Goal: Information Seeking & Learning: Learn about a topic

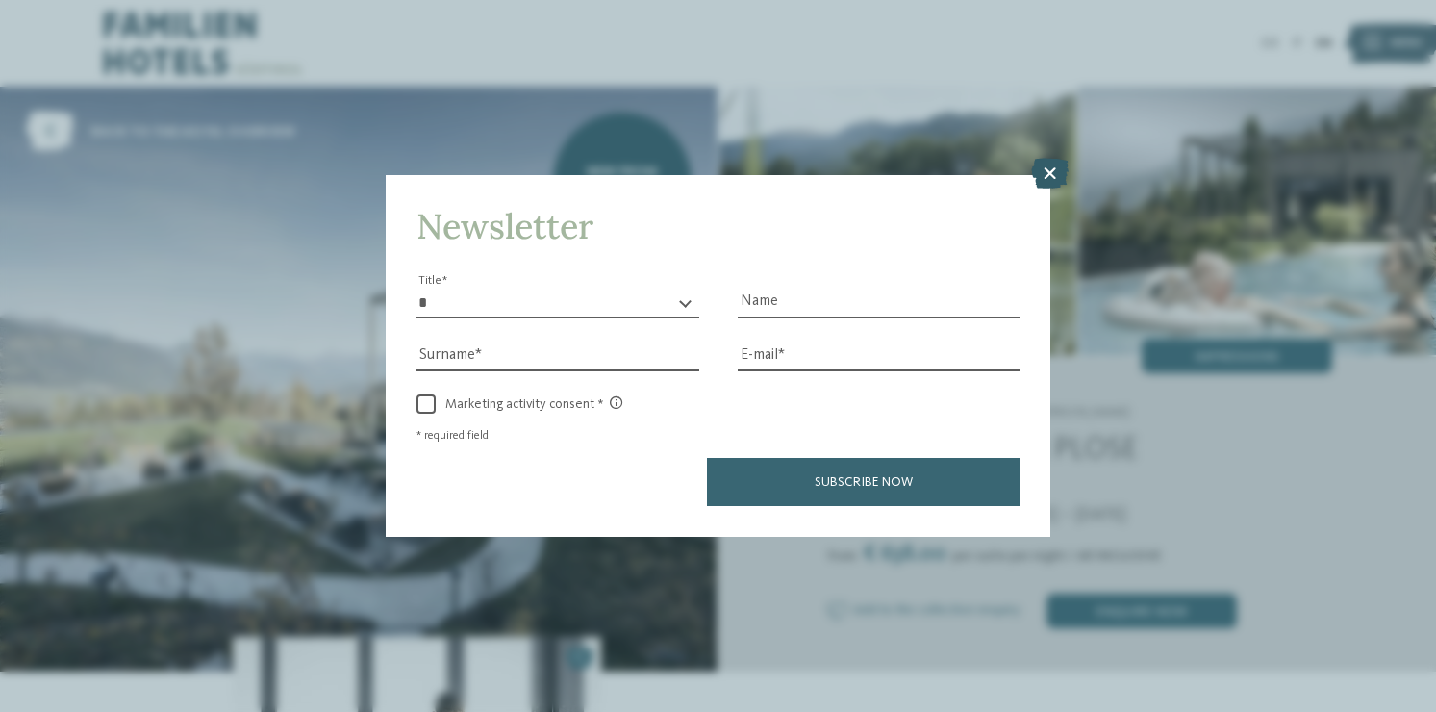
click at [1045, 174] on icon at bounding box center [1050, 174] width 38 height 31
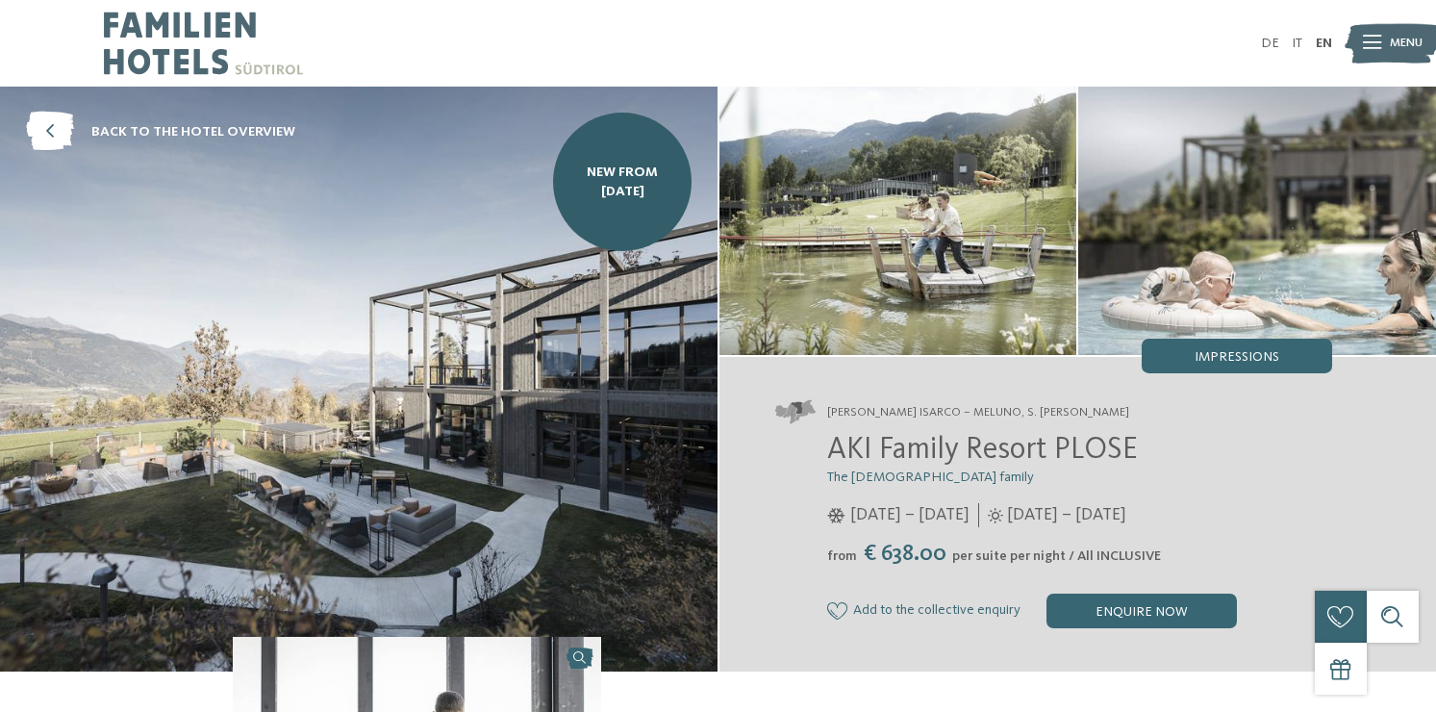
click at [161, 19] on img at bounding box center [203, 43] width 199 height 87
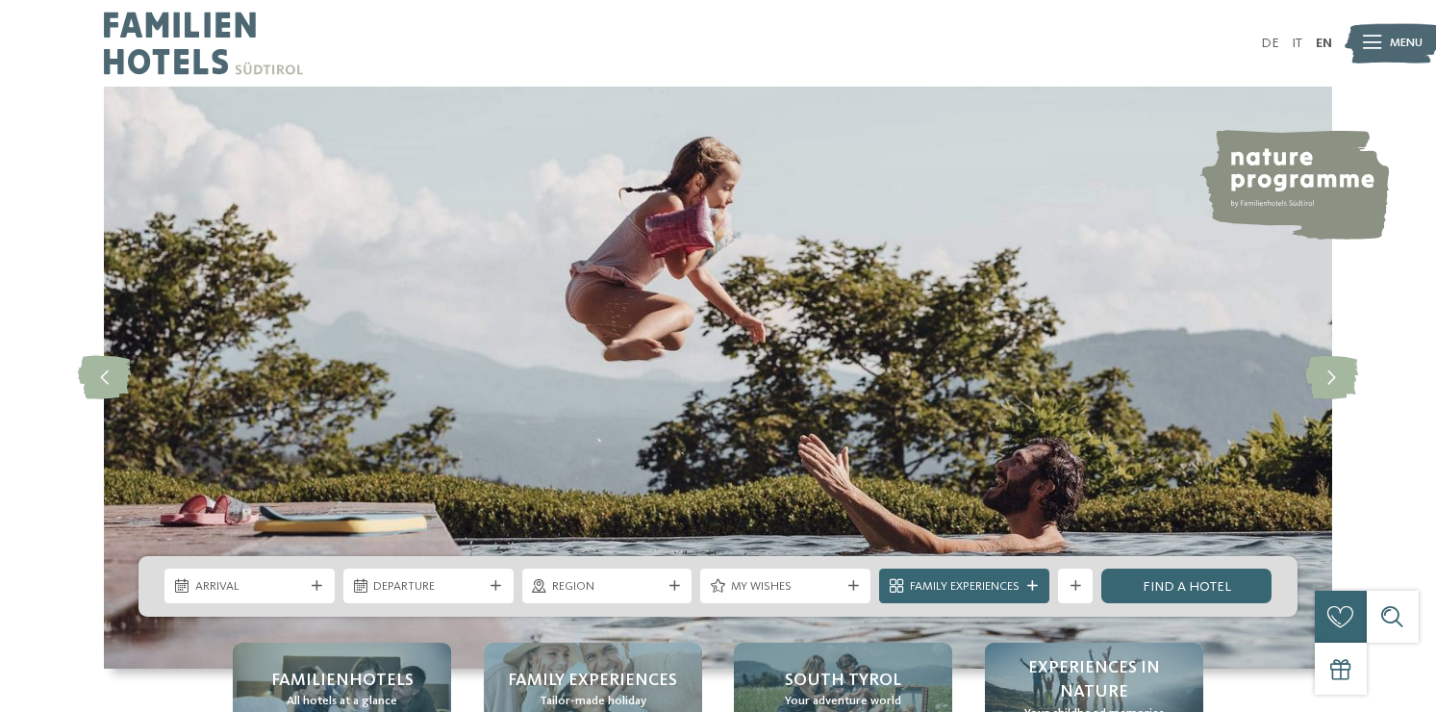
click at [1379, 42] on icon at bounding box center [1372, 43] width 18 height 13
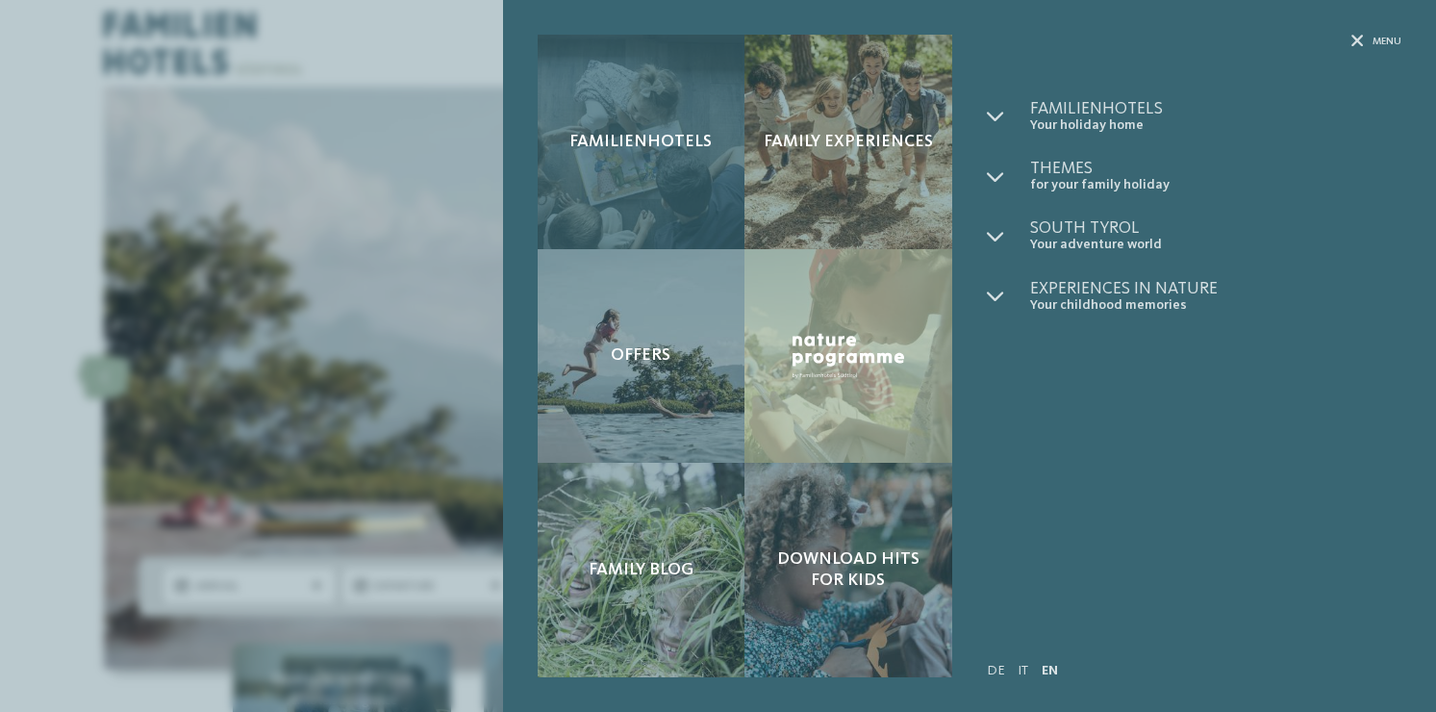
click at [656, 150] on span "Familienhotels" at bounding box center [640, 142] width 142 height 21
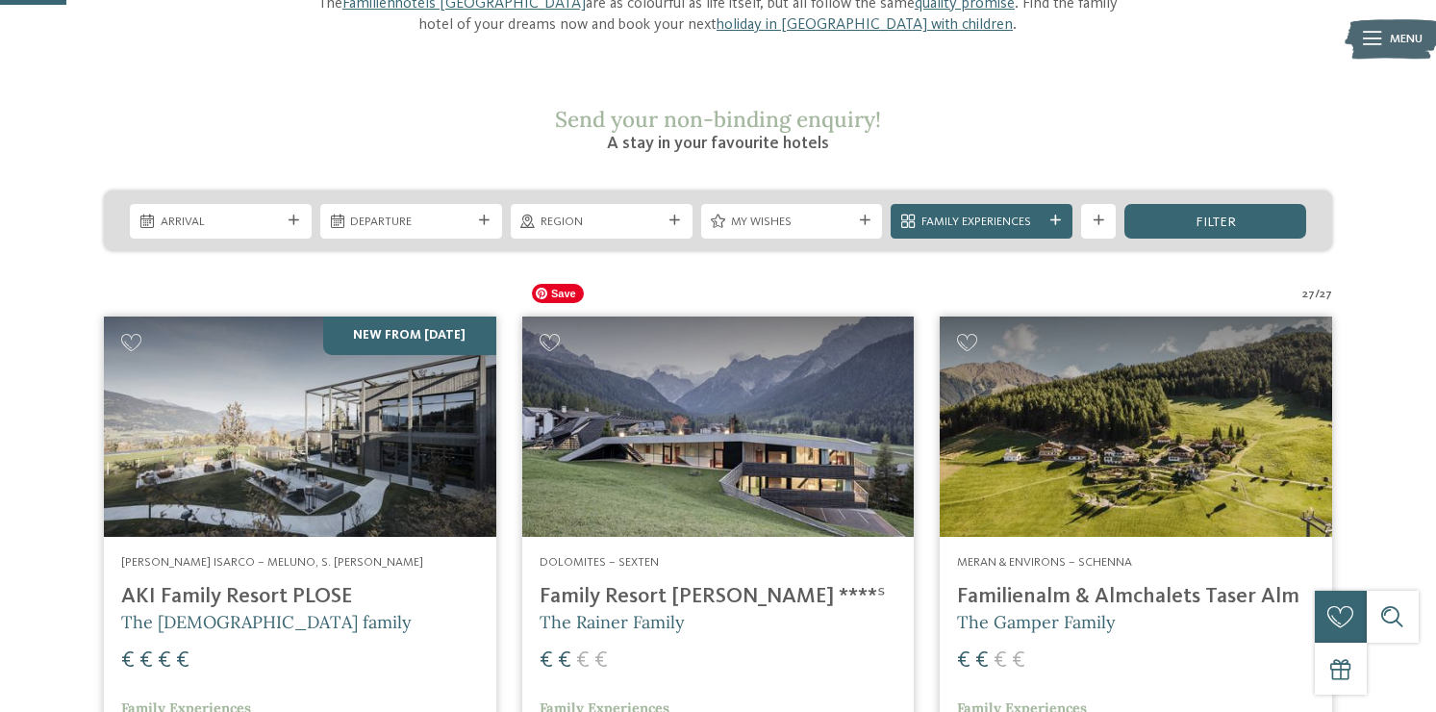
scroll to position [290, 0]
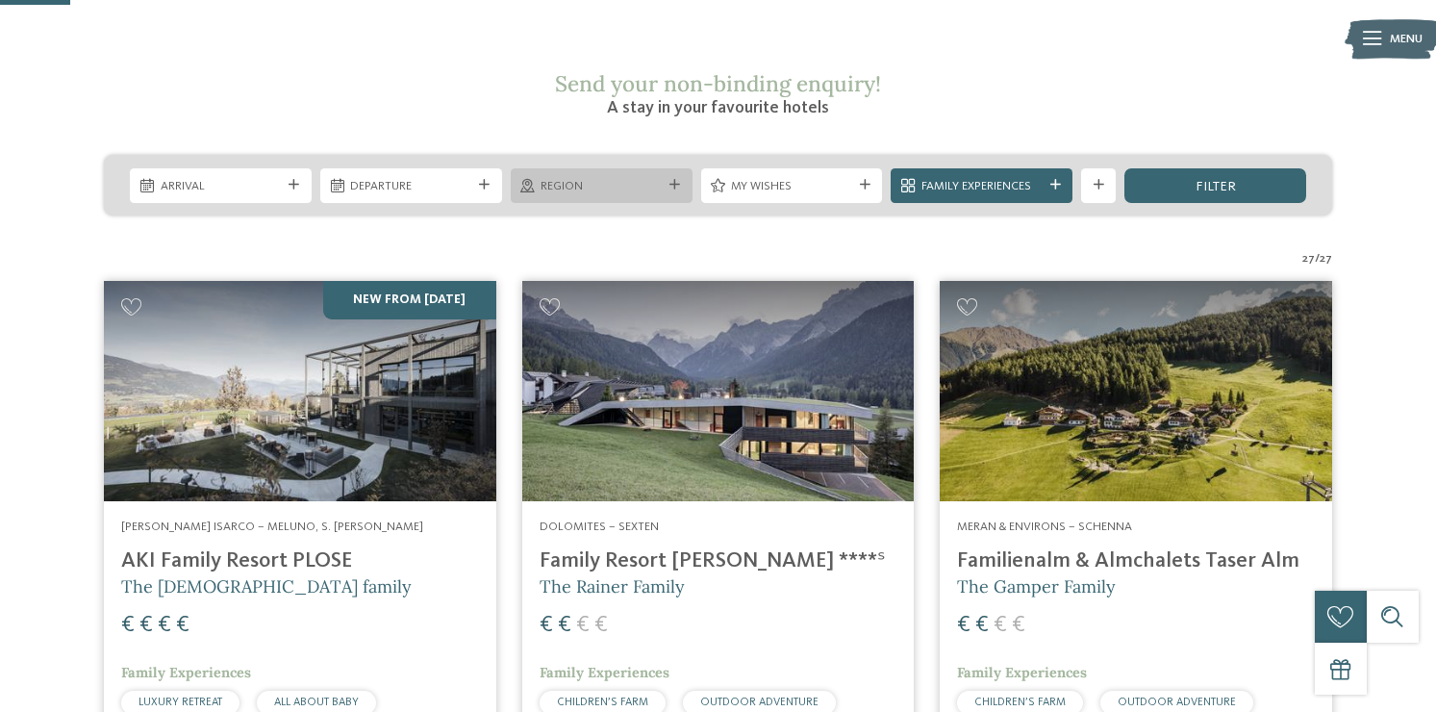
click at [679, 180] on icon at bounding box center [674, 185] width 11 height 11
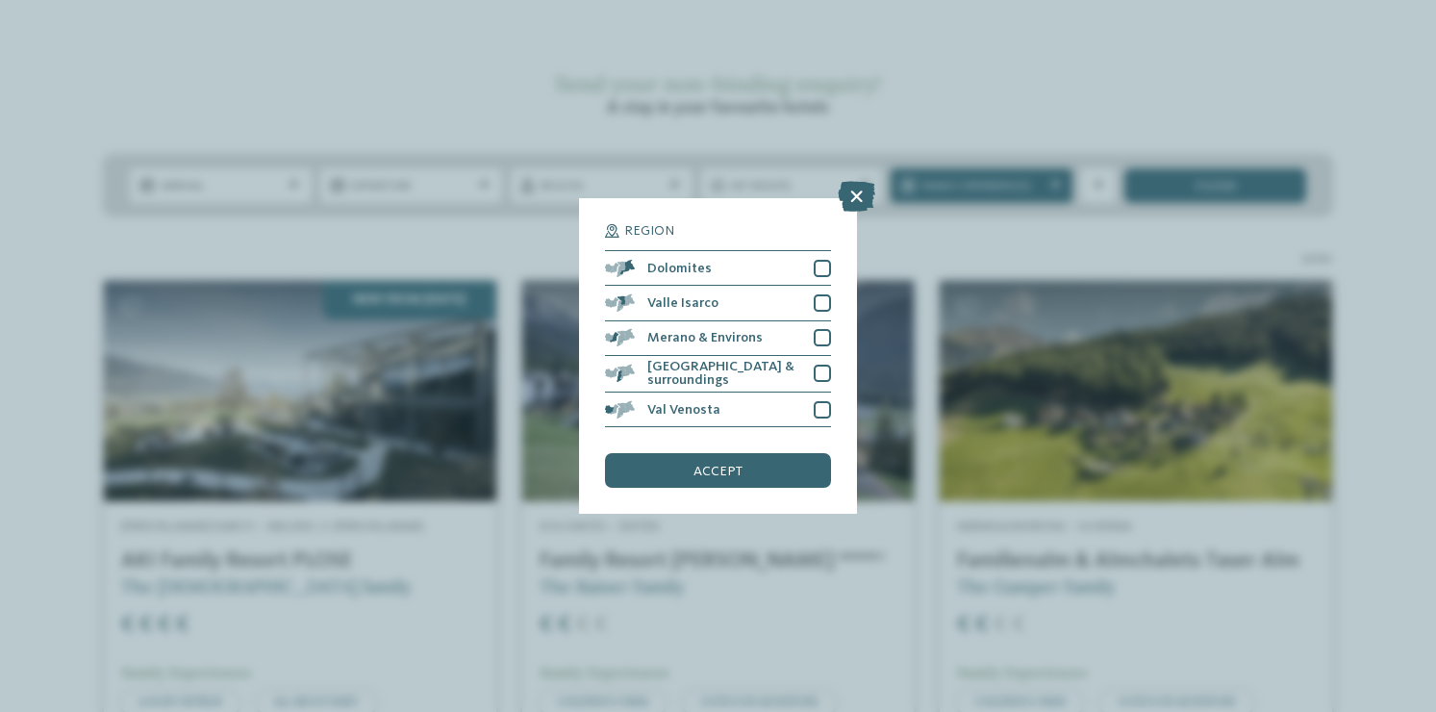
click at [857, 218] on div "Region Dolomites" at bounding box center [718, 356] width 1436 height 712
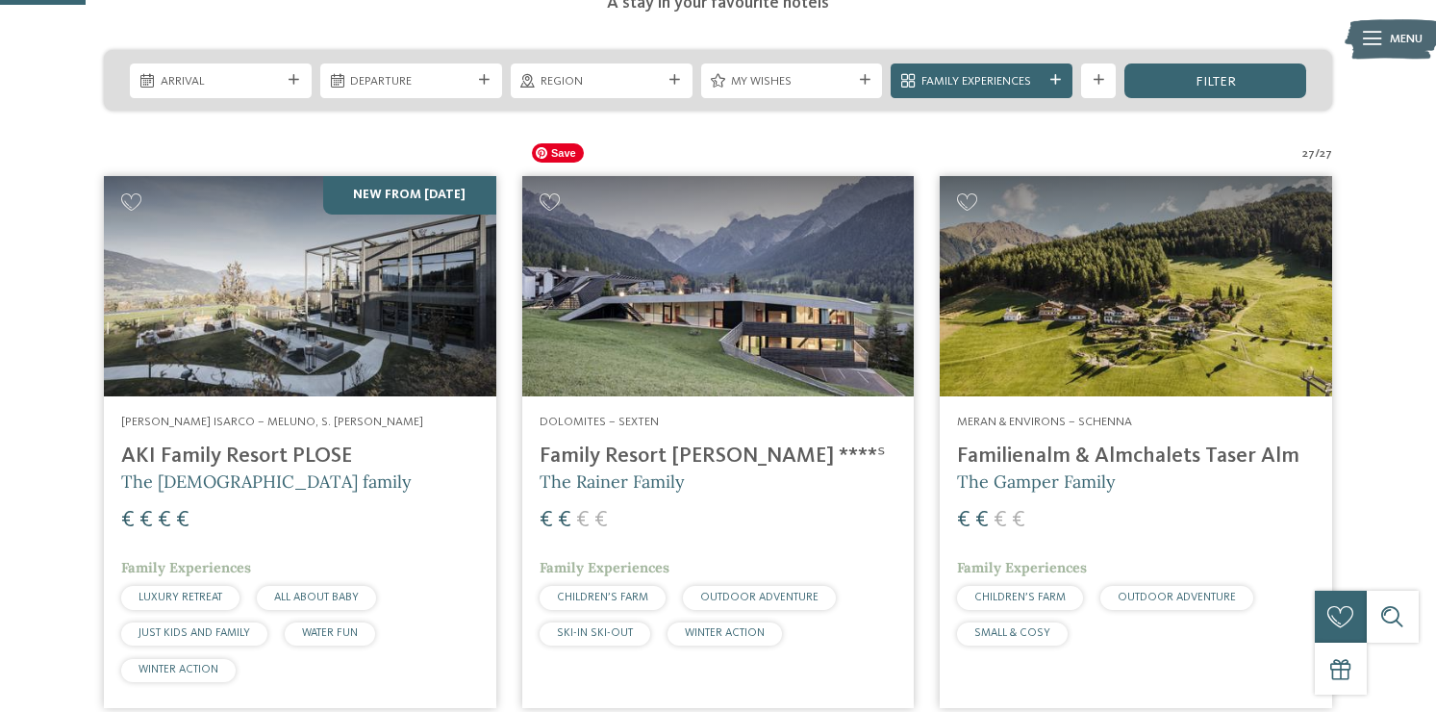
scroll to position [443, 0]
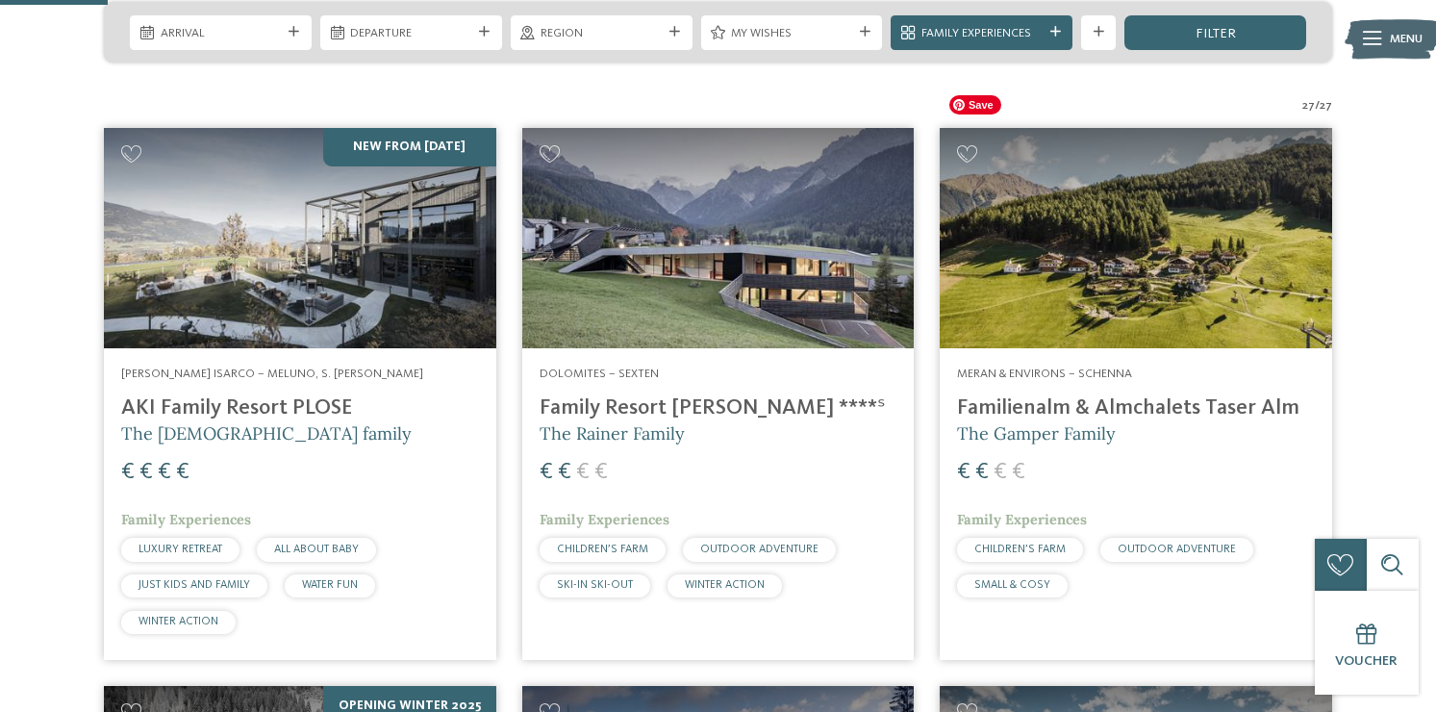
click at [1106, 190] on img at bounding box center [1136, 238] width 392 height 220
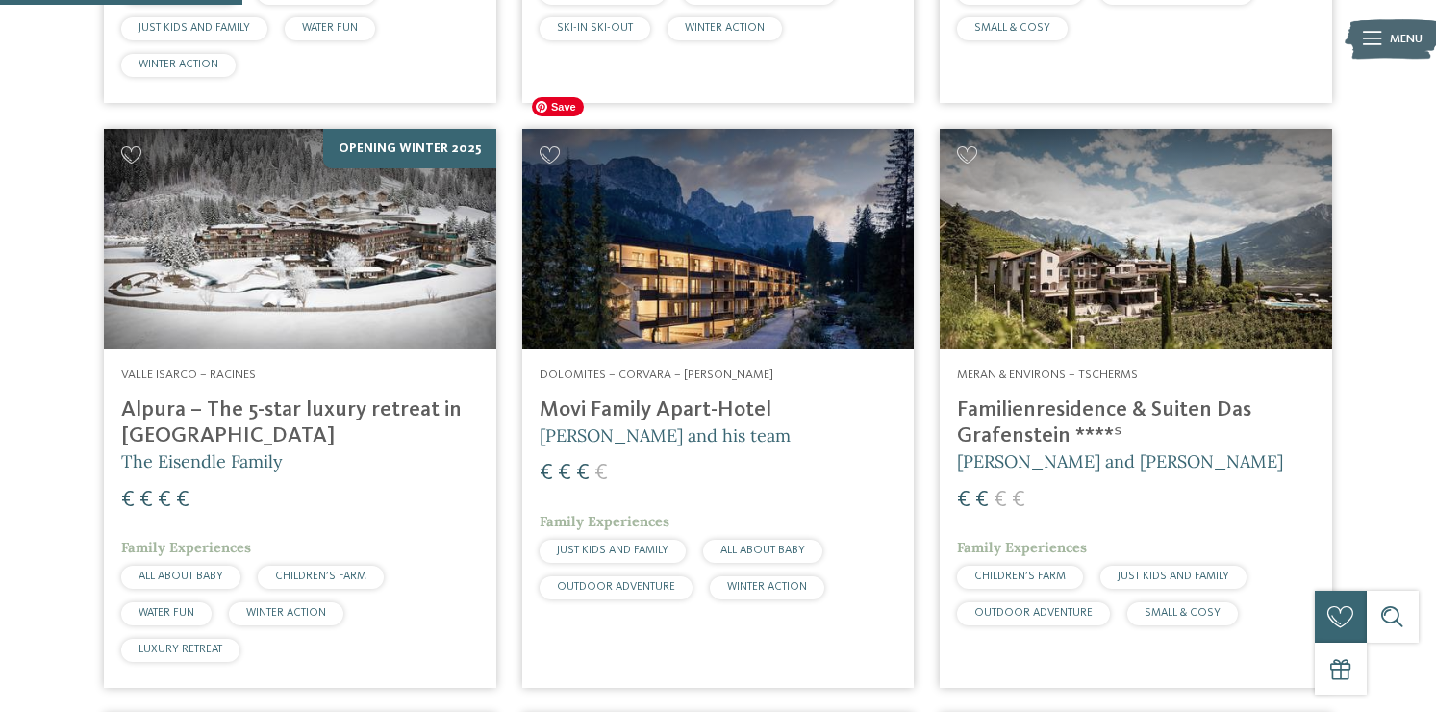
scroll to position [996, 0]
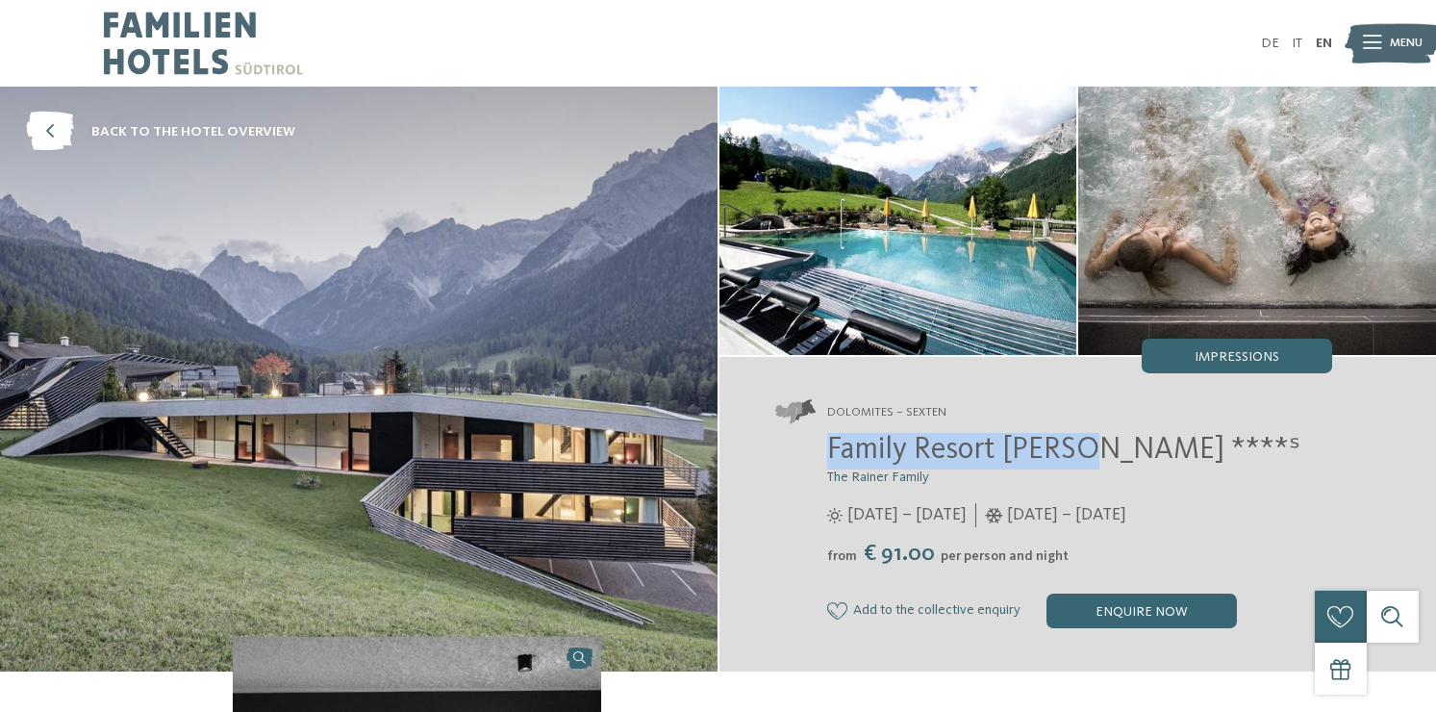
drag, startPoint x: 1083, startPoint y: 452, endPoint x: 826, endPoint y: 461, distance: 257.0
click at [825, 461] on div "Family Resort Rainer ****ˢ The Rainer Family 25/05 – 12/10/2025 from" at bounding box center [1053, 530] width 557 height 195
copy span "Family Resort Rainer"
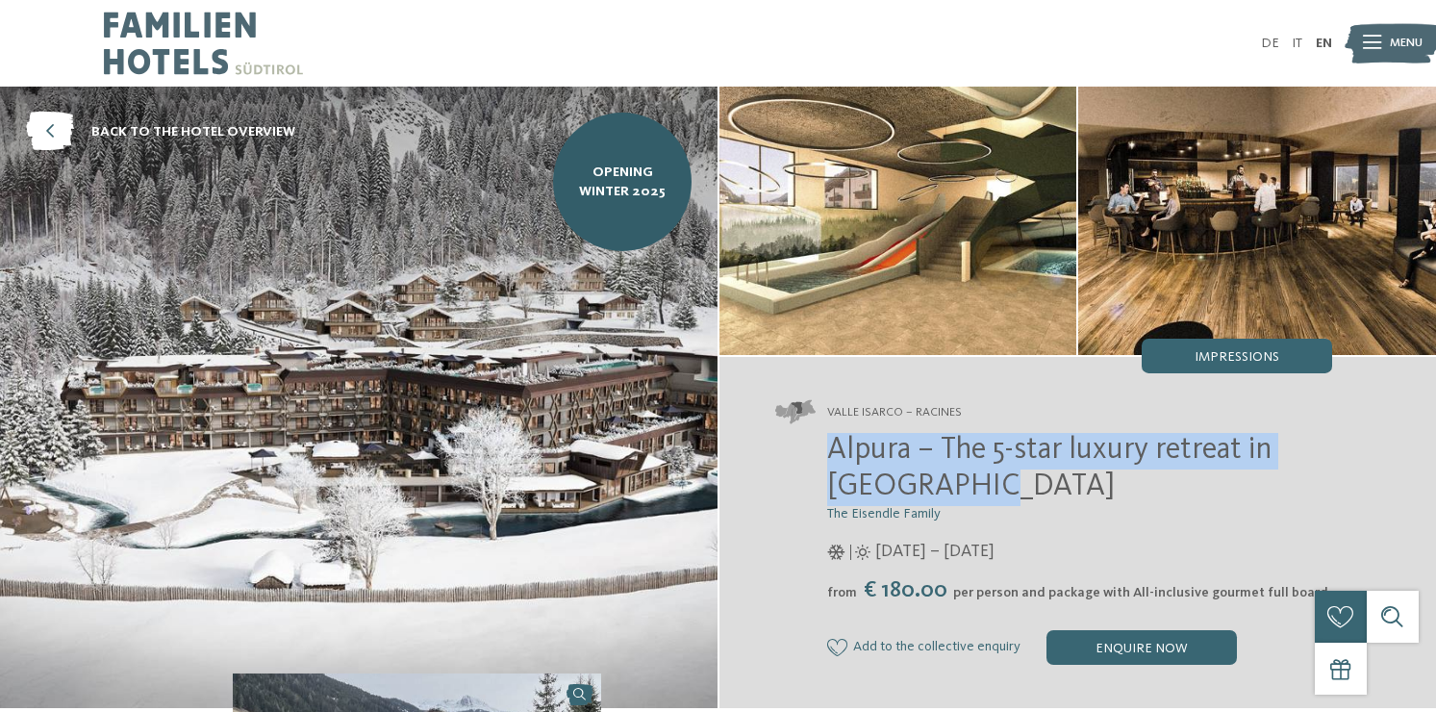
drag, startPoint x: 978, startPoint y: 489, endPoint x: 820, endPoint y: 454, distance: 161.5
click at [820, 454] on div "Alpura – The 5-star luxury retreat in South Tyrol The Eisendle Family 08/11/202…" at bounding box center [1053, 549] width 557 height 232
copy span "Alpura – The 5-star luxury retreat in South Tyrol"
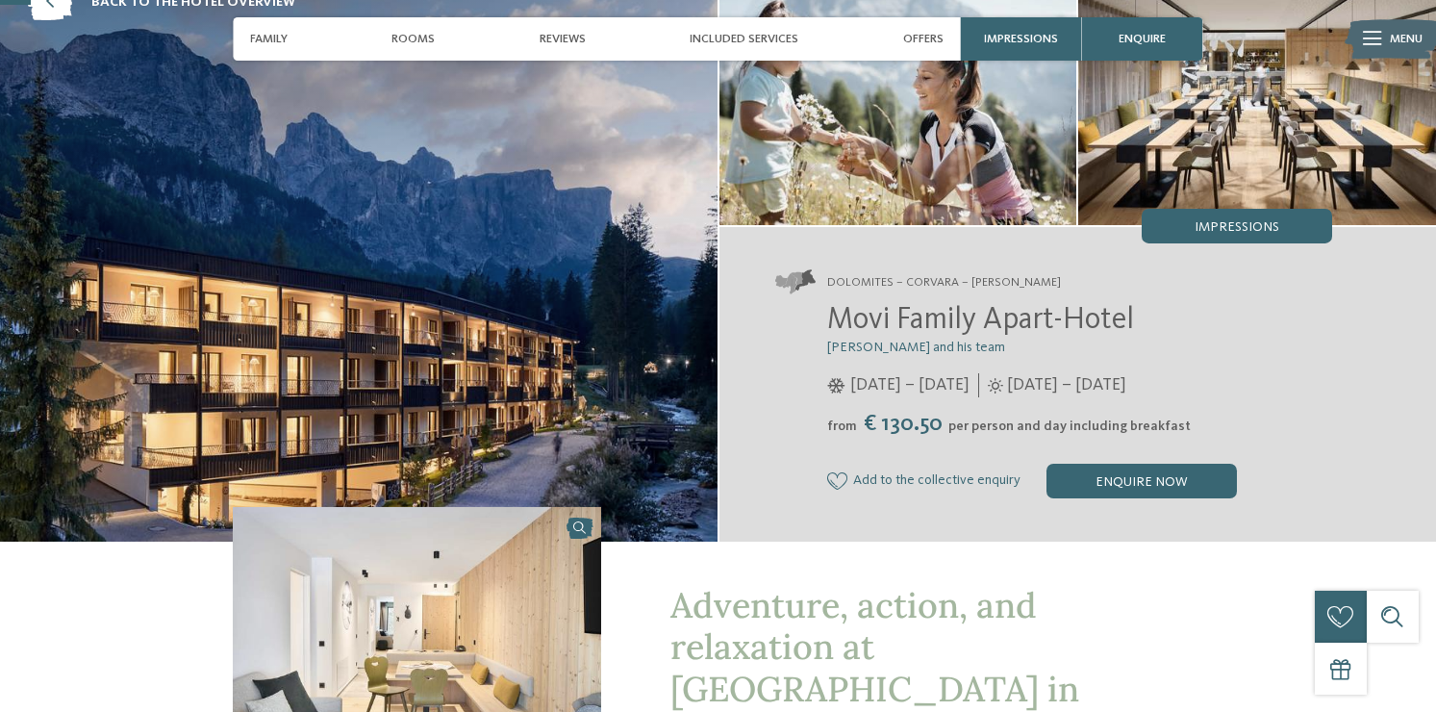
scroll to position [133, 0]
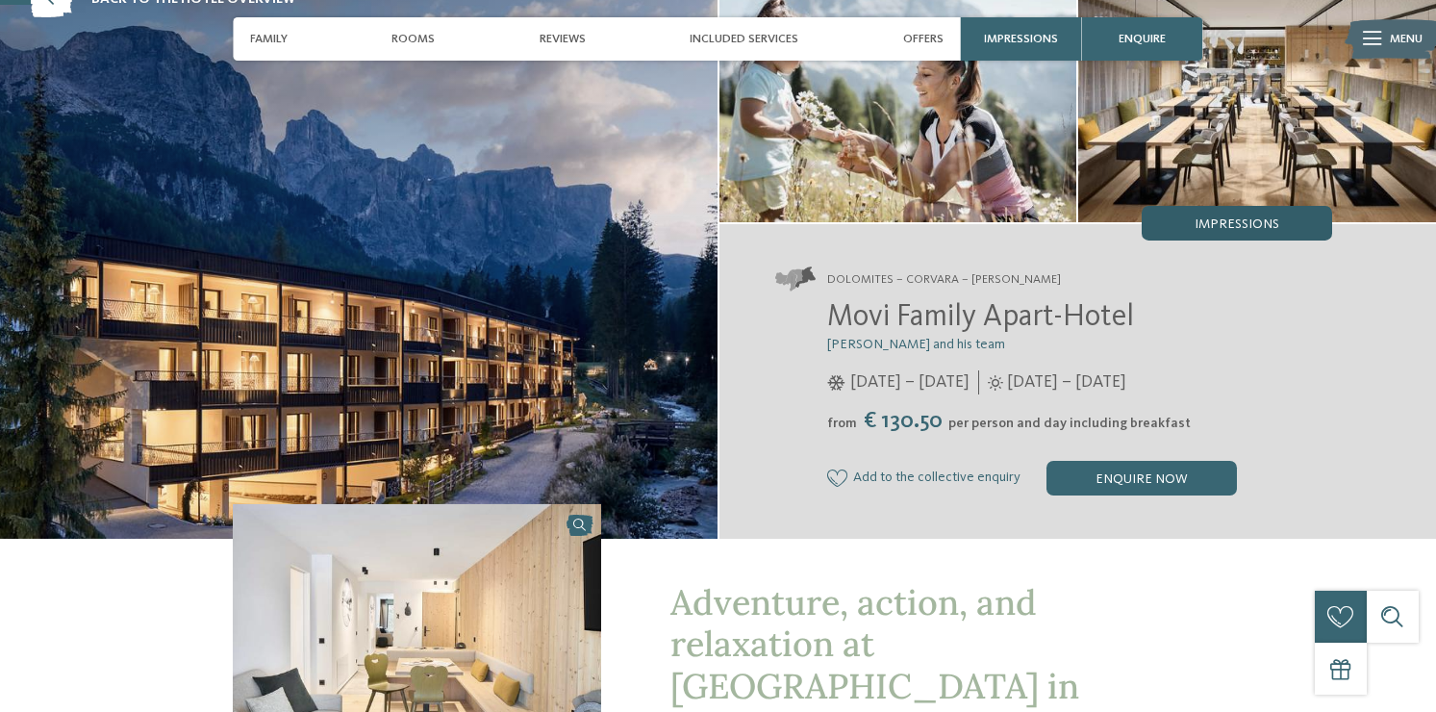
click at [1225, 227] on span "Impressions" at bounding box center [1237, 223] width 85 height 13
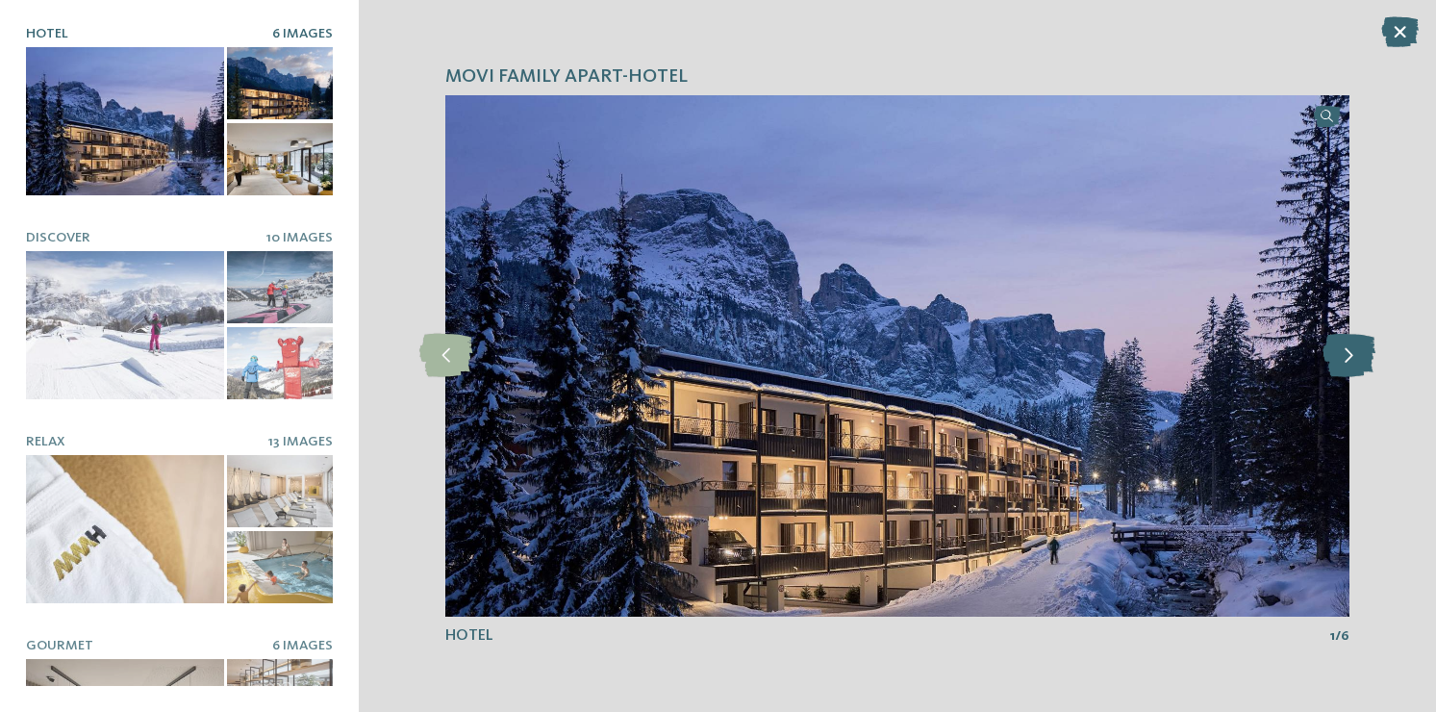
click at [1351, 356] on icon at bounding box center [1349, 355] width 53 height 43
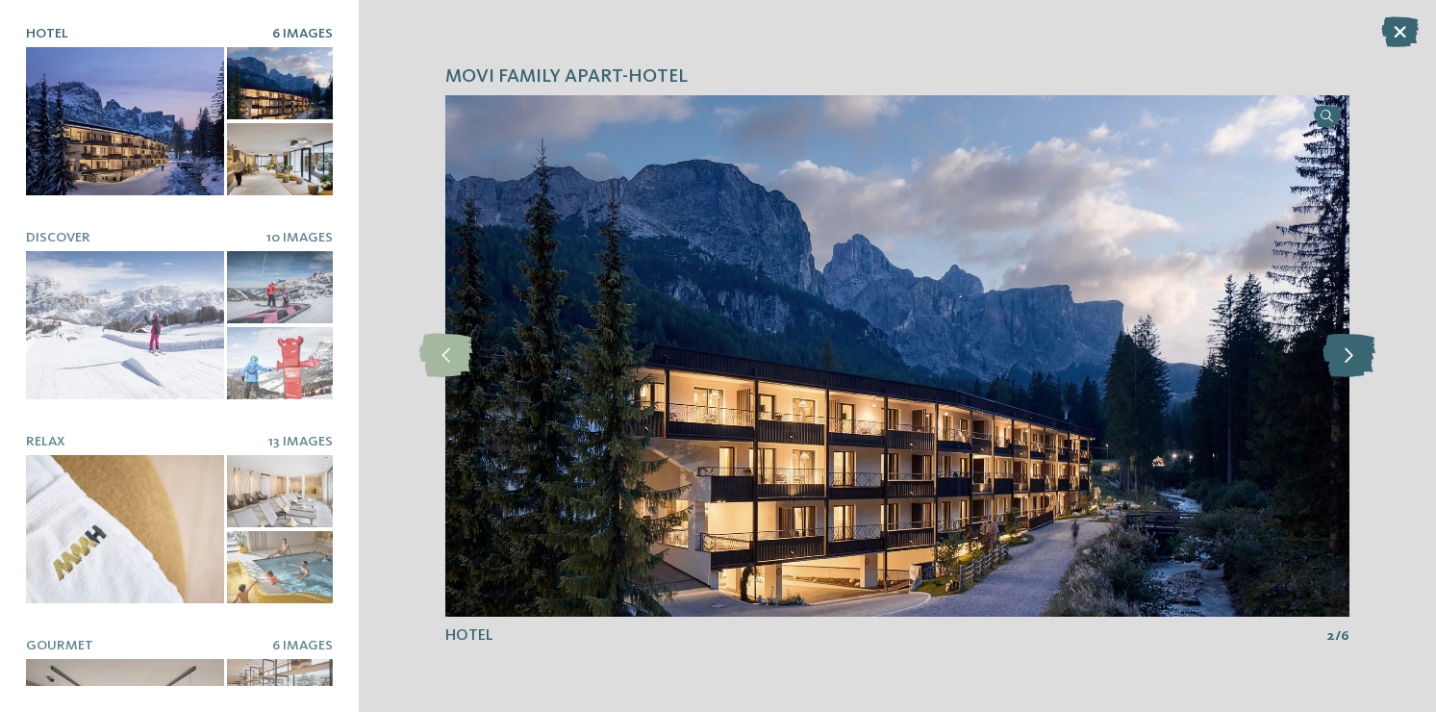
click at [1351, 356] on icon at bounding box center [1349, 355] width 53 height 43
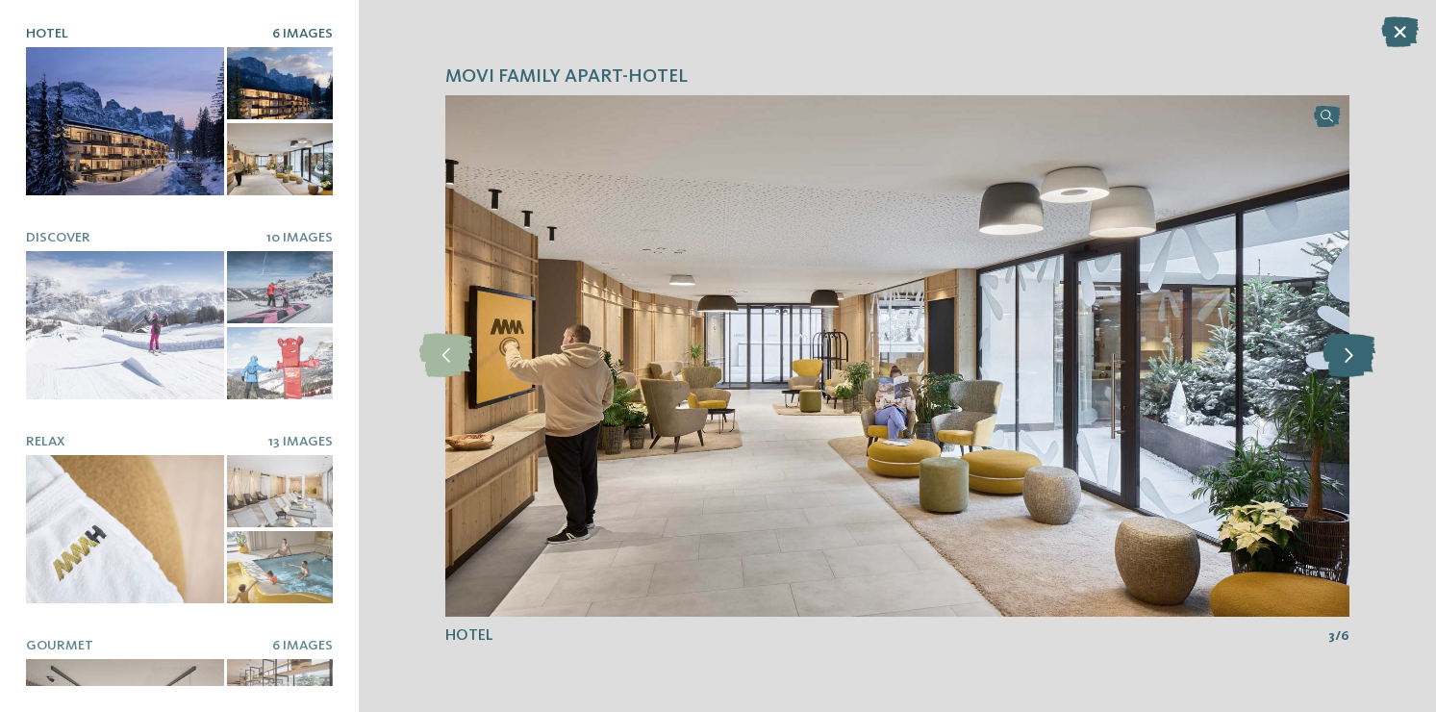
click at [1351, 356] on icon at bounding box center [1349, 355] width 53 height 43
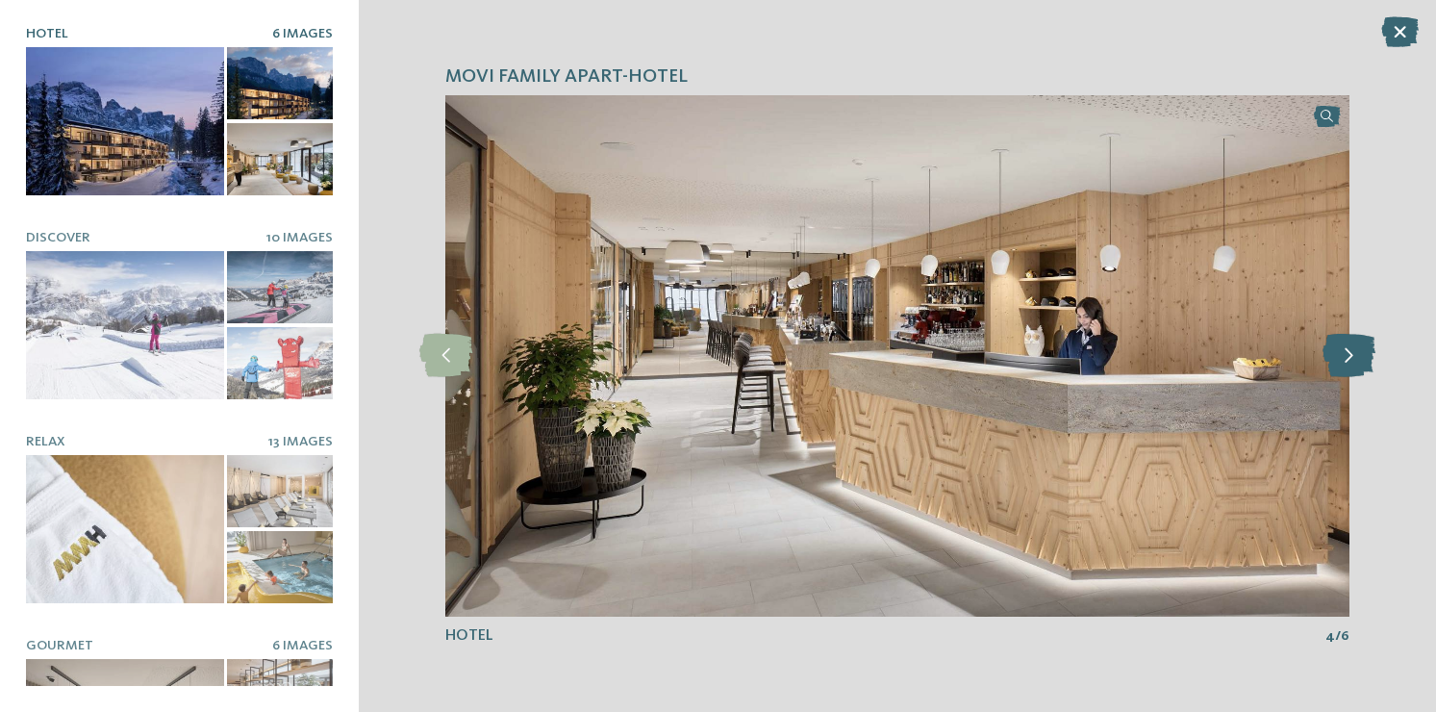
click at [1351, 356] on icon at bounding box center [1349, 355] width 53 height 43
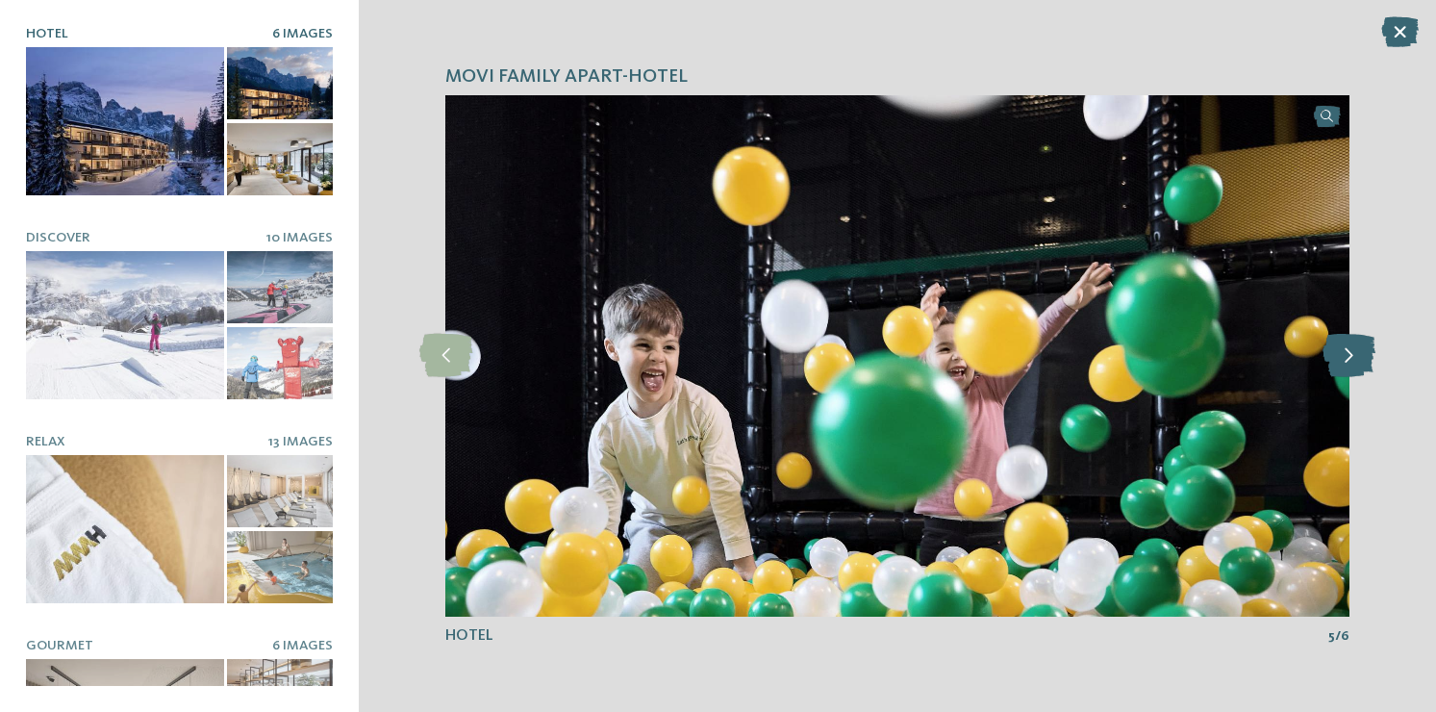
click at [1351, 356] on icon at bounding box center [1349, 355] width 53 height 43
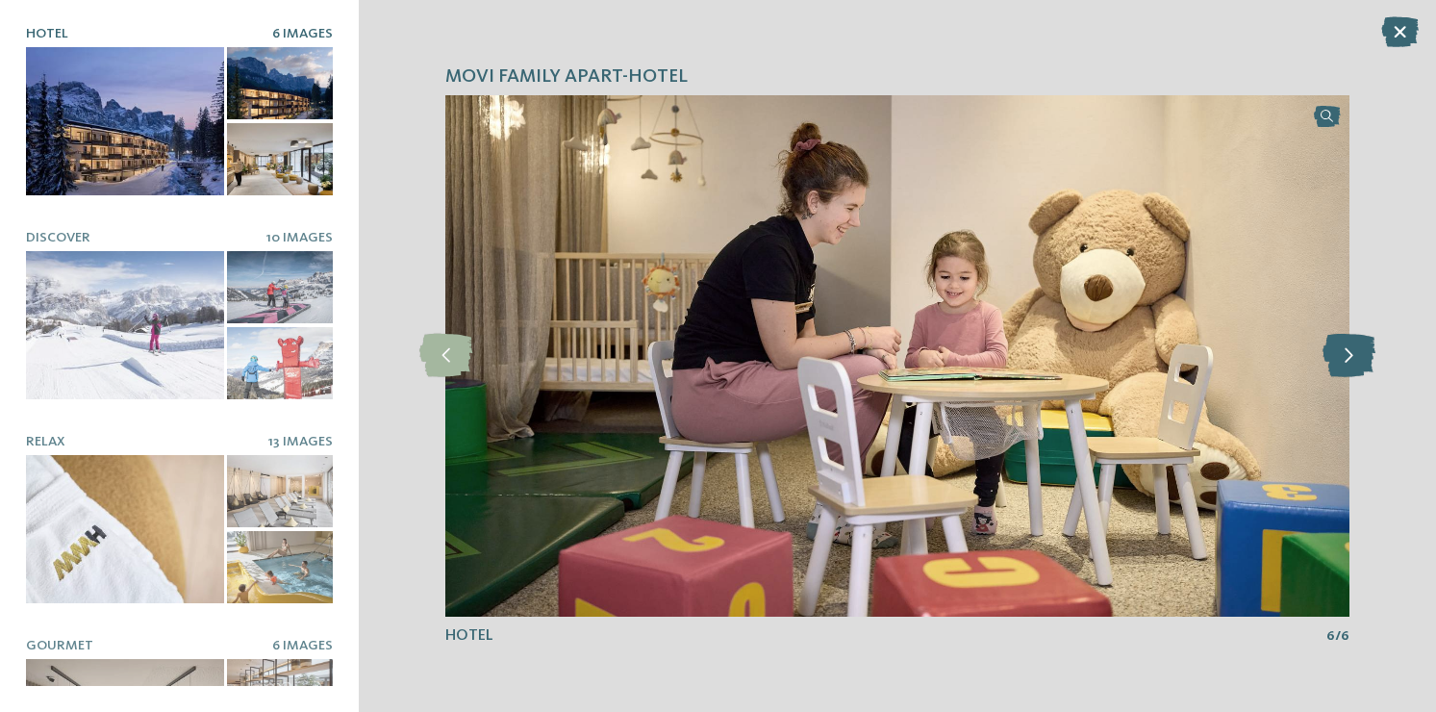
click at [1351, 356] on icon at bounding box center [1349, 355] width 53 height 43
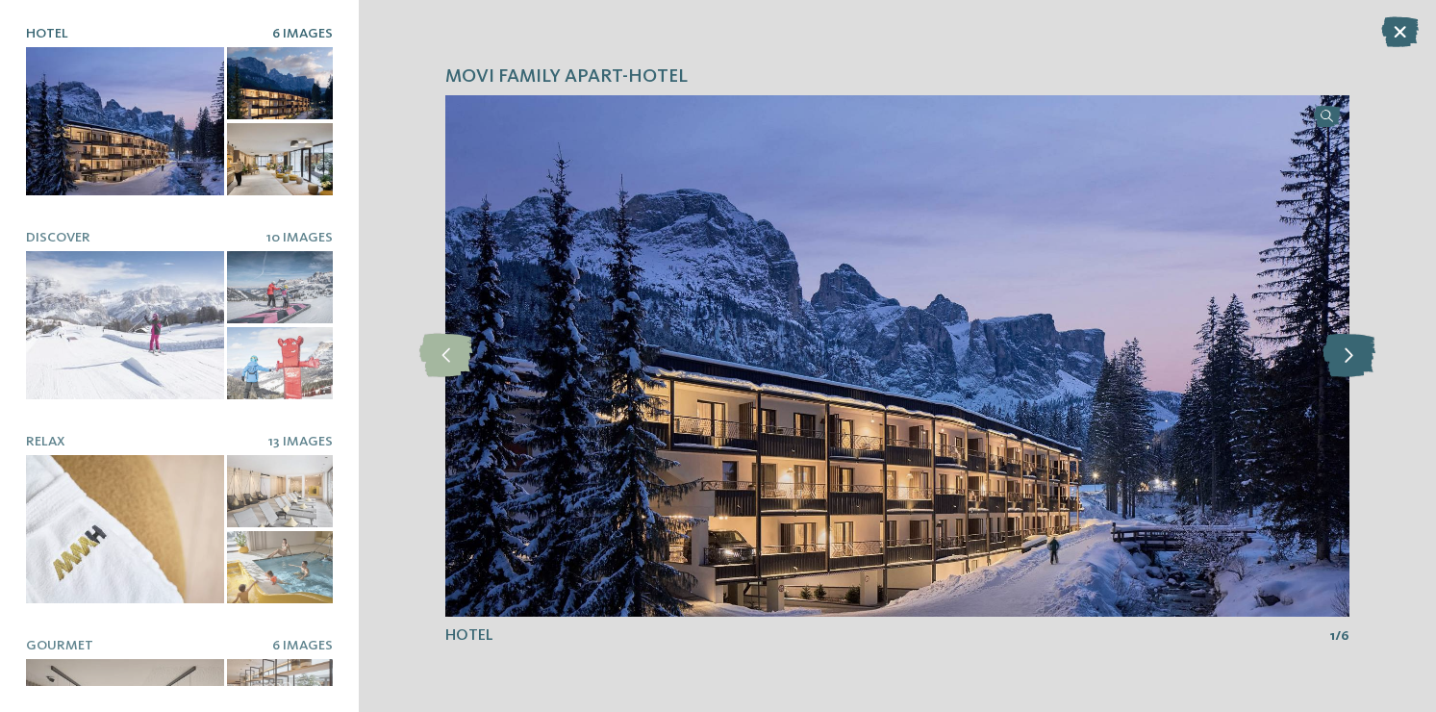
click at [1351, 356] on icon at bounding box center [1349, 355] width 53 height 43
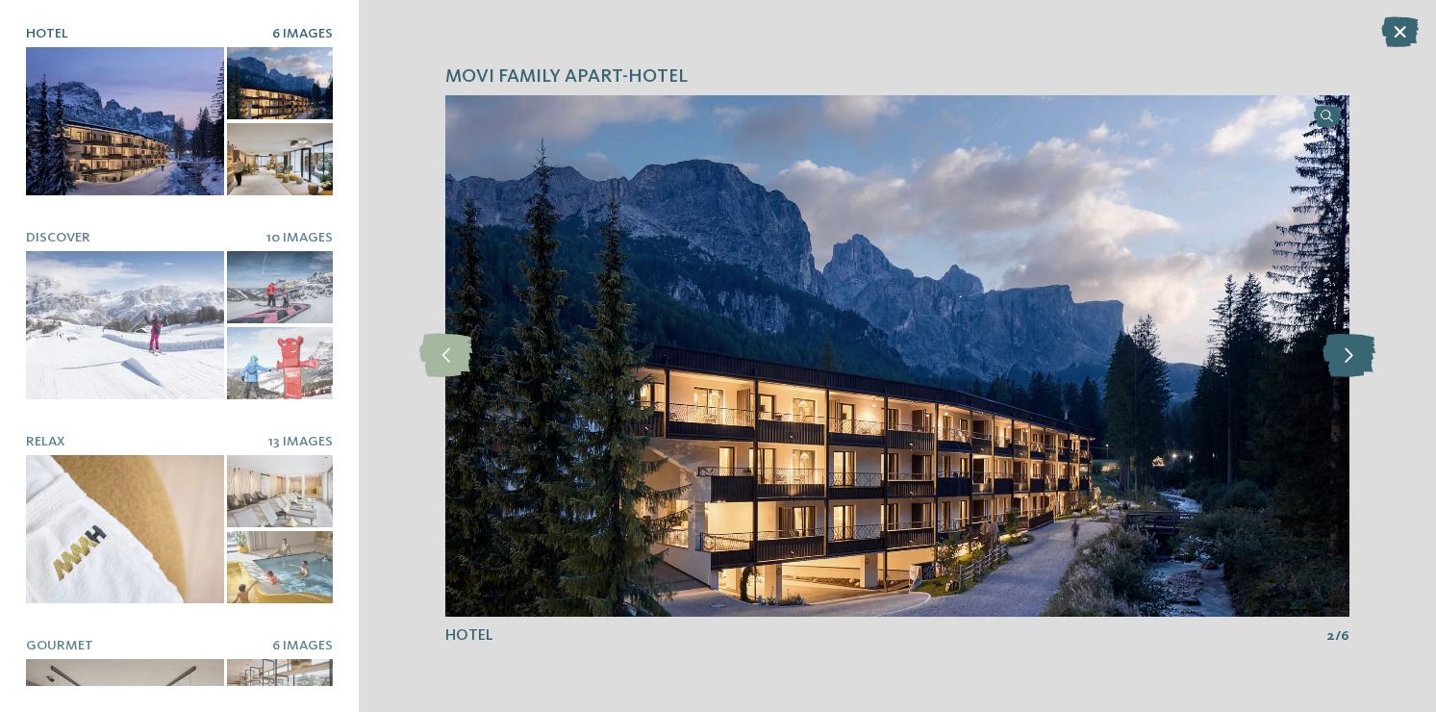
click at [1351, 356] on icon at bounding box center [1349, 355] width 53 height 43
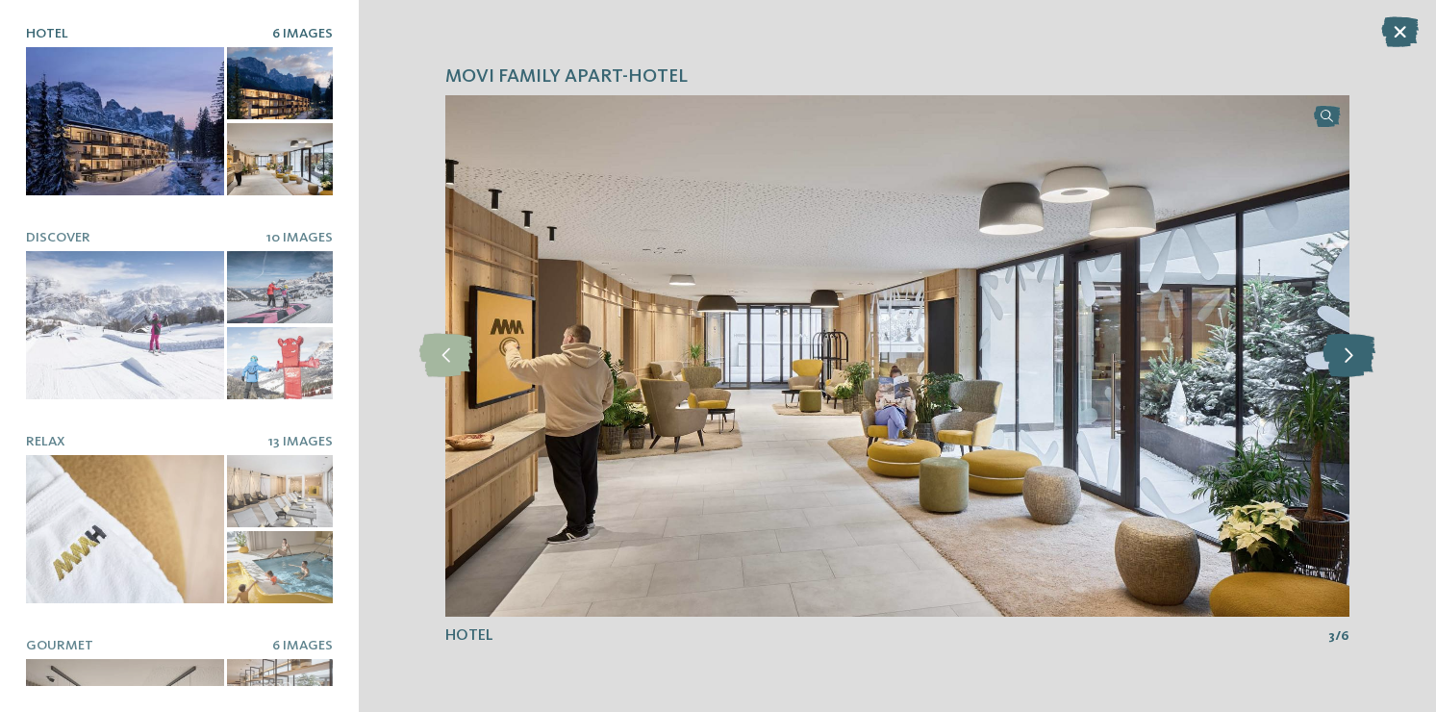
click at [1351, 356] on icon at bounding box center [1349, 355] width 53 height 43
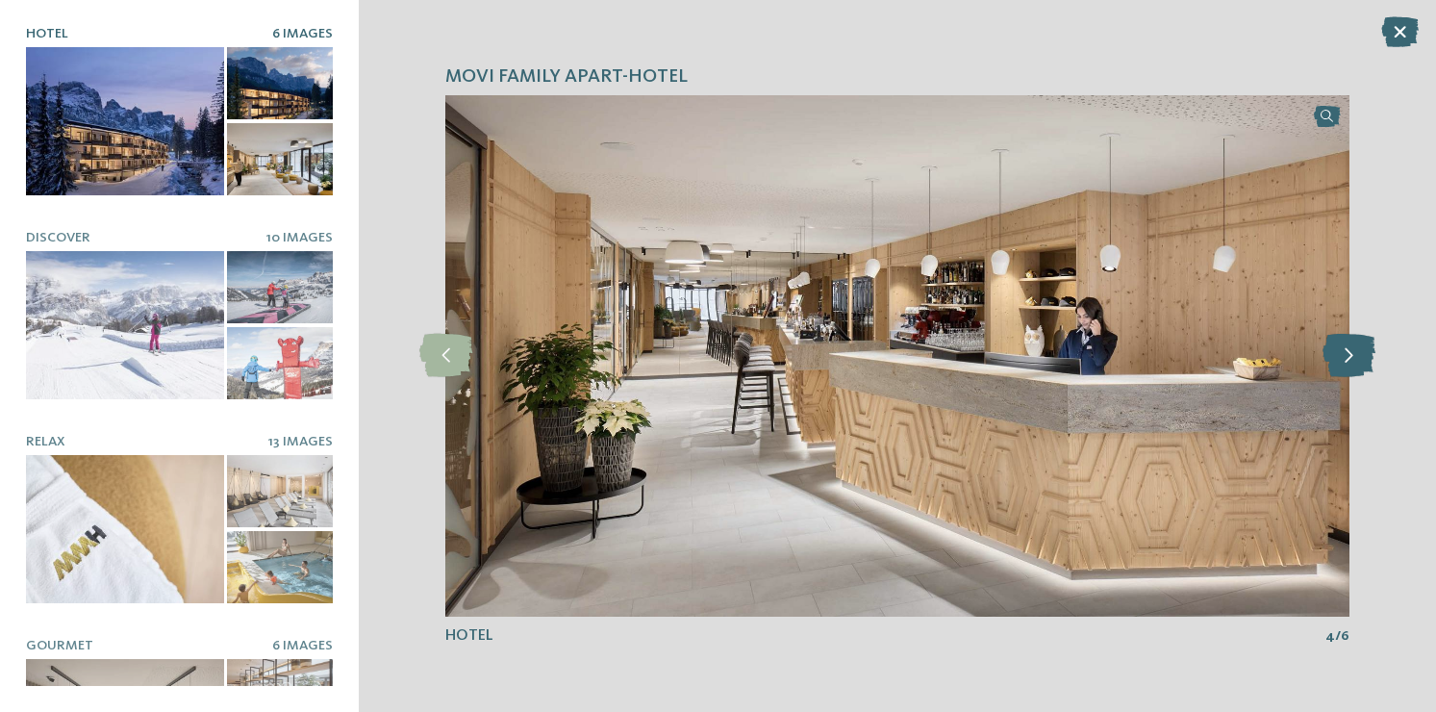
click at [1351, 356] on icon at bounding box center [1349, 355] width 53 height 43
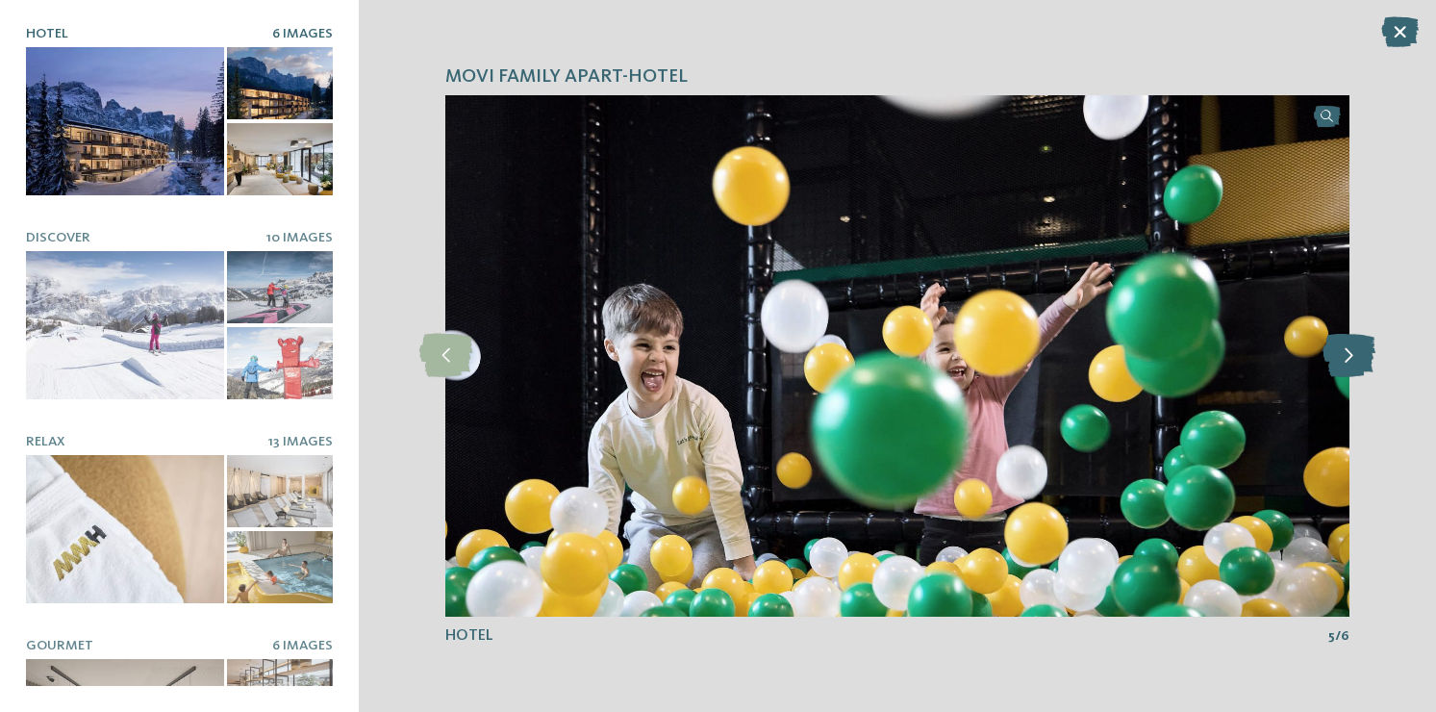
click at [1351, 356] on icon at bounding box center [1349, 355] width 53 height 43
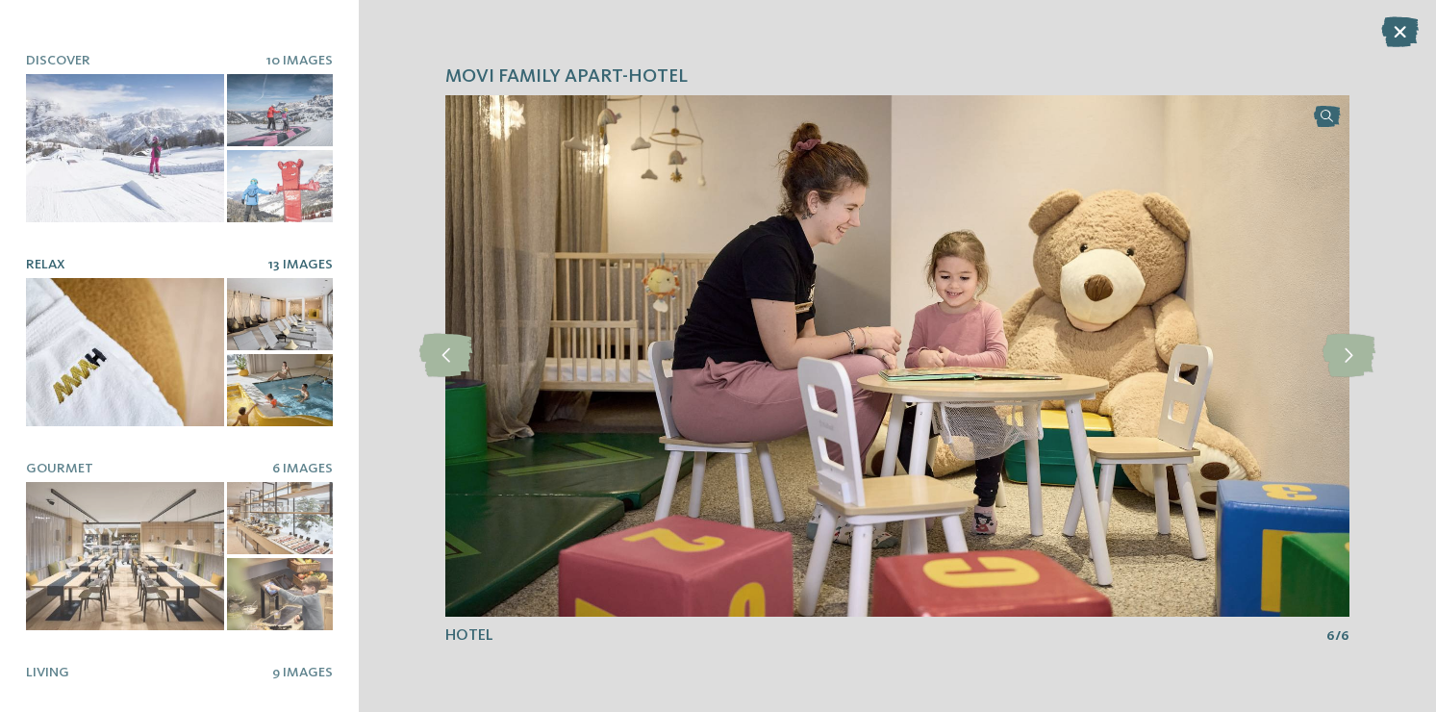
scroll to position [175, 0]
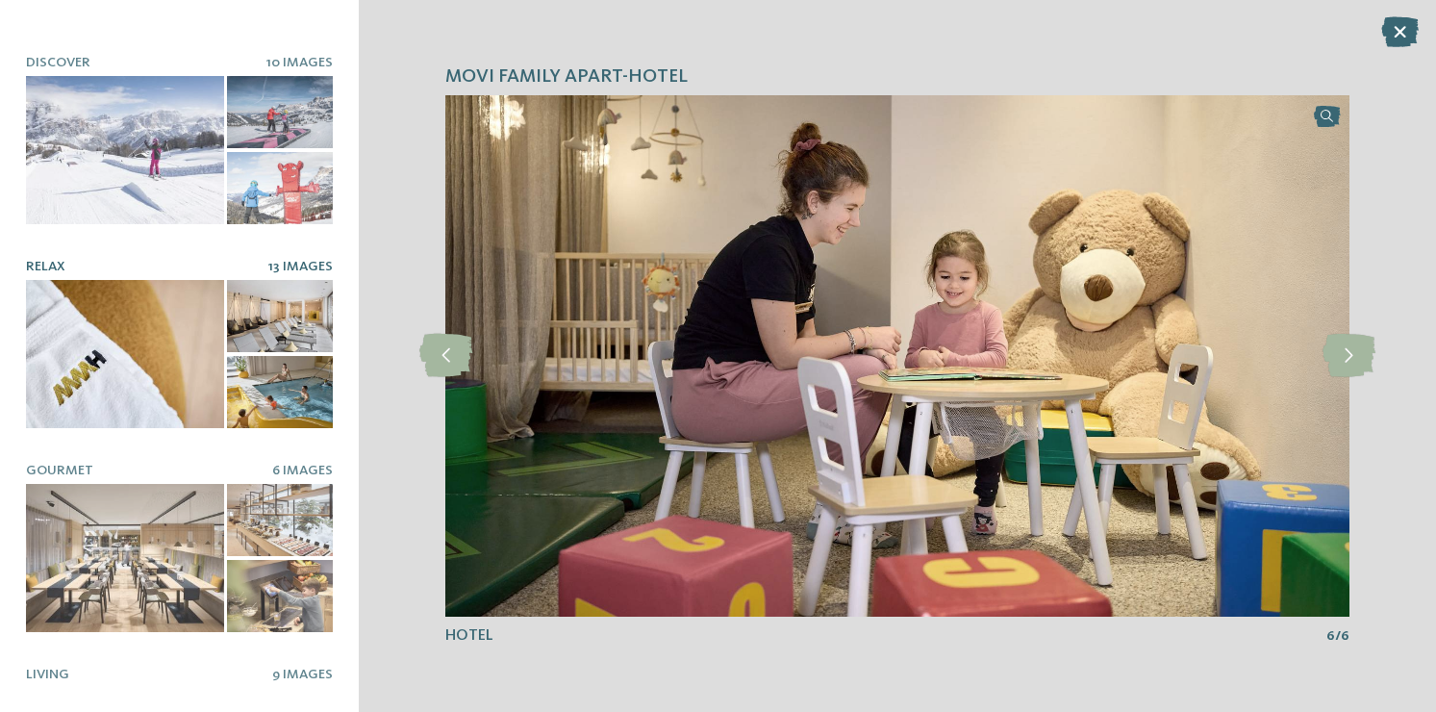
click at [150, 358] on div at bounding box center [125, 354] width 198 height 148
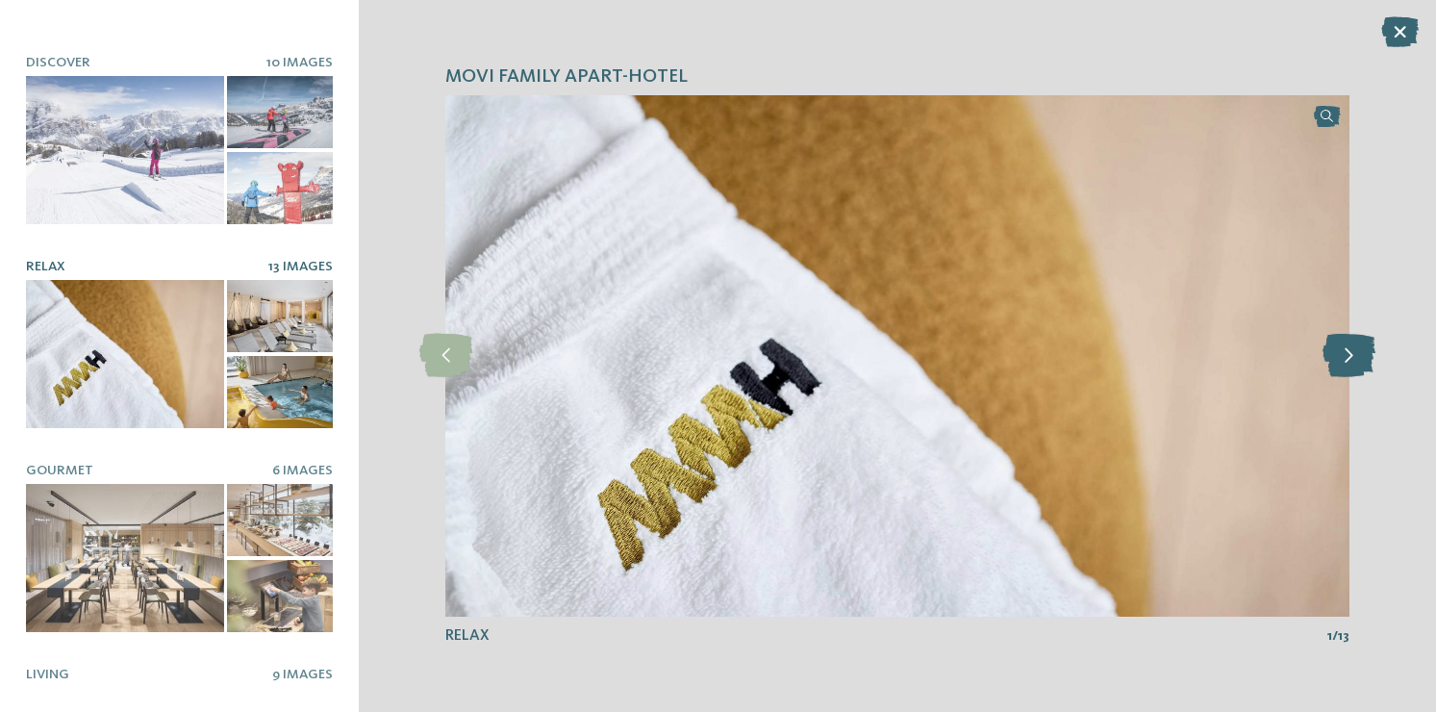
click at [1349, 360] on icon at bounding box center [1349, 355] width 53 height 43
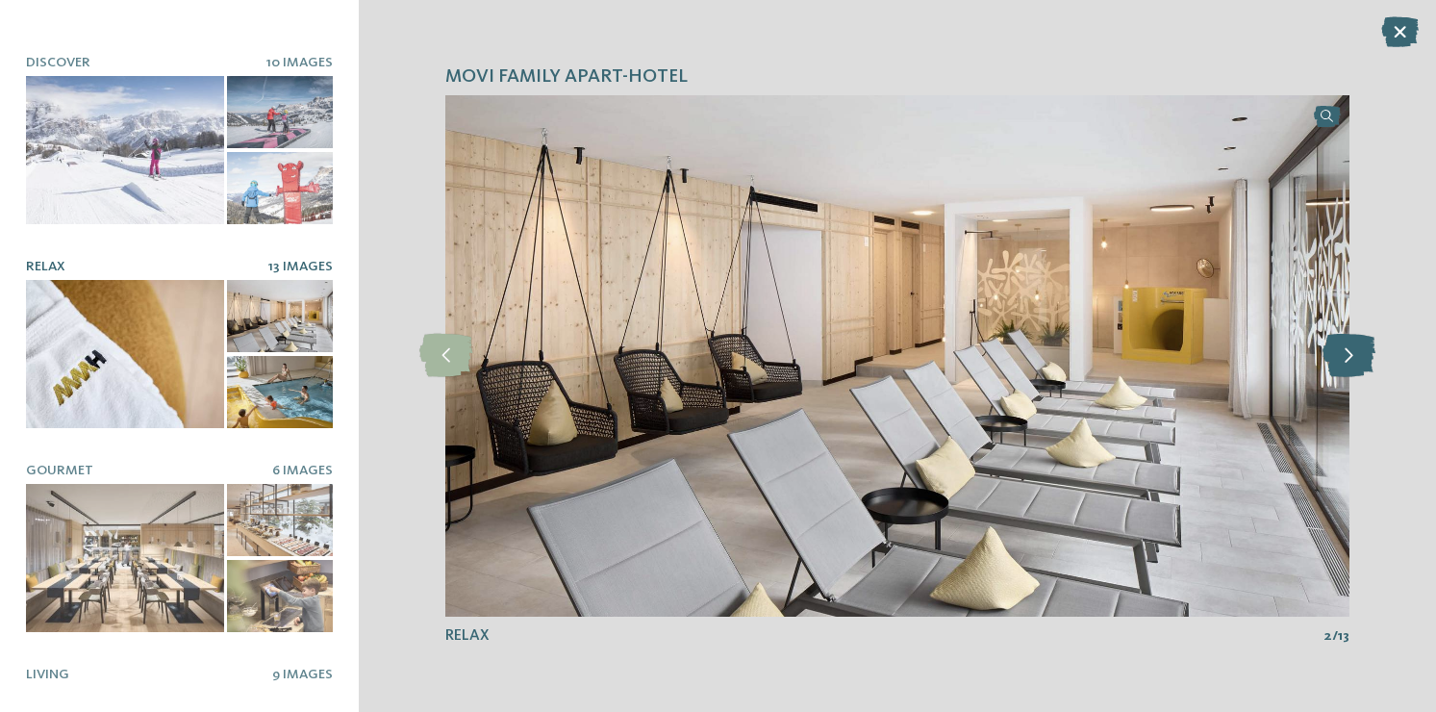
click at [1349, 360] on icon at bounding box center [1349, 355] width 53 height 43
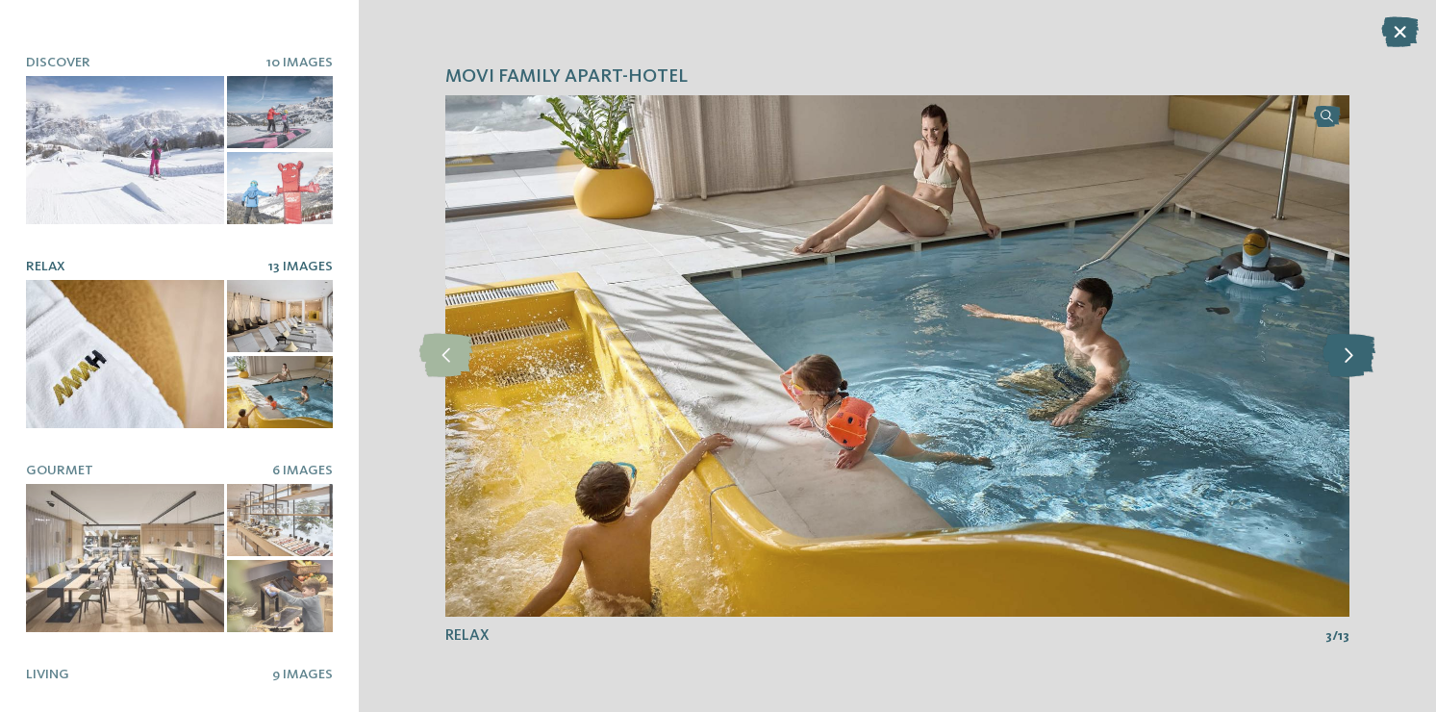
click at [1349, 360] on icon at bounding box center [1349, 355] width 53 height 43
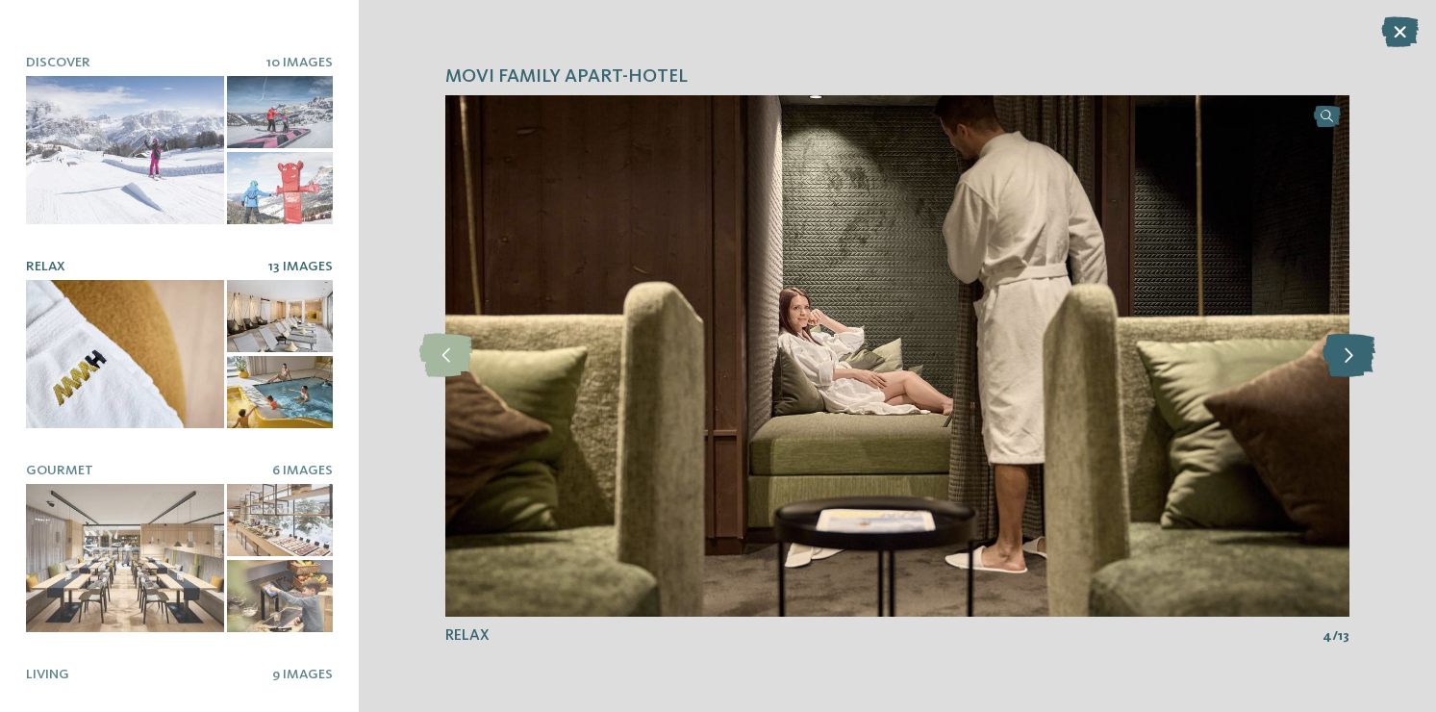
click at [1349, 360] on icon at bounding box center [1349, 355] width 53 height 43
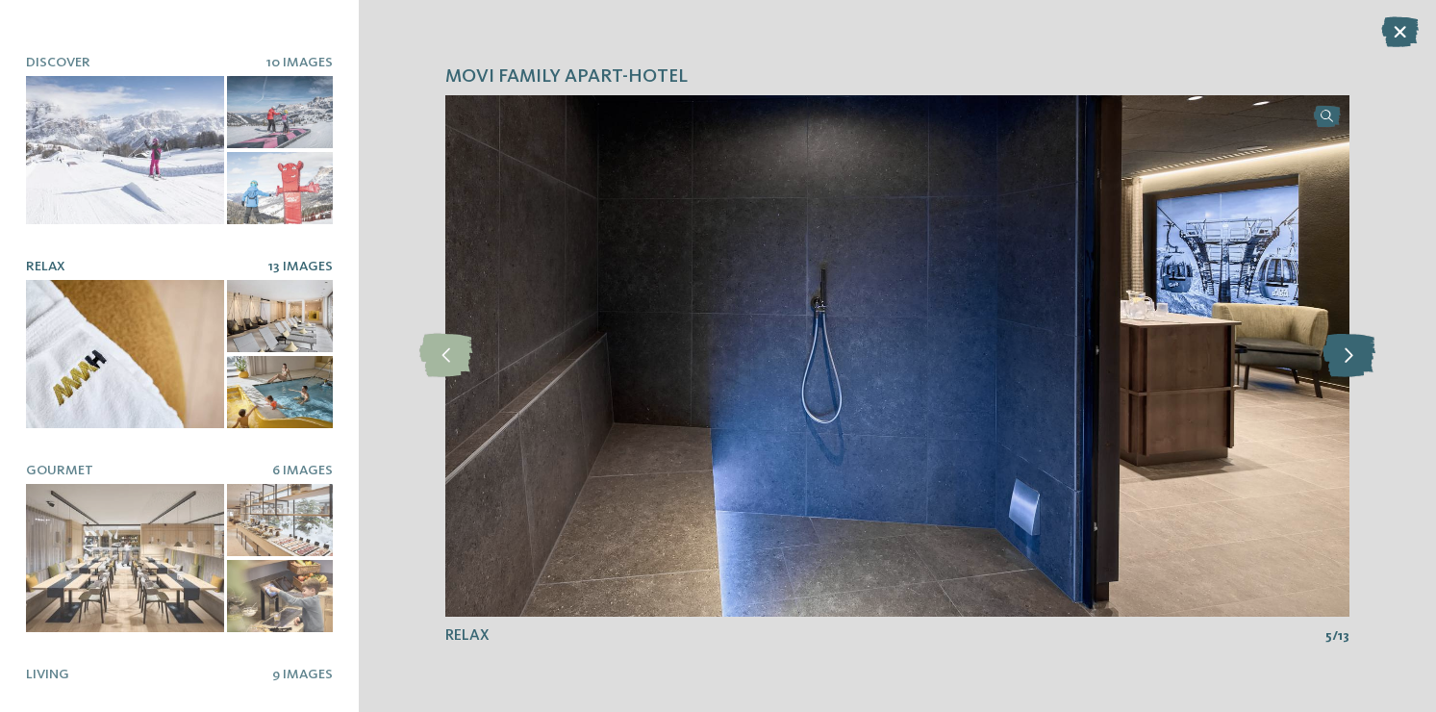
click at [1349, 360] on icon at bounding box center [1349, 355] width 53 height 43
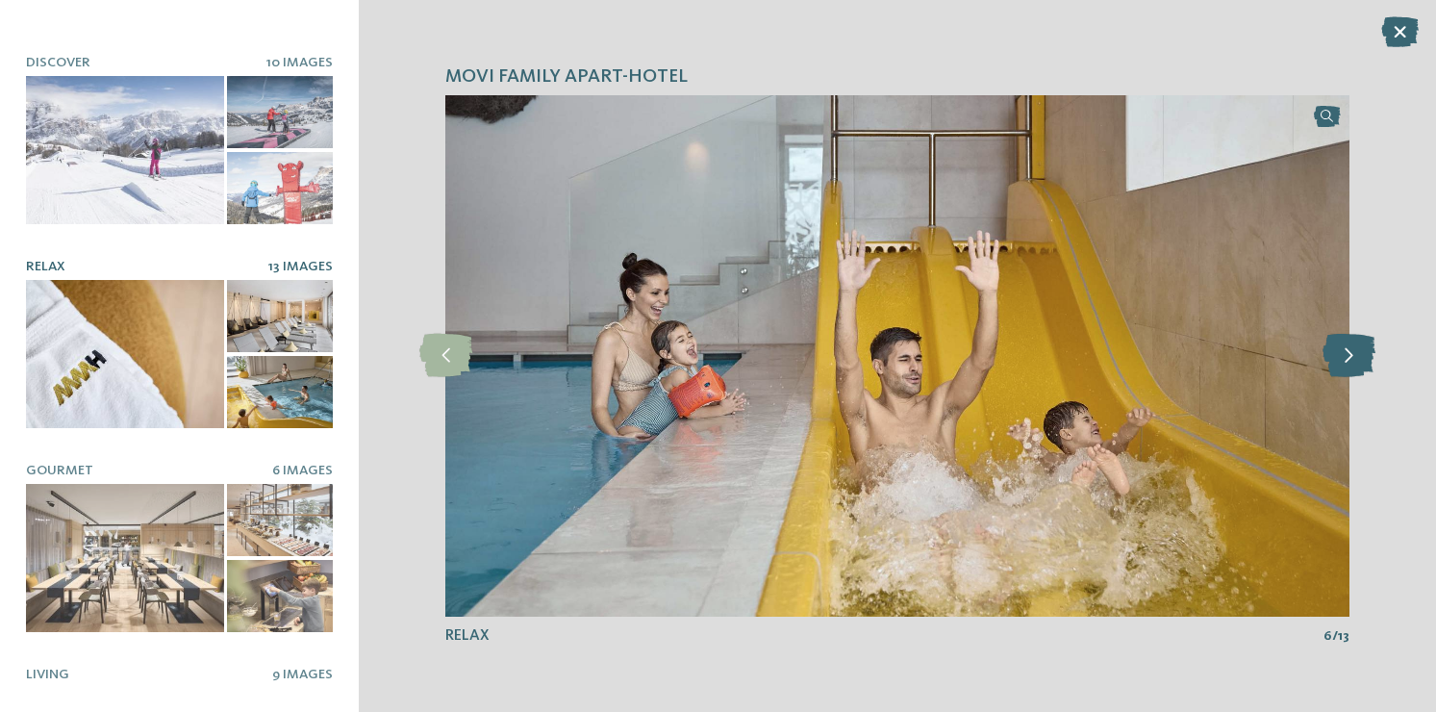
click at [1349, 360] on icon at bounding box center [1349, 355] width 53 height 43
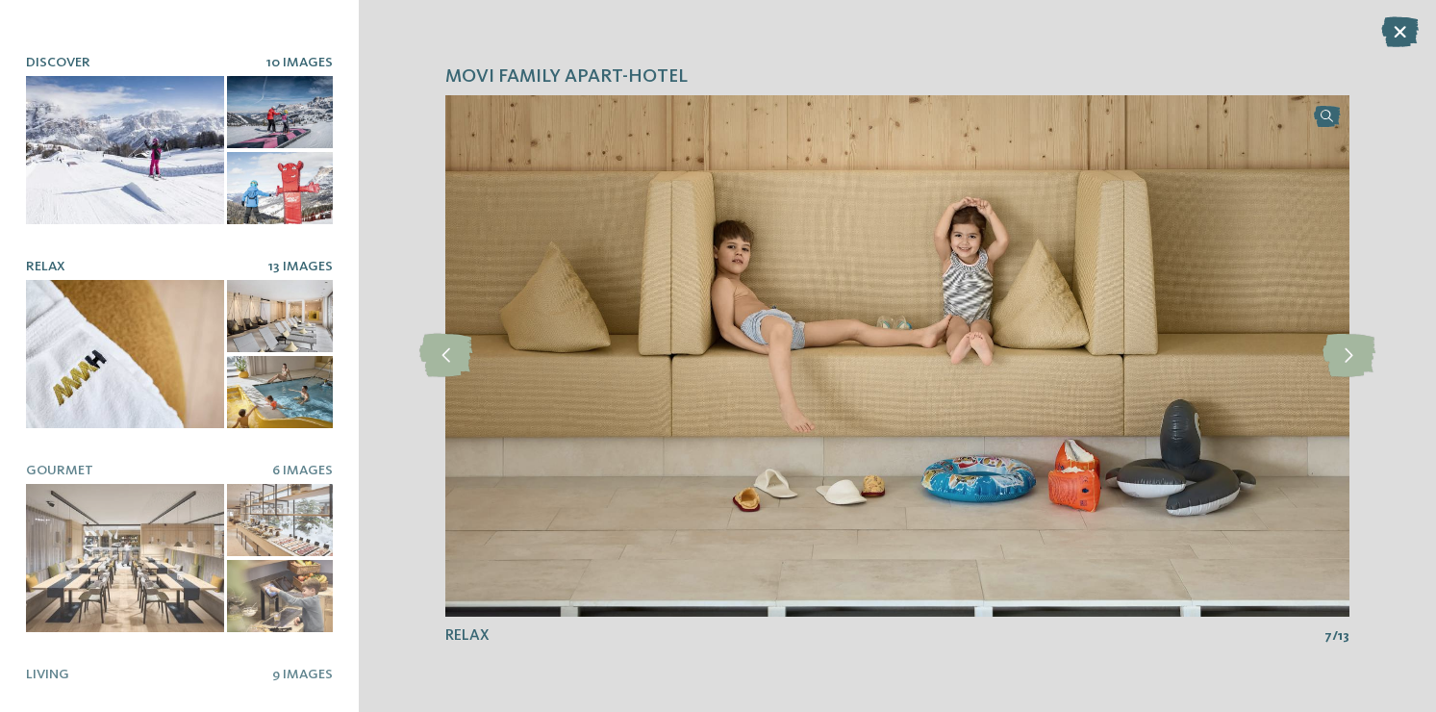
click at [276, 172] on div at bounding box center [280, 188] width 106 height 72
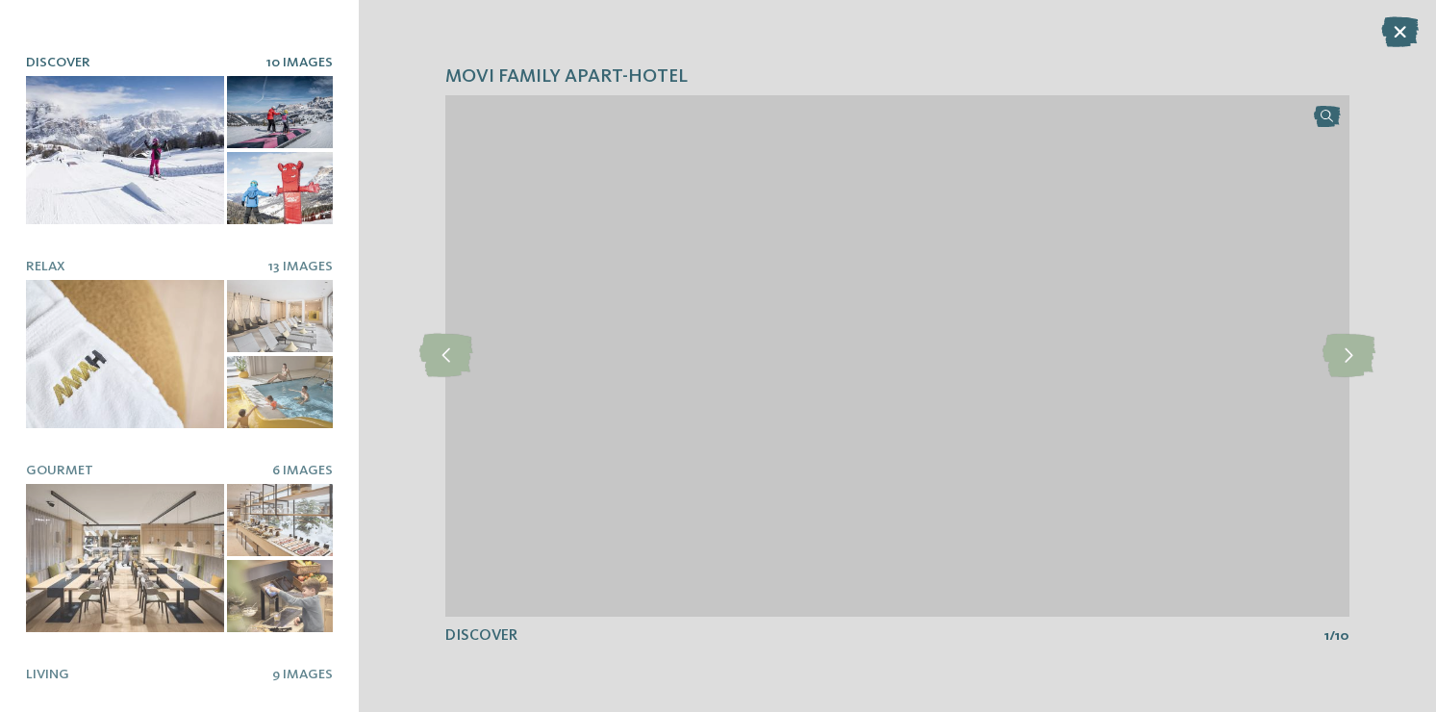
click at [282, 109] on div at bounding box center [280, 112] width 106 height 72
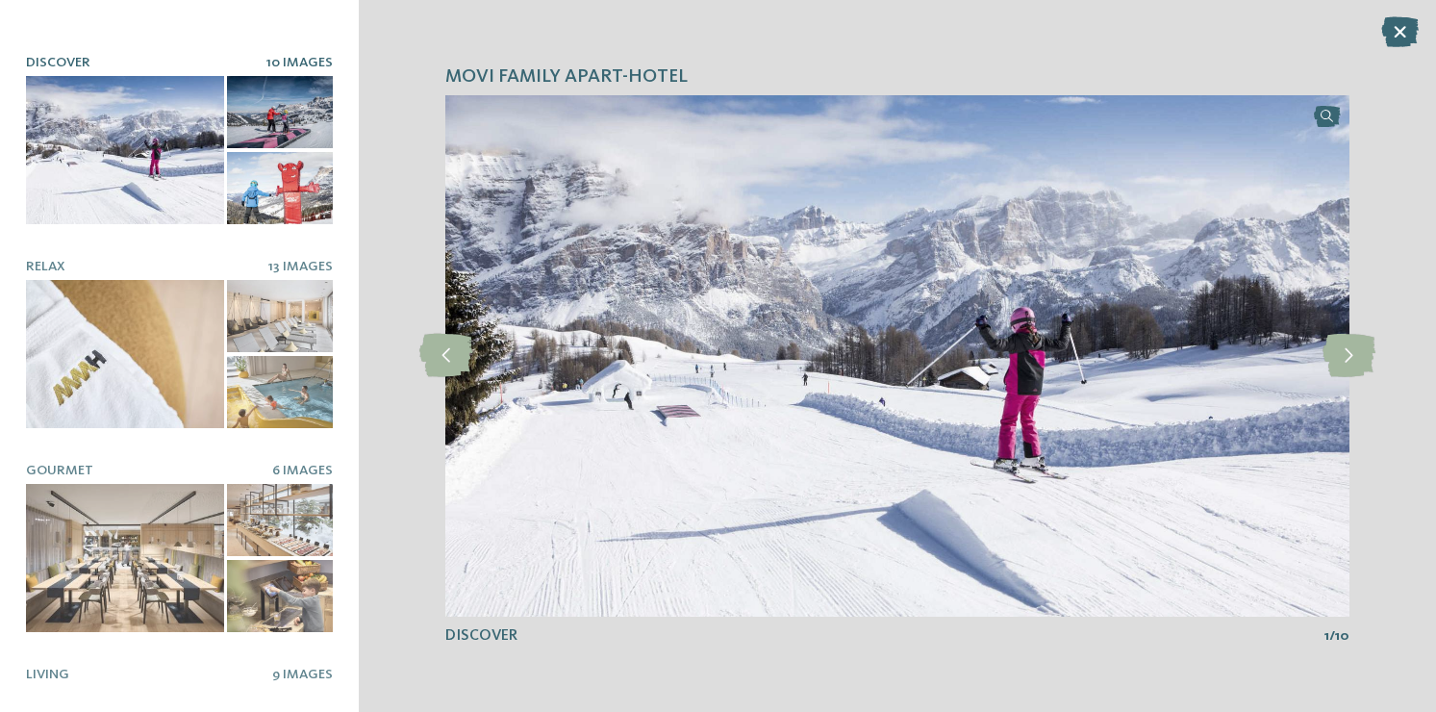
click at [145, 160] on div at bounding box center [125, 150] width 198 height 148
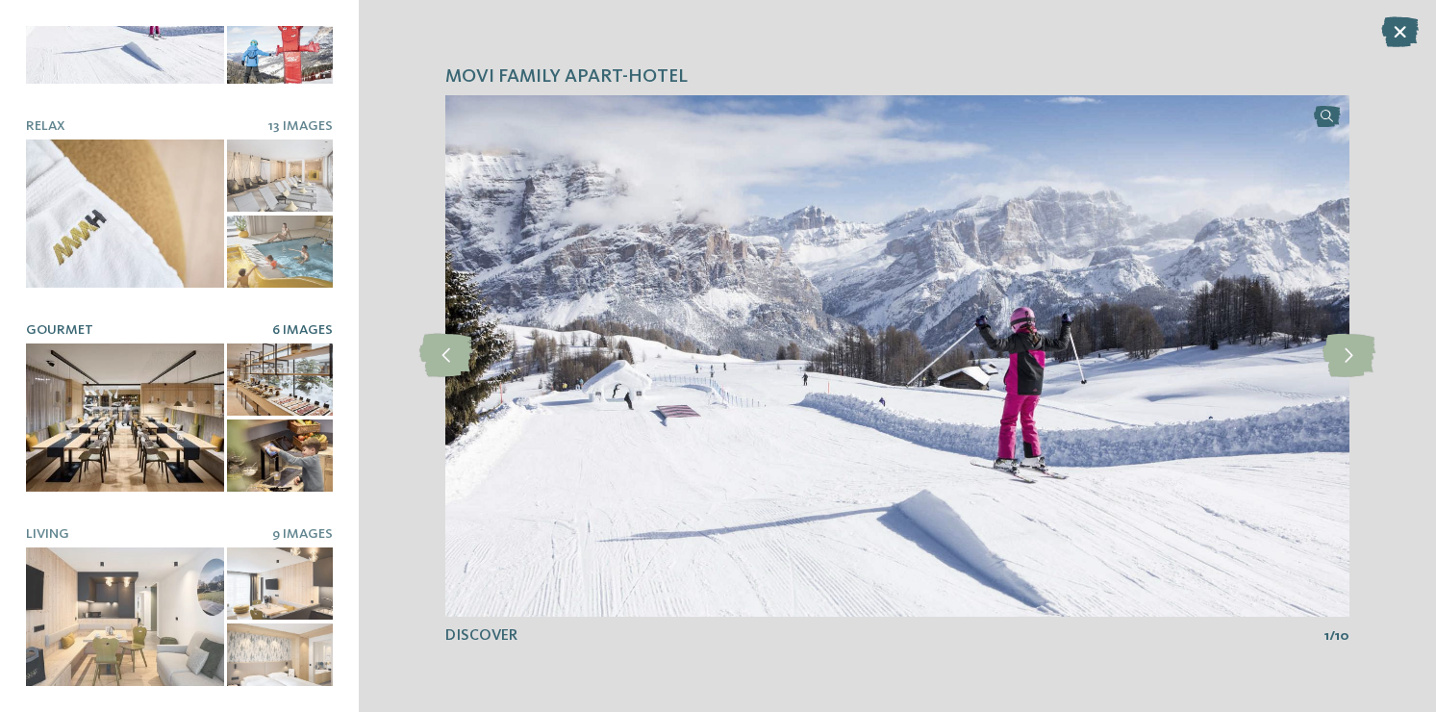
scroll to position [325, 0]
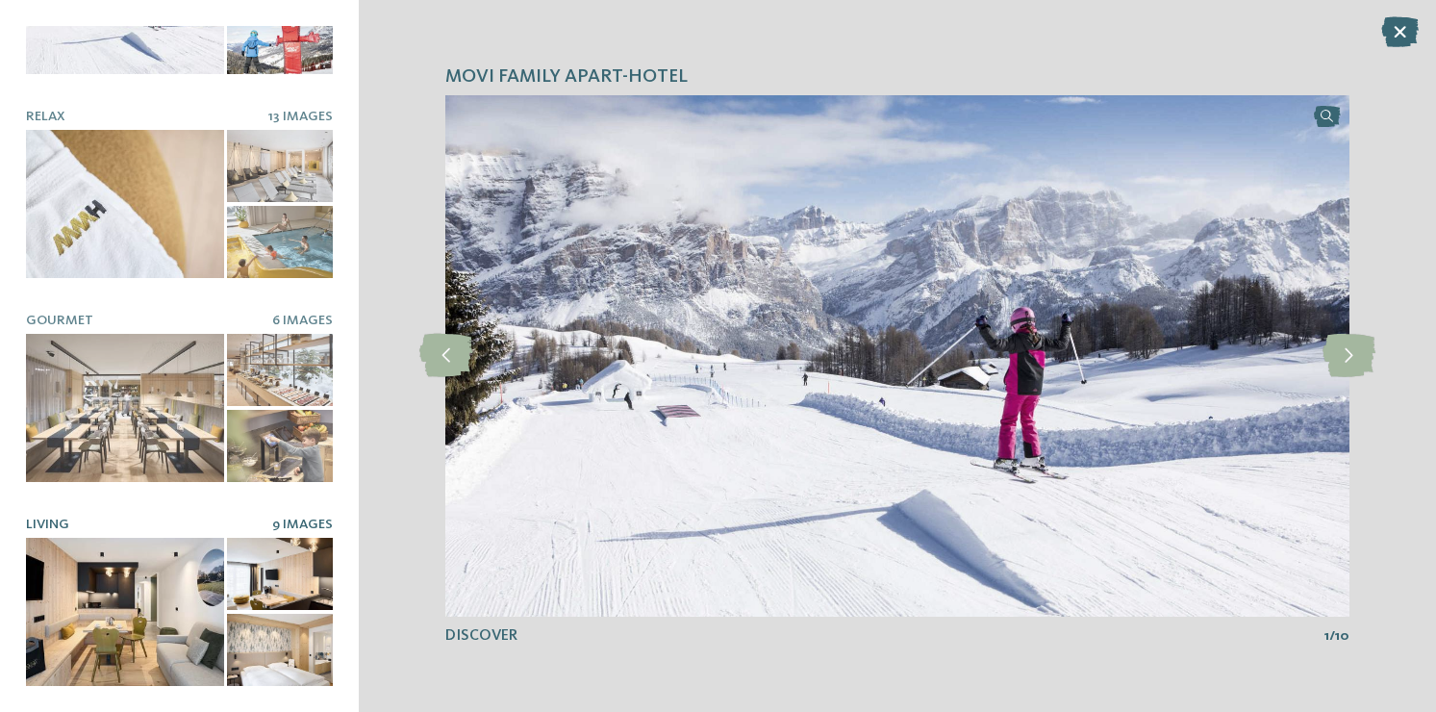
click at [139, 610] on div at bounding box center [125, 612] width 198 height 148
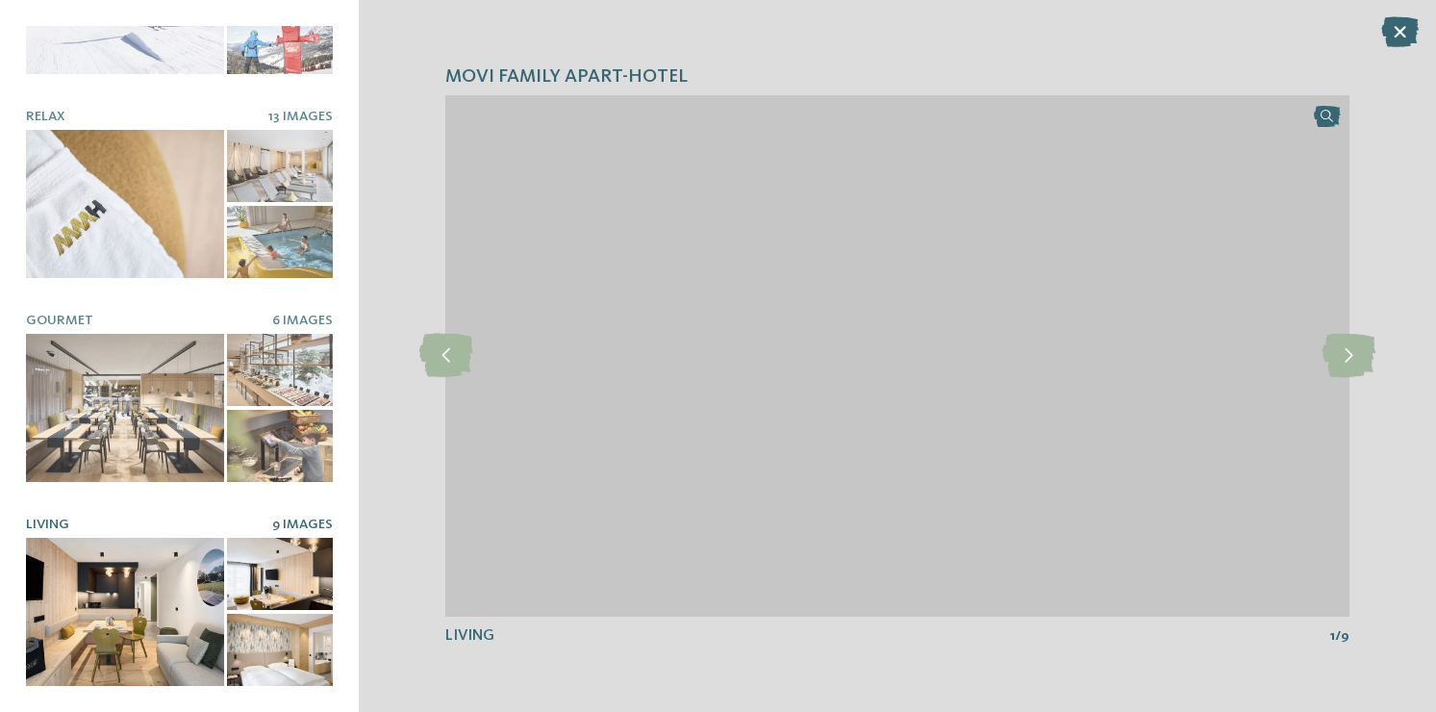
click at [290, 575] on div at bounding box center [280, 574] width 106 height 72
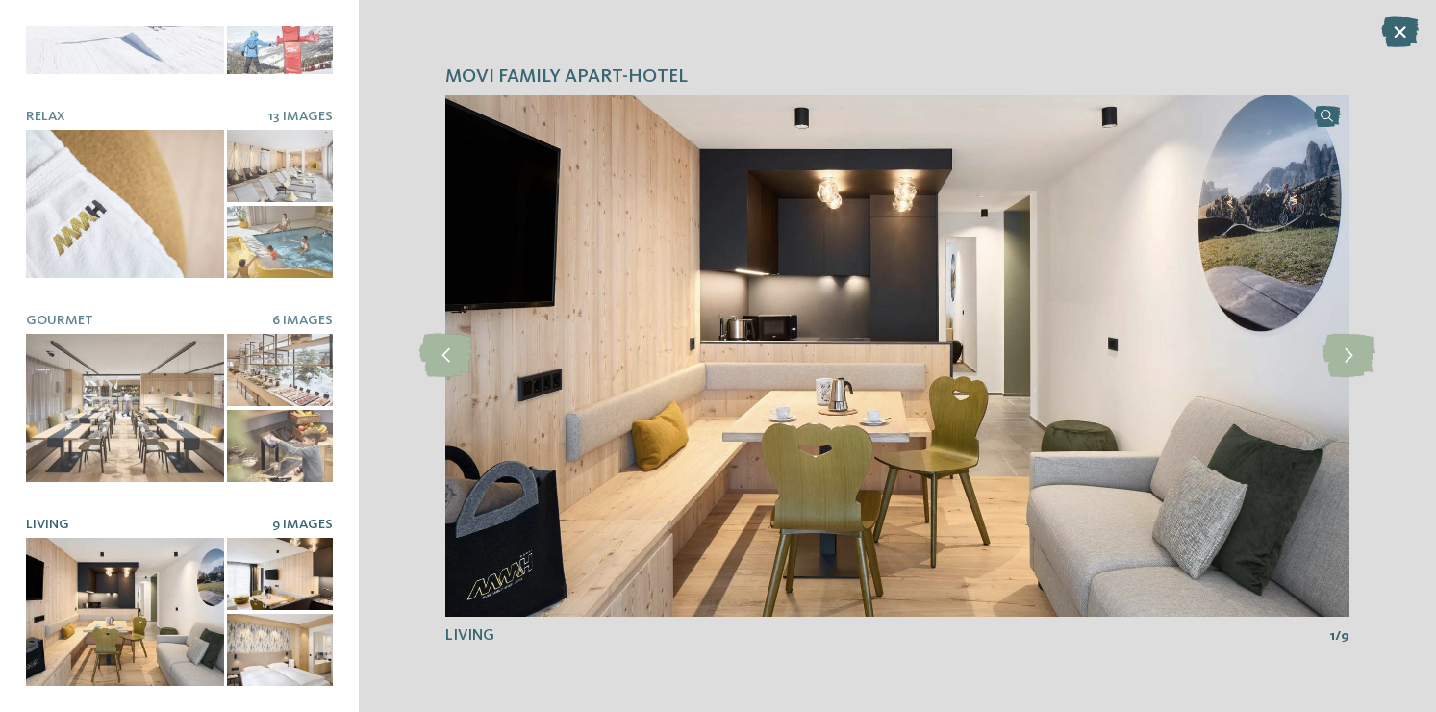
click at [282, 644] on div at bounding box center [280, 650] width 106 height 72
click at [1341, 368] on icon at bounding box center [1349, 355] width 53 height 43
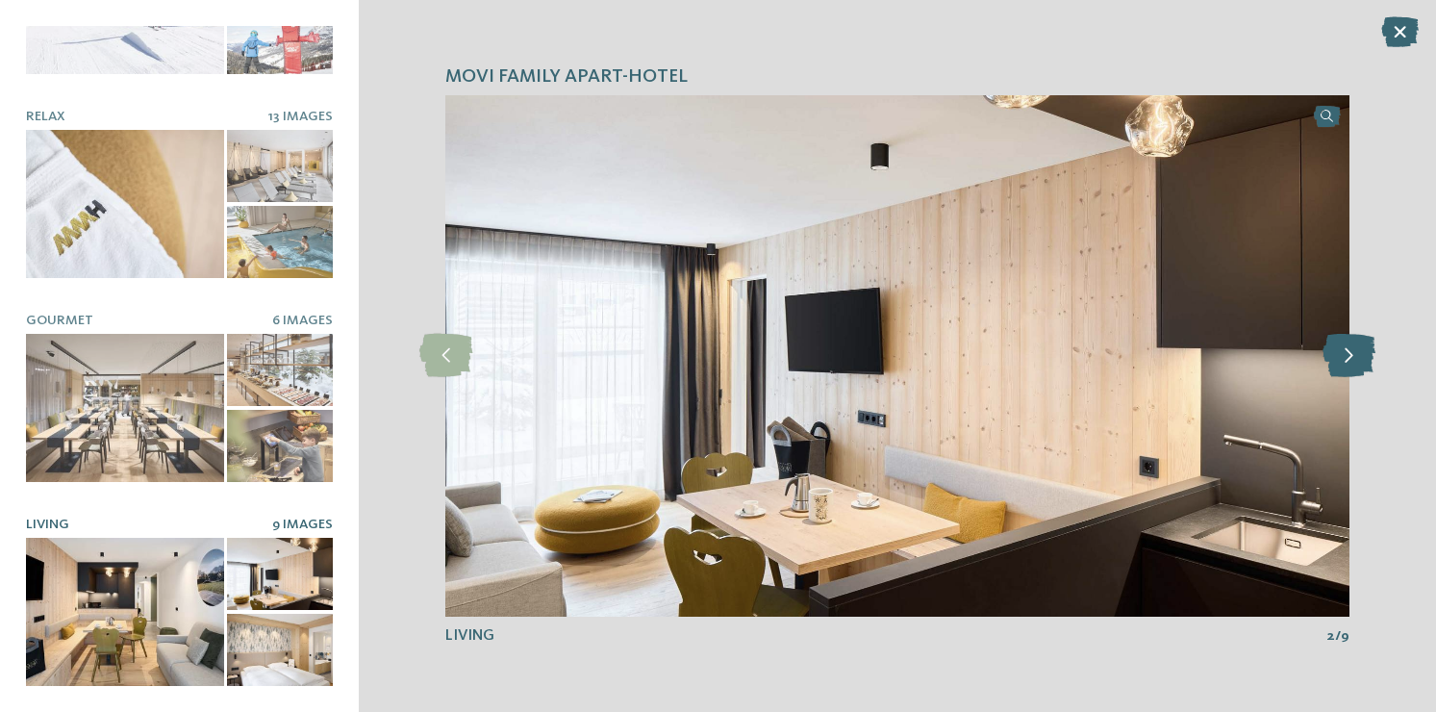
click at [1341, 368] on icon at bounding box center [1349, 355] width 53 height 43
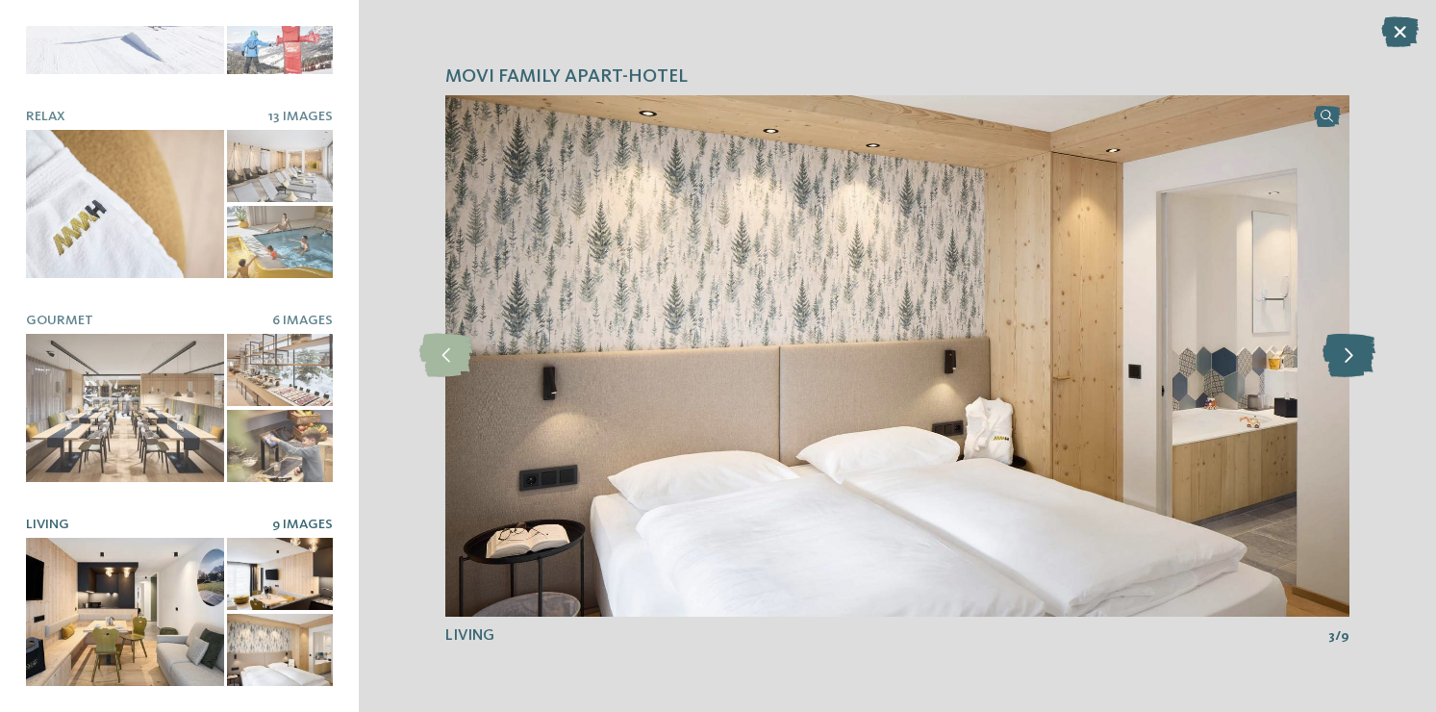
click at [1341, 368] on icon at bounding box center [1349, 355] width 53 height 43
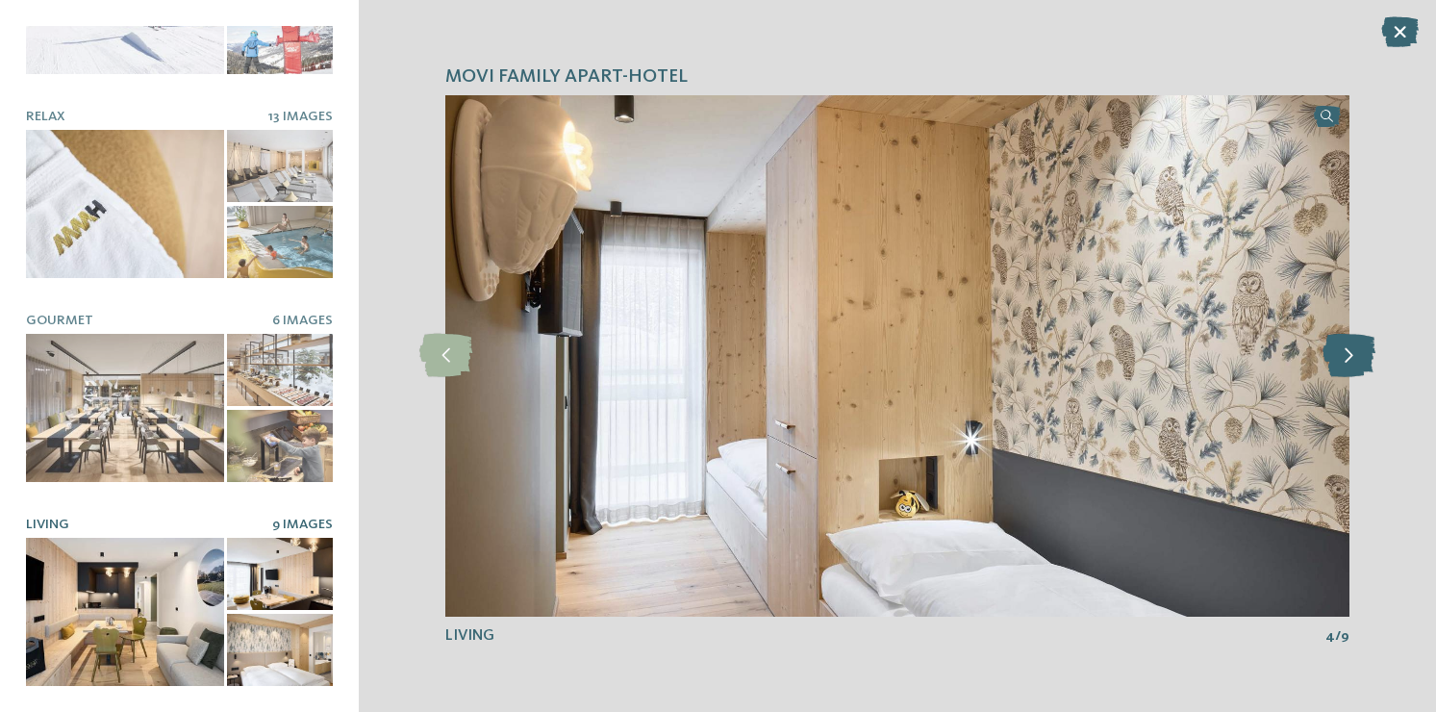
click at [1341, 368] on icon at bounding box center [1349, 355] width 53 height 43
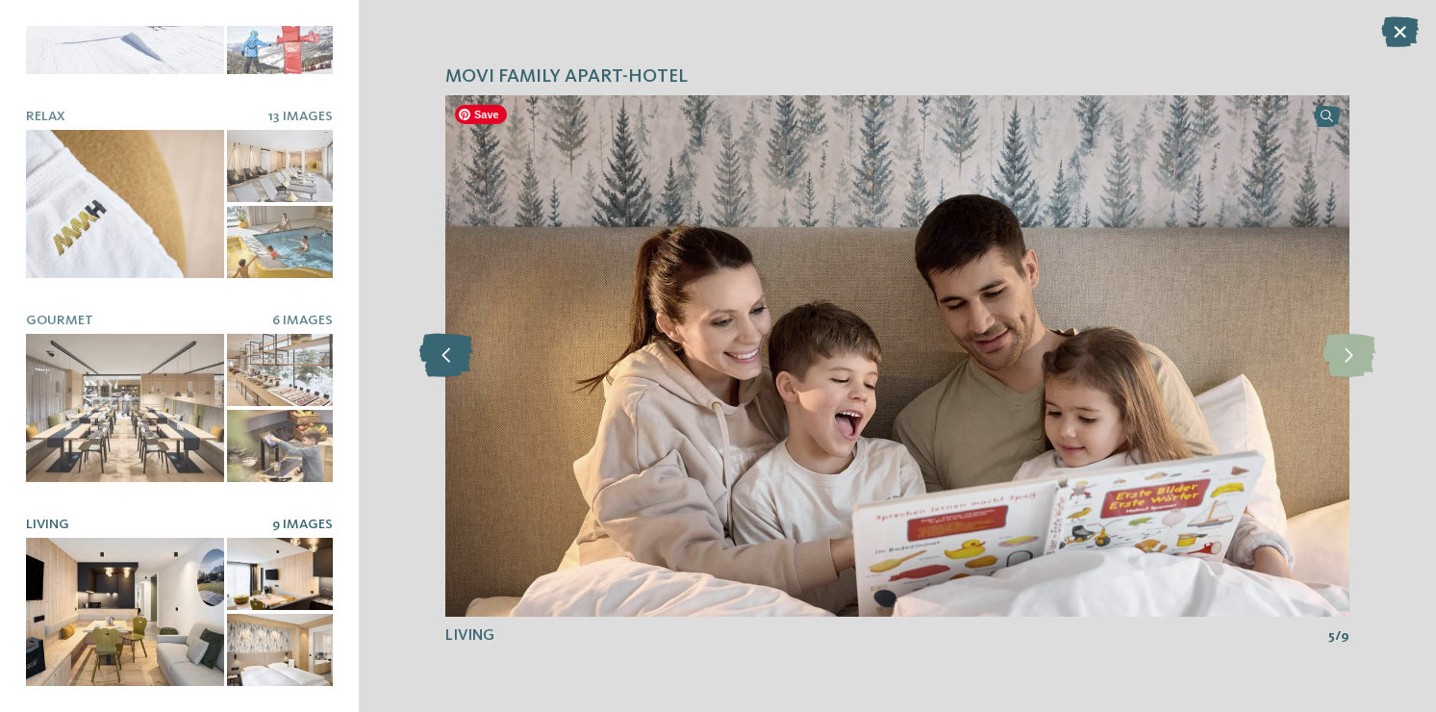
click at [436, 364] on icon at bounding box center [445, 355] width 53 height 43
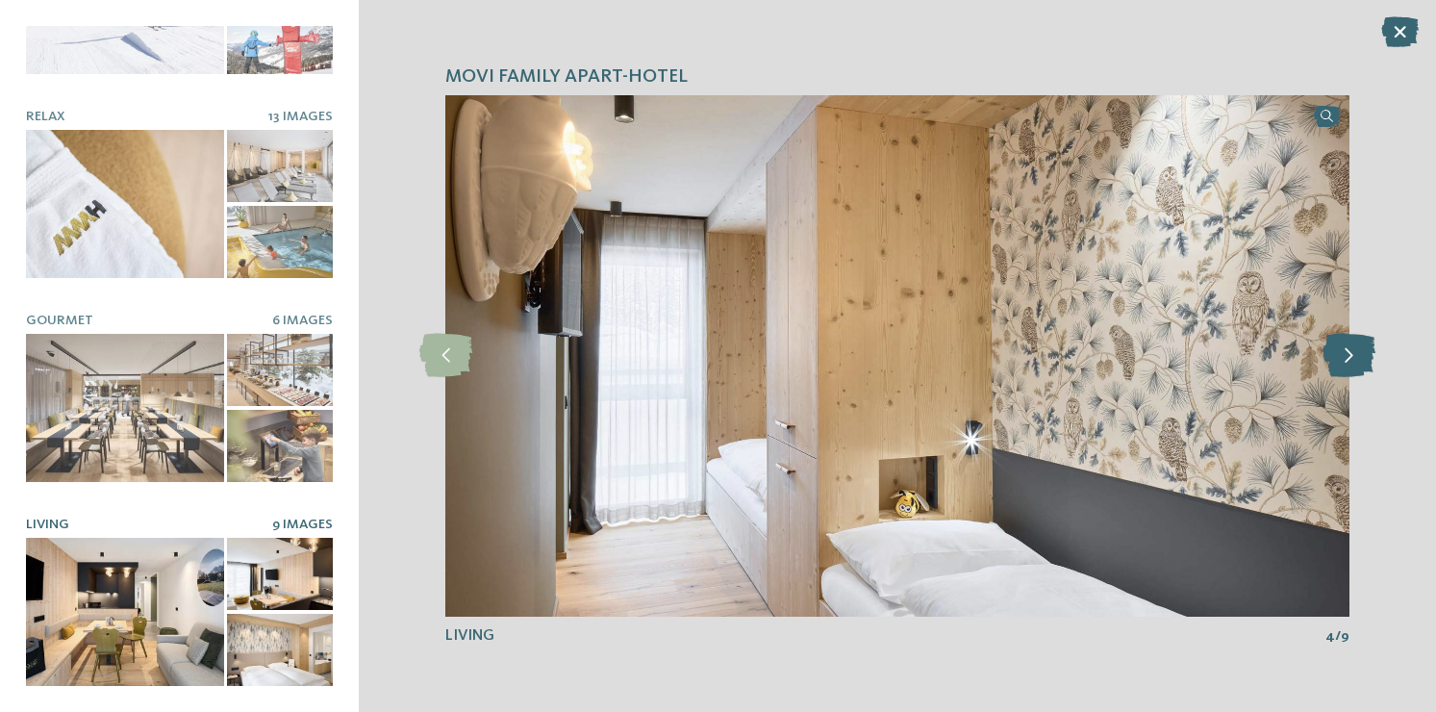
click at [1364, 352] on icon at bounding box center [1349, 355] width 53 height 43
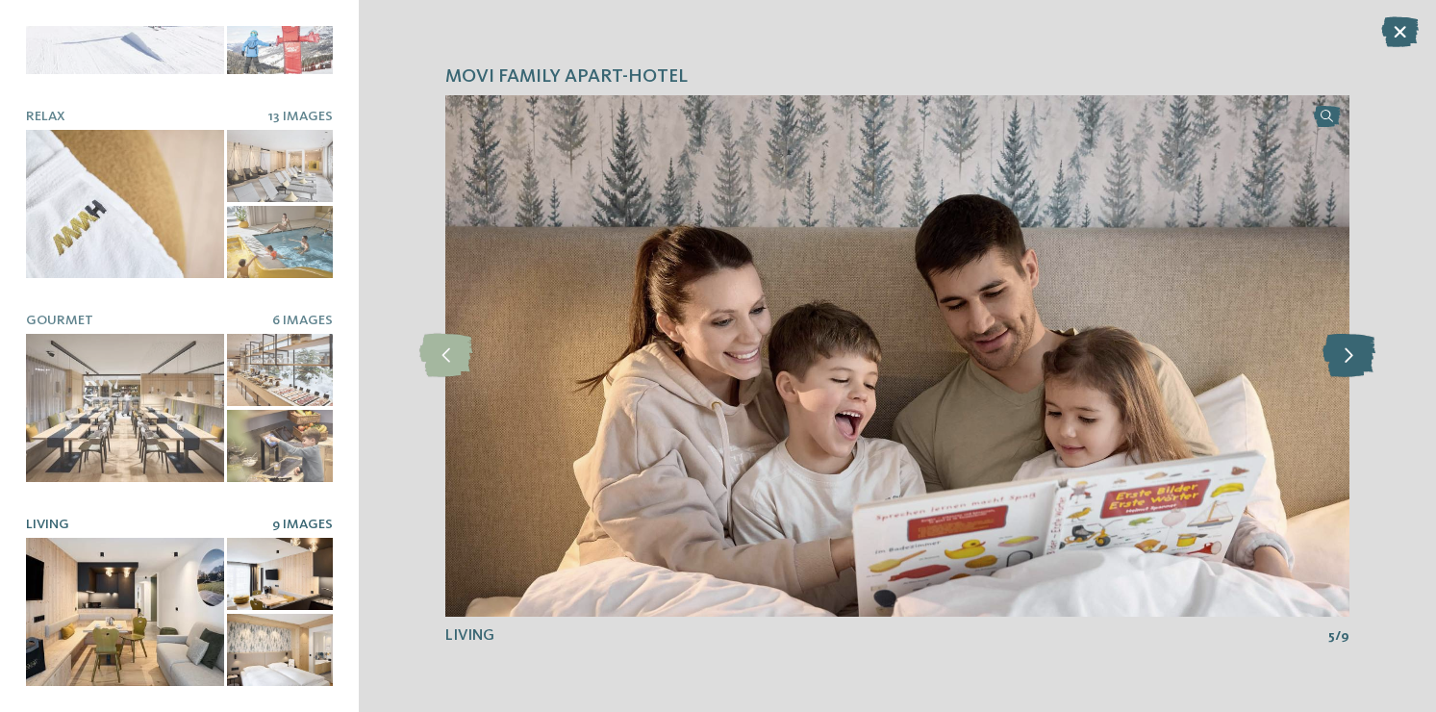
click at [1364, 352] on icon at bounding box center [1349, 355] width 53 height 43
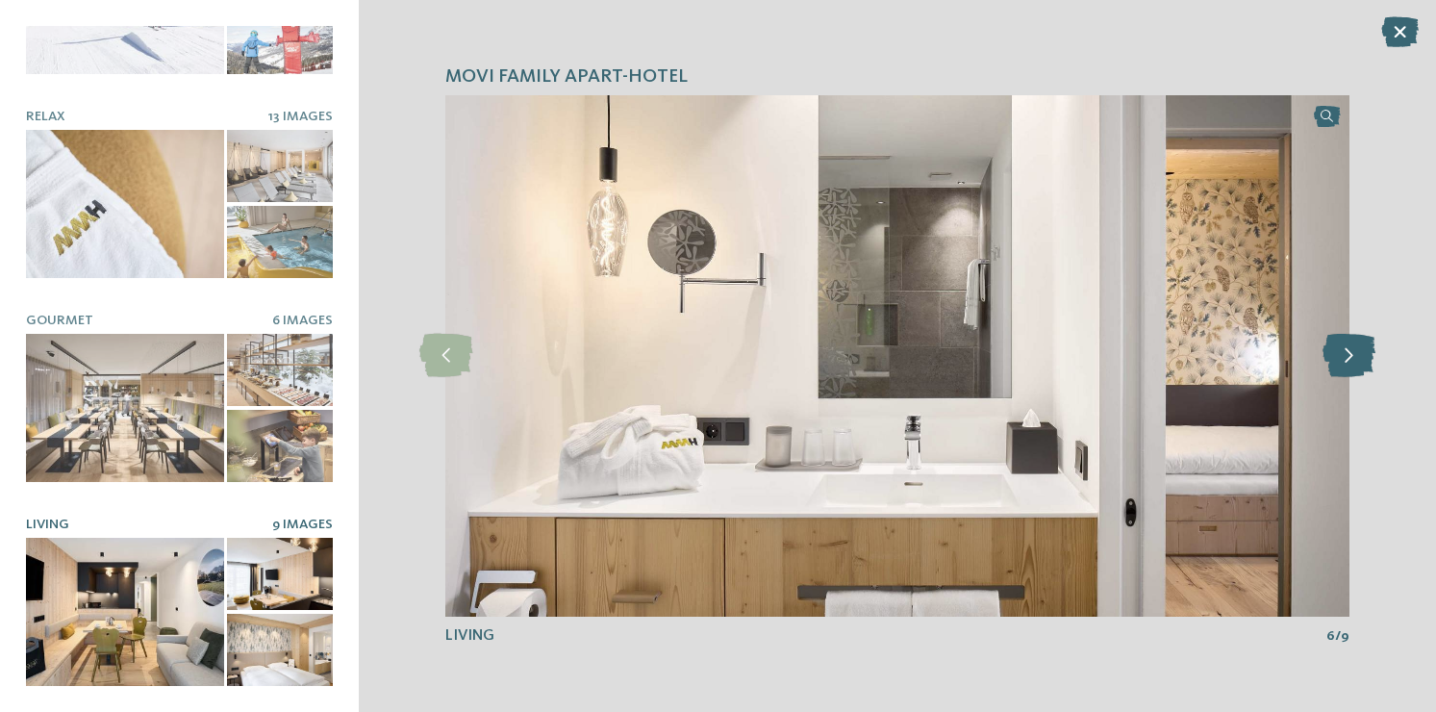
click at [1364, 352] on icon at bounding box center [1349, 355] width 53 height 43
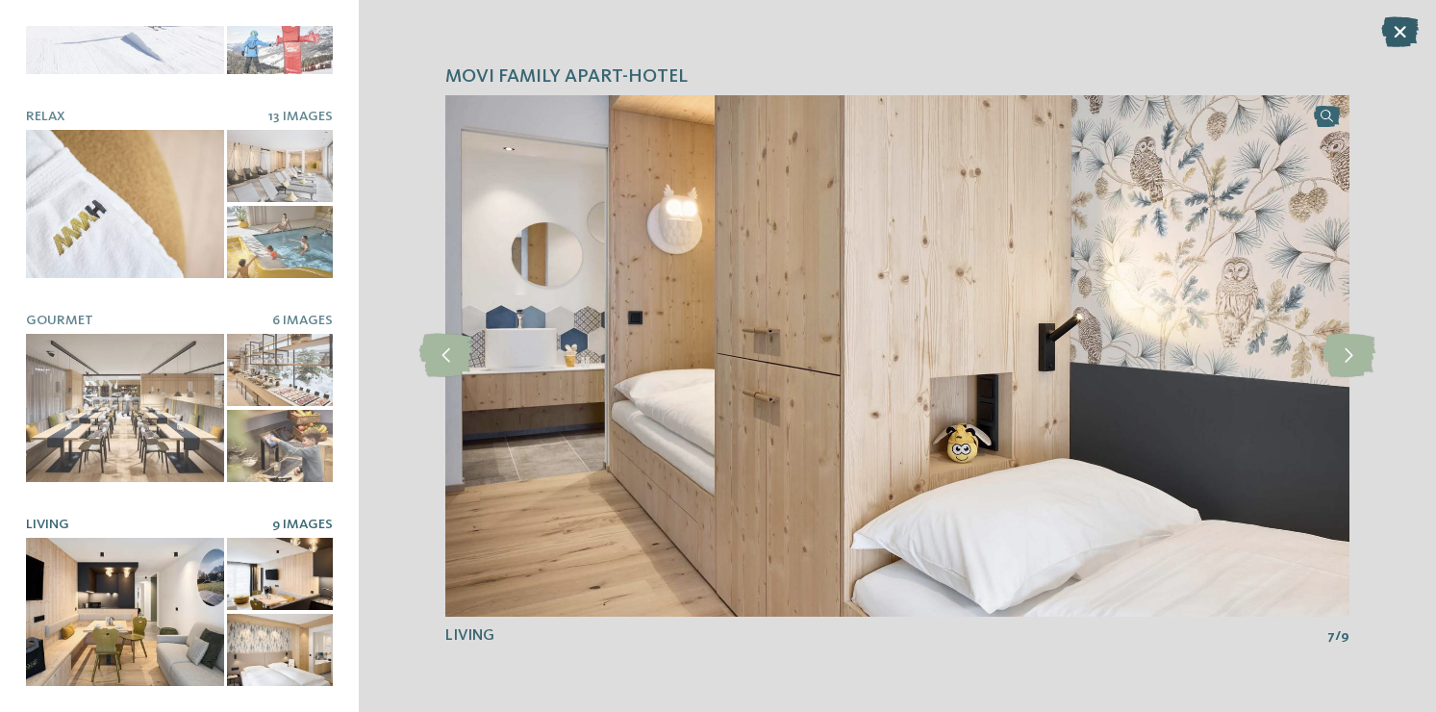
click at [1400, 36] on icon at bounding box center [1400, 31] width 38 height 31
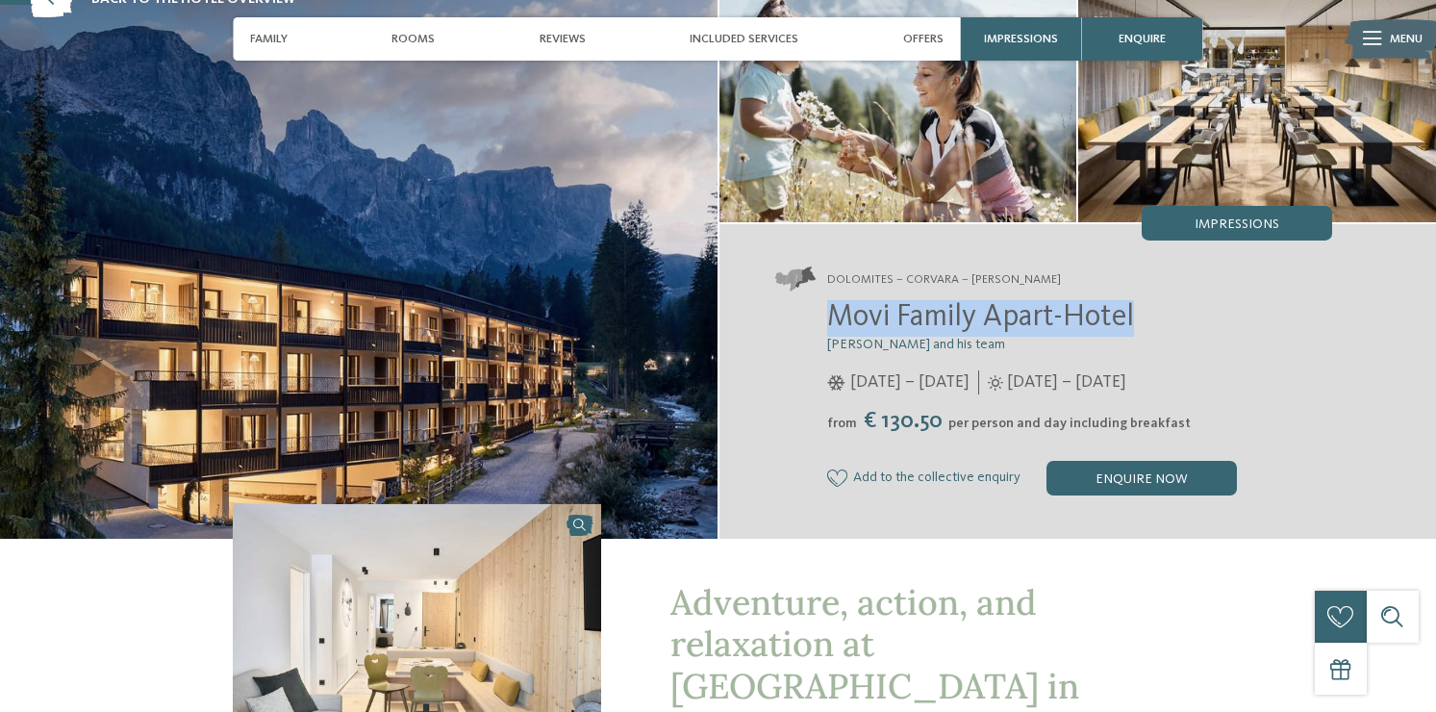
drag, startPoint x: 1148, startPoint y: 320, endPoint x: 823, endPoint y: 319, distance: 325.1
click at [823, 319] on div "Movi Family Apart-Hotel Andrea Varallo and his team 05/12/2024 – 06/04/2025 from" at bounding box center [1053, 397] width 557 height 195
copy span "Movi Family Apart-Hotel"
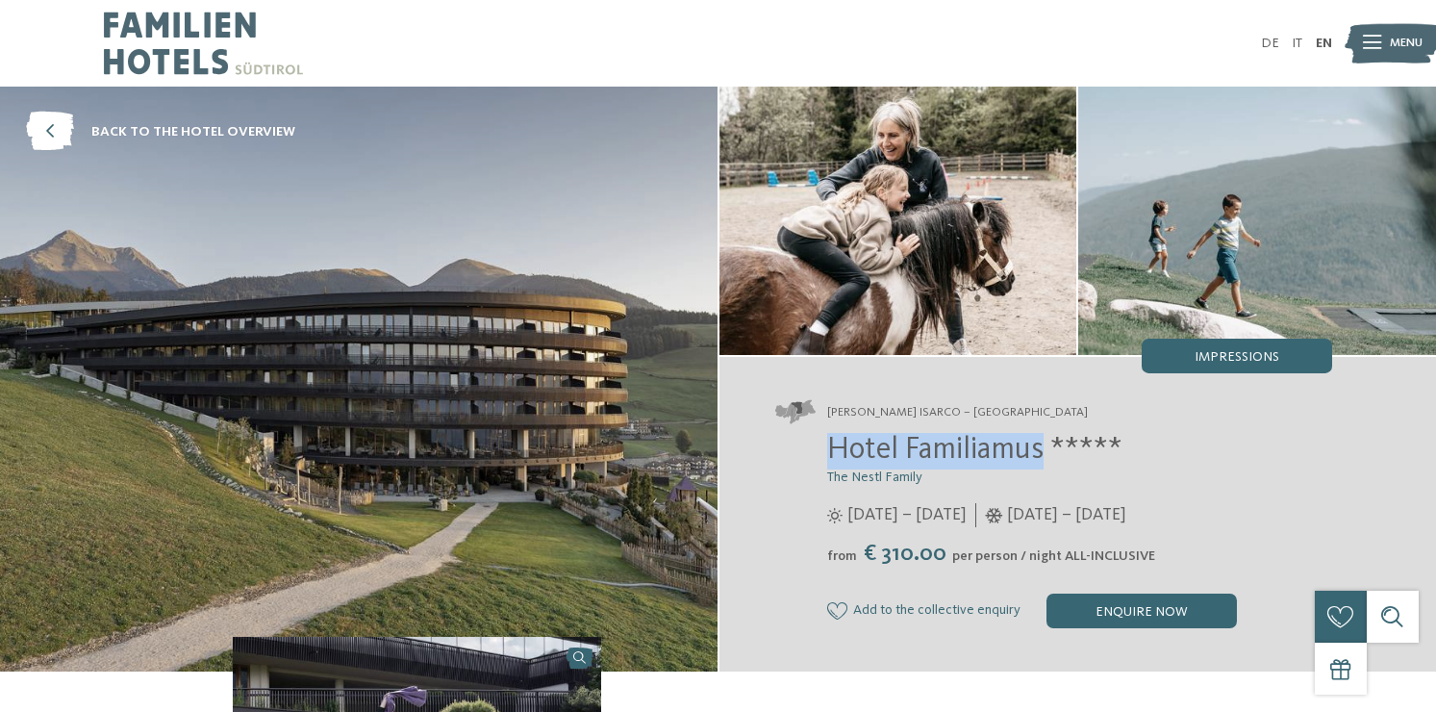
drag, startPoint x: 1046, startPoint y: 458, endPoint x: 786, endPoint y: 459, distance: 259.7
click at [786, 459] on div "Hotel Familiamus ***** The Nestl Family 29/05 – 09/11/2025 05/12/2025 – 19/04/2…" at bounding box center [1053, 530] width 557 height 195
copy span "Hotel Familiamus"
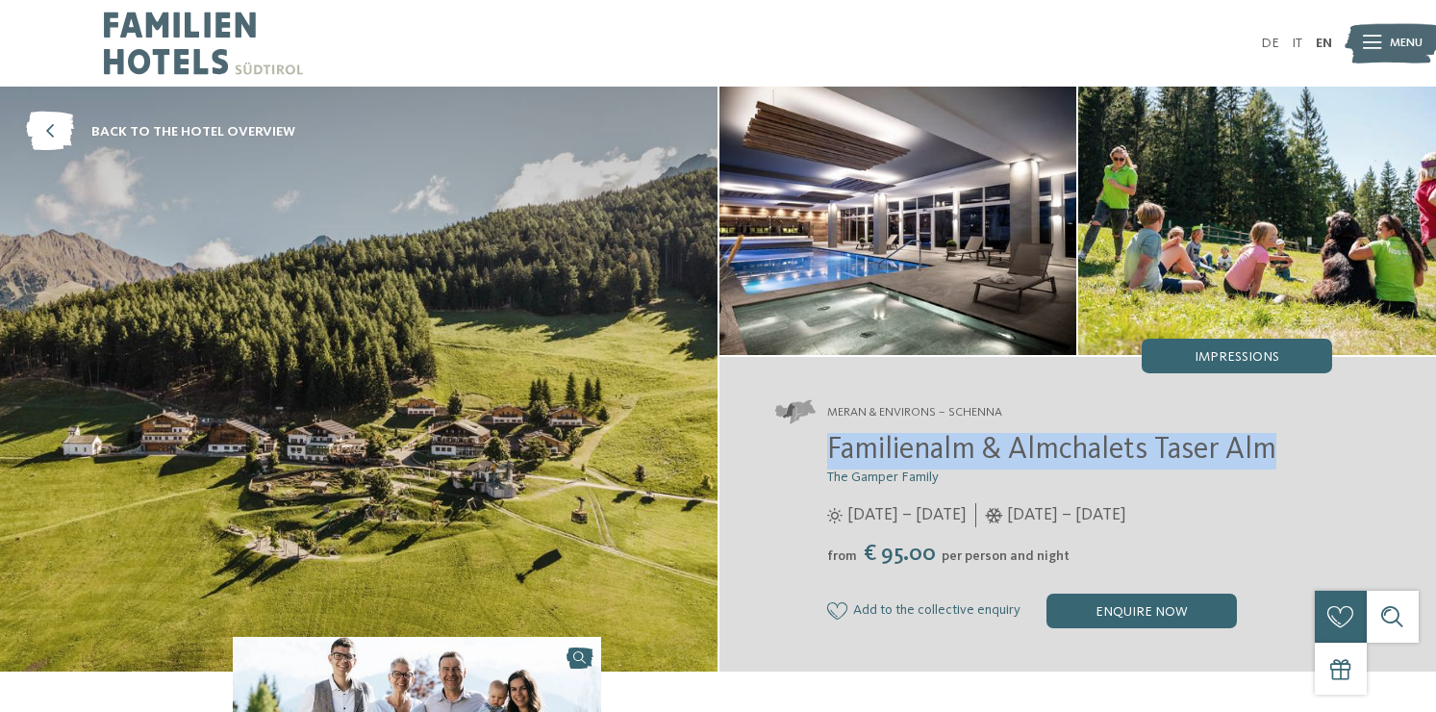
drag, startPoint x: 1288, startPoint y: 449, endPoint x: 828, endPoint y: 448, distance: 459.8
click at [828, 448] on h2 "Familienalm & Almchalets Taser Alm" at bounding box center [1079, 451] width 505 height 37
copy span "Familienalm & Almchalets Taser Alm"
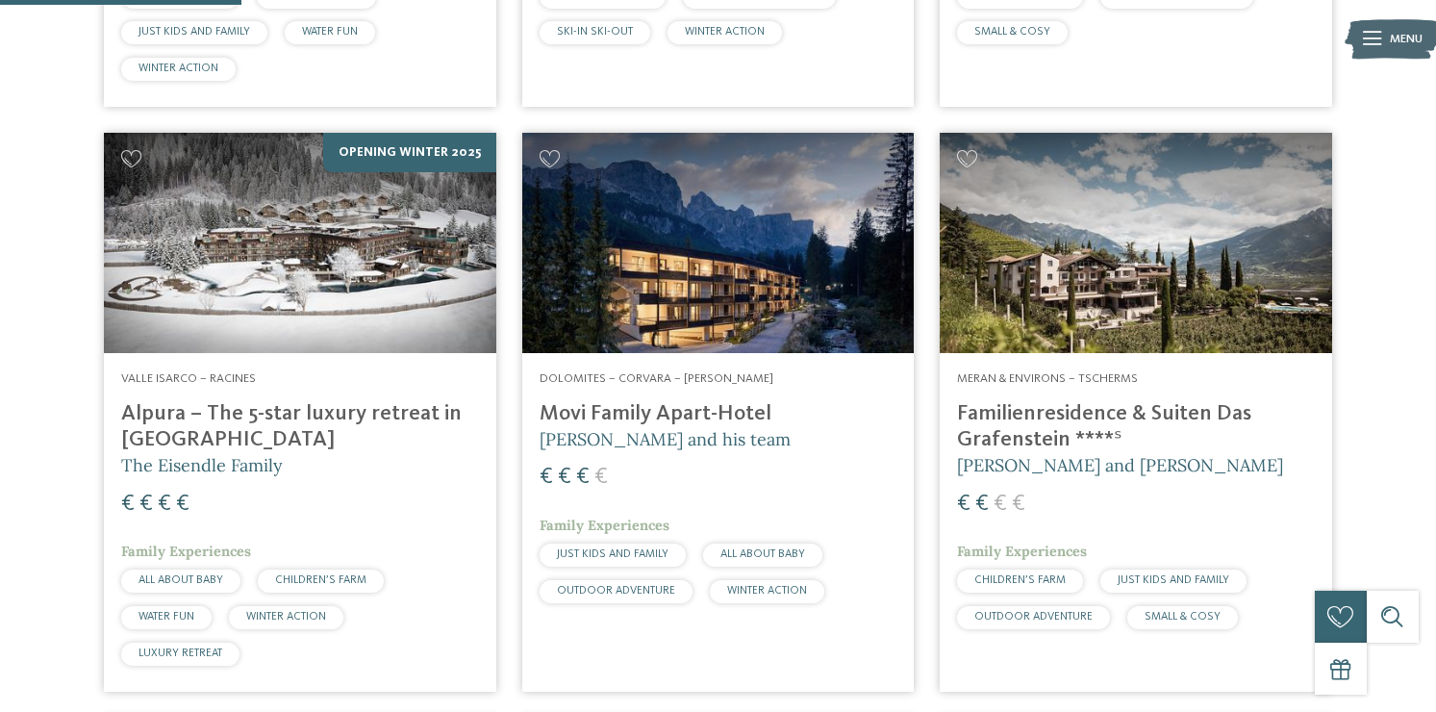
click at [1016, 401] on h4 "Familienresidence & Suiten Das Grafenstein ****ˢ" at bounding box center [1136, 427] width 358 height 52
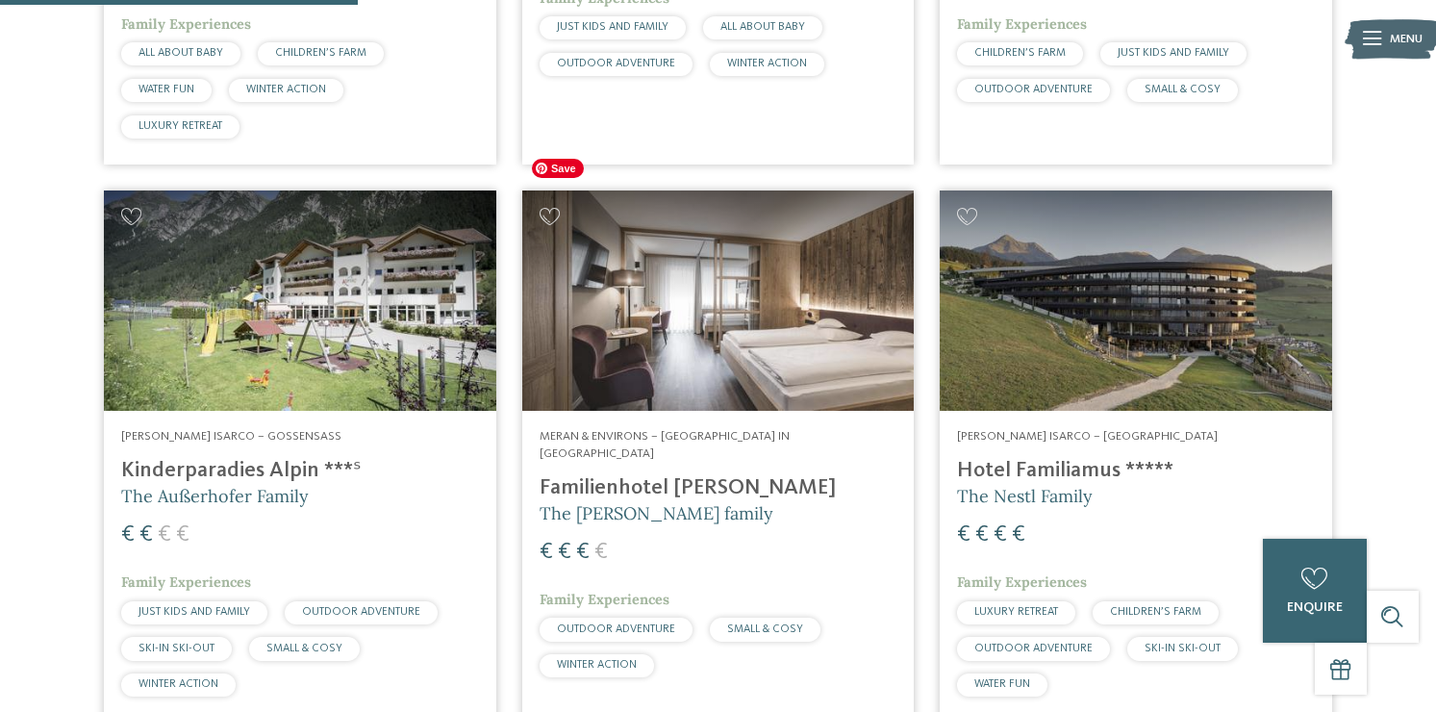
scroll to position [1535, 0]
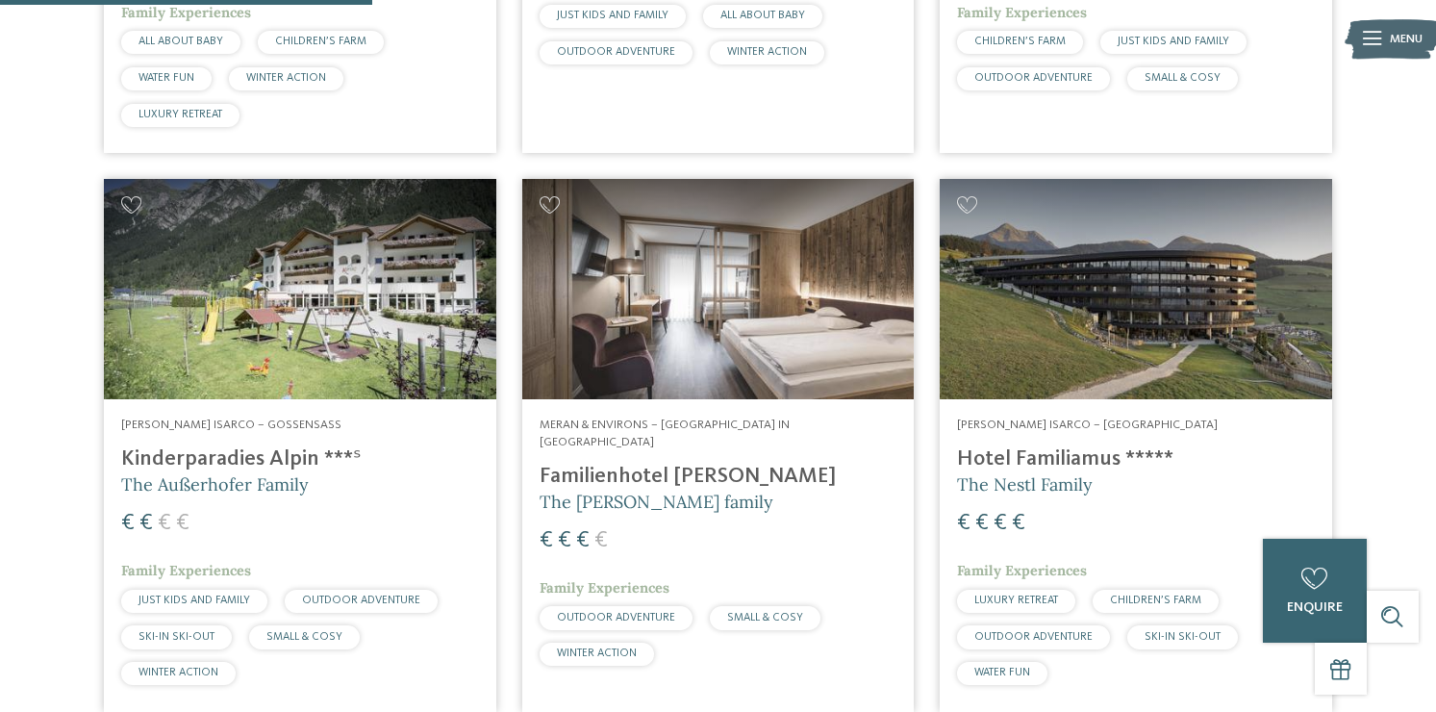
click at [242, 446] on h4 "Kinderparadies Alpin ***ˢ" at bounding box center [300, 459] width 358 height 26
click at [671, 464] on h4 "Familienhotel Viktoria" at bounding box center [719, 477] width 358 height 26
click at [994, 446] on h4 "Hotel Familiamus *****" at bounding box center [1136, 459] width 358 height 26
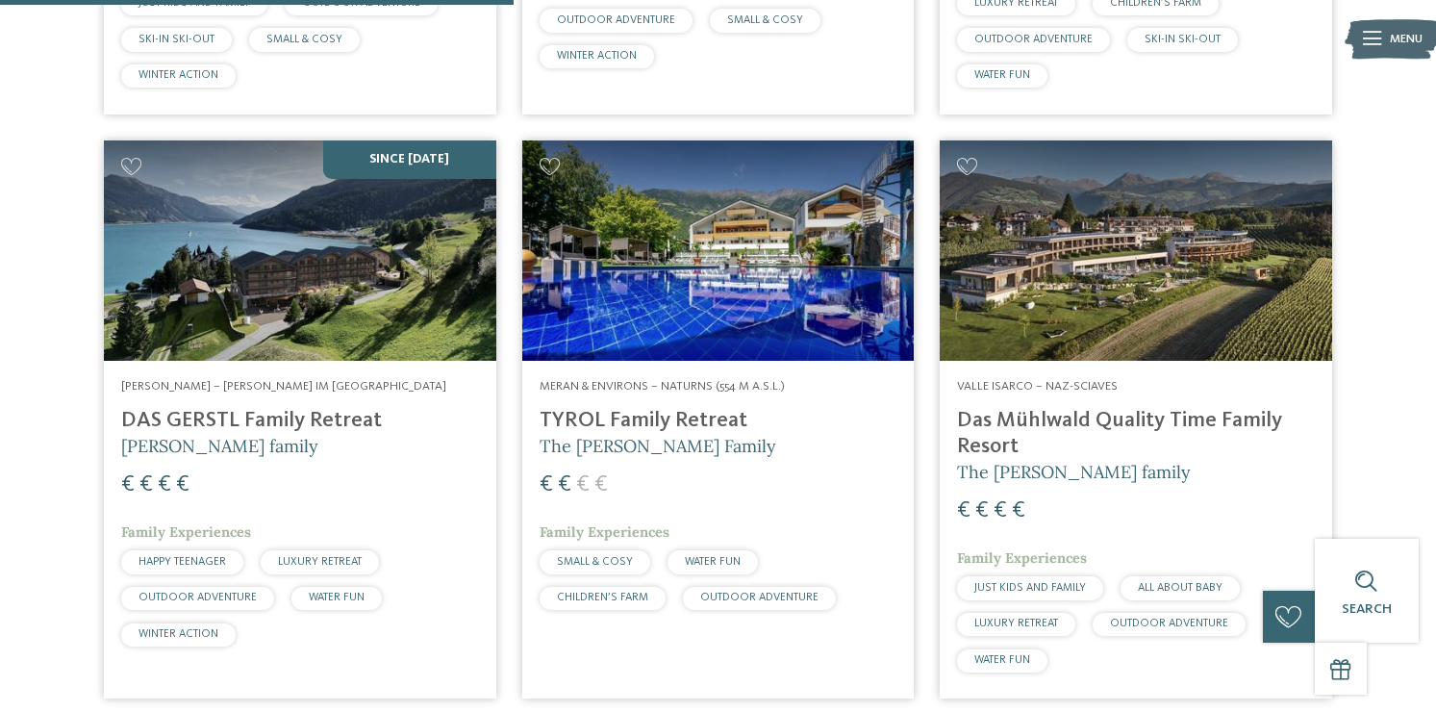
scroll to position [2145, 0]
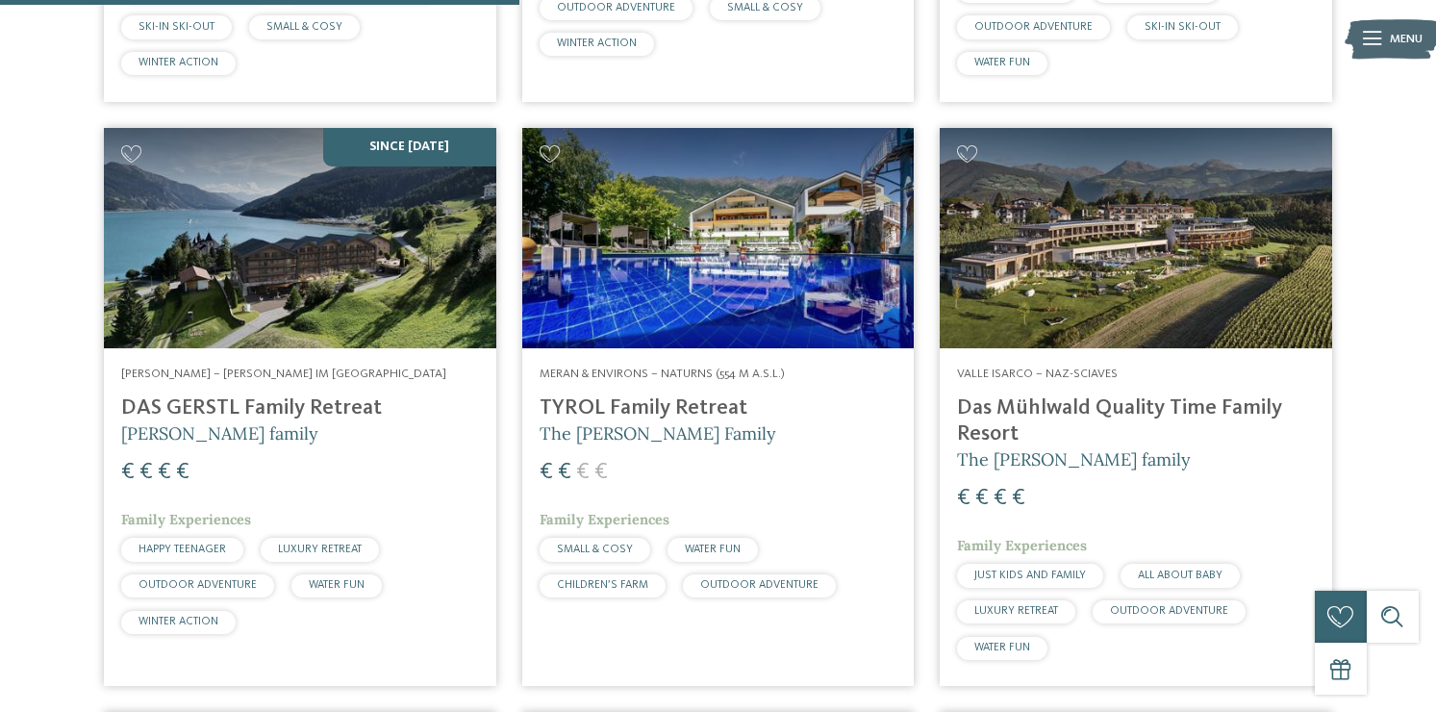
click at [331, 395] on h4 "DAS GERSTL Family Retreat" at bounding box center [300, 408] width 358 height 26
click at [627, 422] on span "The Brunner Family" at bounding box center [658, 433] width 237 height 22
click at [1015, 395] on h4 "Das Mühlwald Quality Time Family Resort" at bounding box center [1136, 421] width 358 height 52
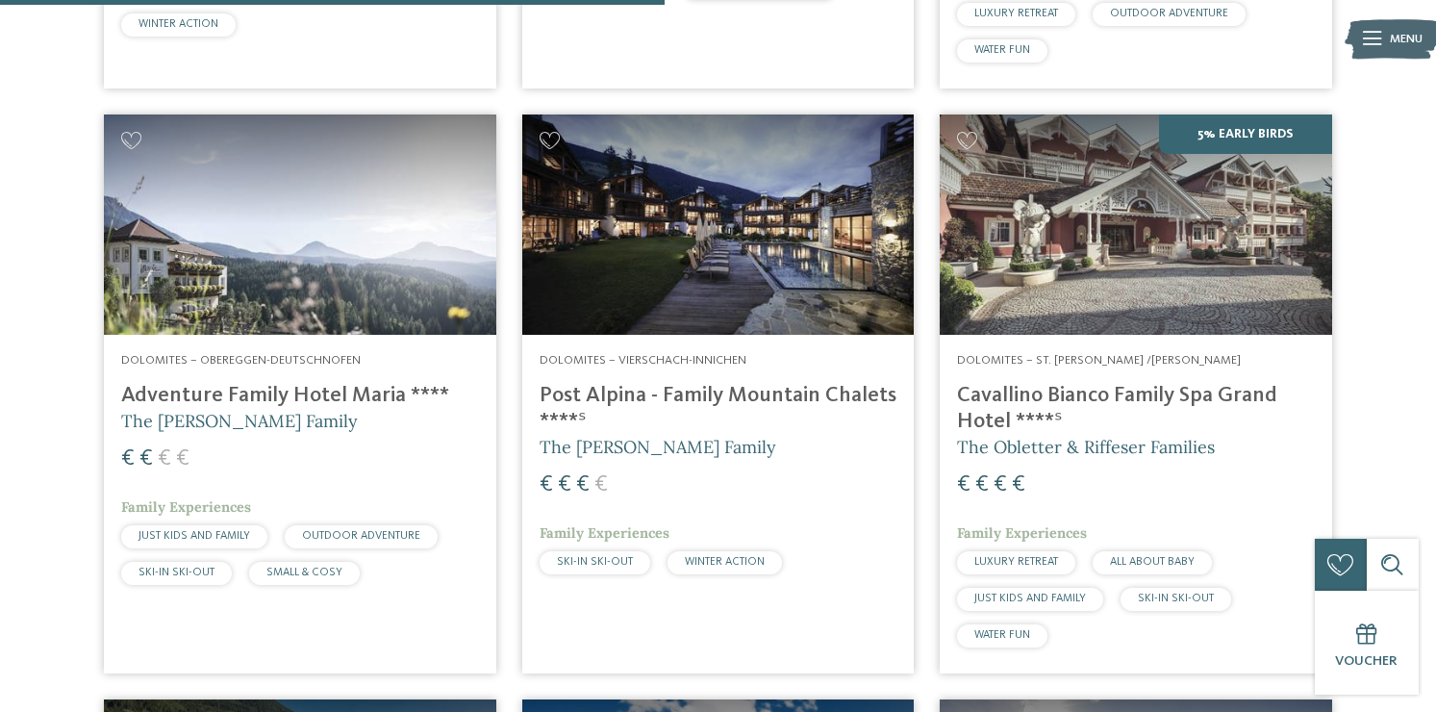
scroll to position [2740, 0]
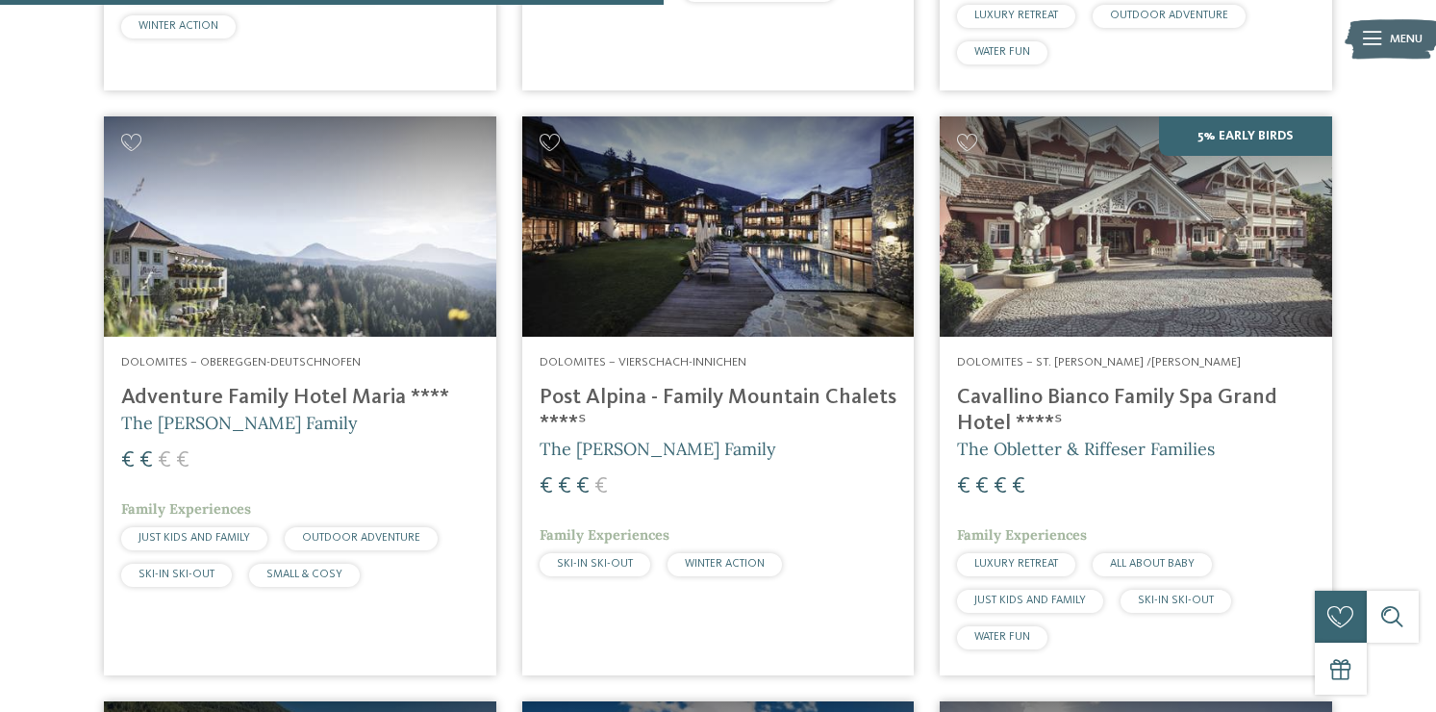
click at [343, 411] on h5 "The Kofler Family" at bounding box center [300, 423] width 358 height 24
click at [823, 385] on h4 "Post Alpina - Family Mountain Chalets ****ˢ" at bounding box center [719, 411] width 358 height 52
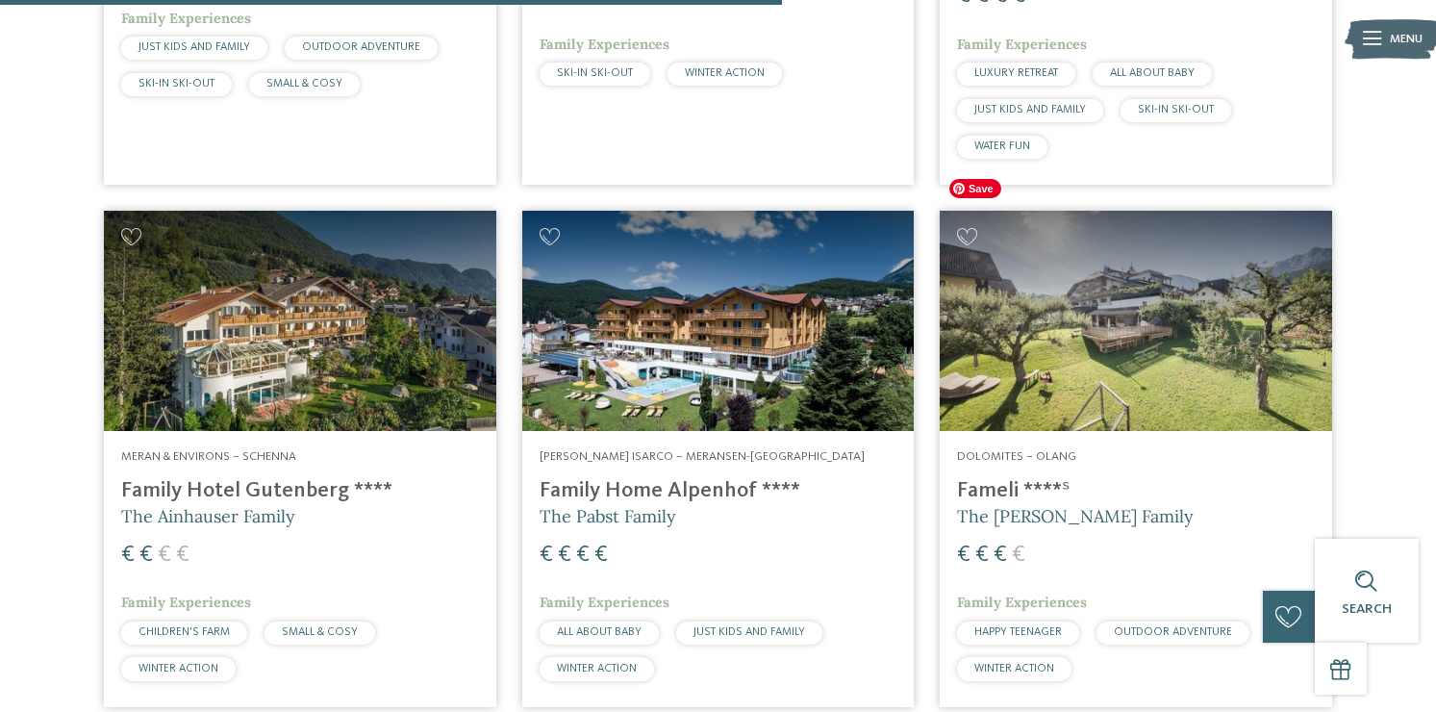
scroll to position [3227, 0]
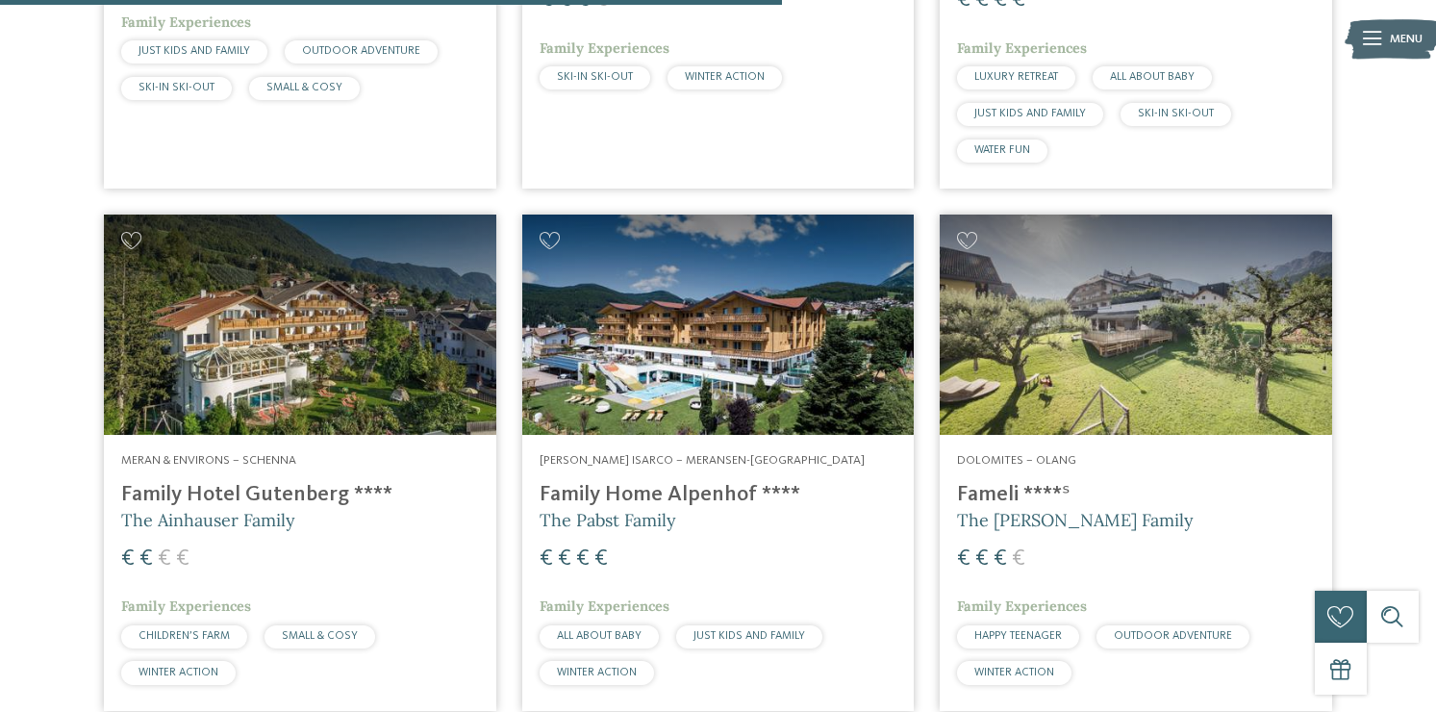
click at [240, 482] on h4 "Family Hotel Gutenberg ****" at bounding box center [300, 495] width 358 height 26
click at [603, 482] on h4 "Family Home Alpenhof ****" at bounding box center [719, 495] width 358 height 26
click at [995, 482] on h4 "Fameli ****ˢ" at bounding box center [1136, 495] width 358 height 26
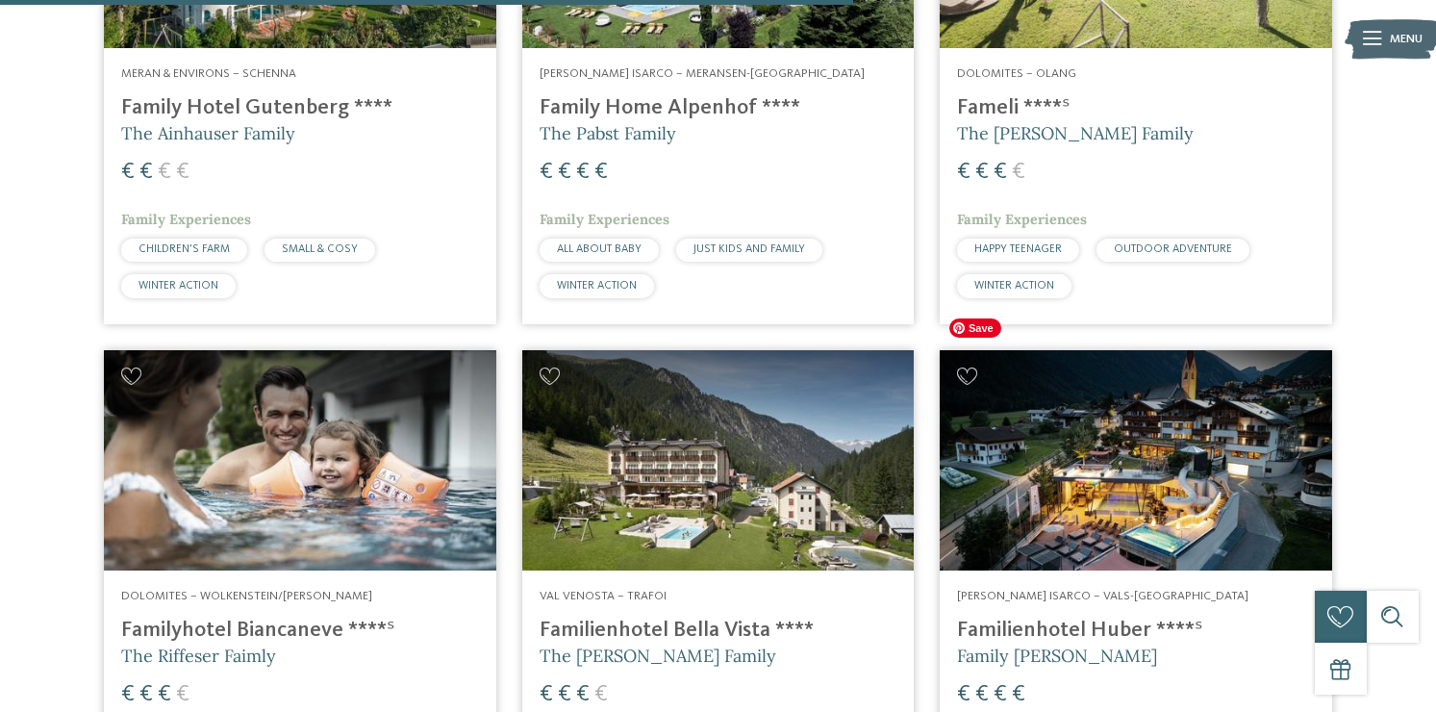
scroll to position [3818, 0]
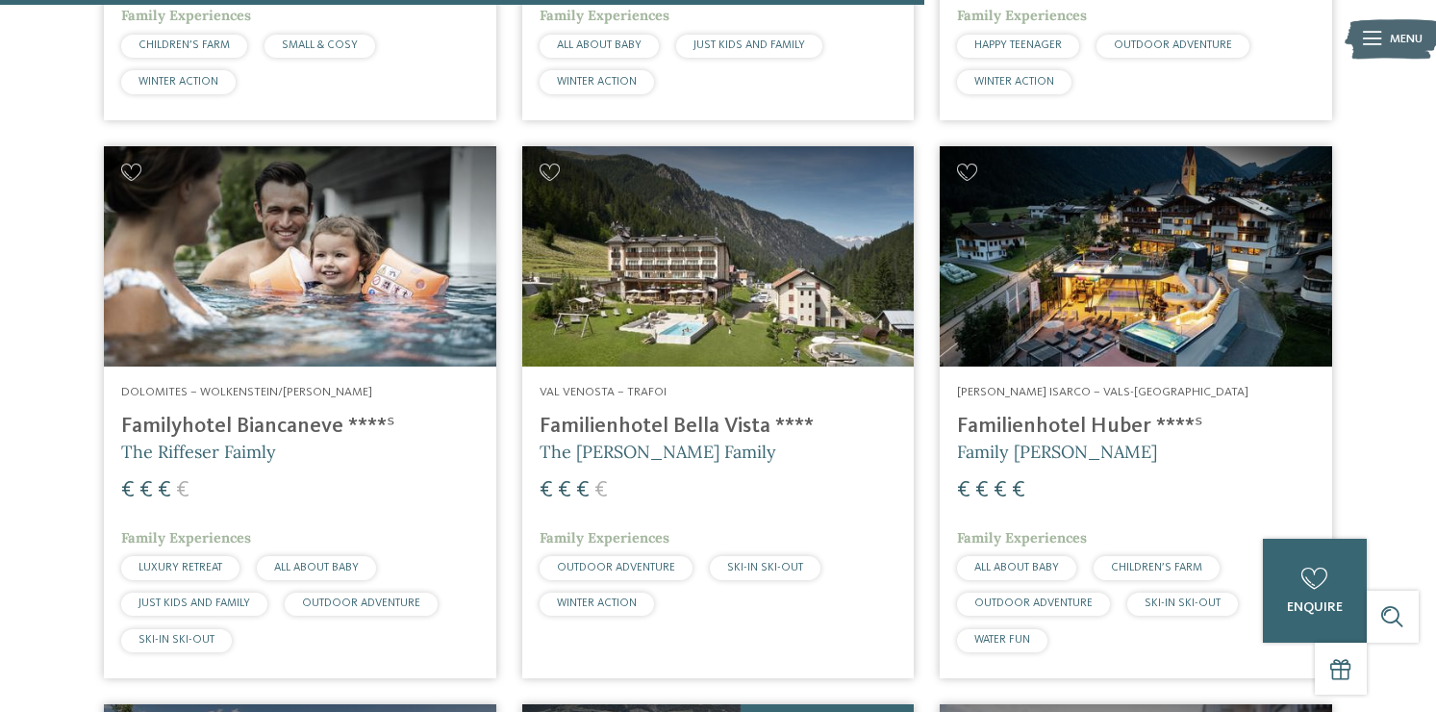
click at [293, 414] on h4 "Familyhotel Biancaneve ****ˢ" at bounding box center [300, 427] width 358 height 26
click at [601, 414] on h4 "Familienhotel Bella Vista ****" at bounding box center [719, 427] width 358 height 26
click at [1039, 414] on h4 "Familienhotel Huber ****ˢ" at bounding box center [1136, 427] width 358 height 26
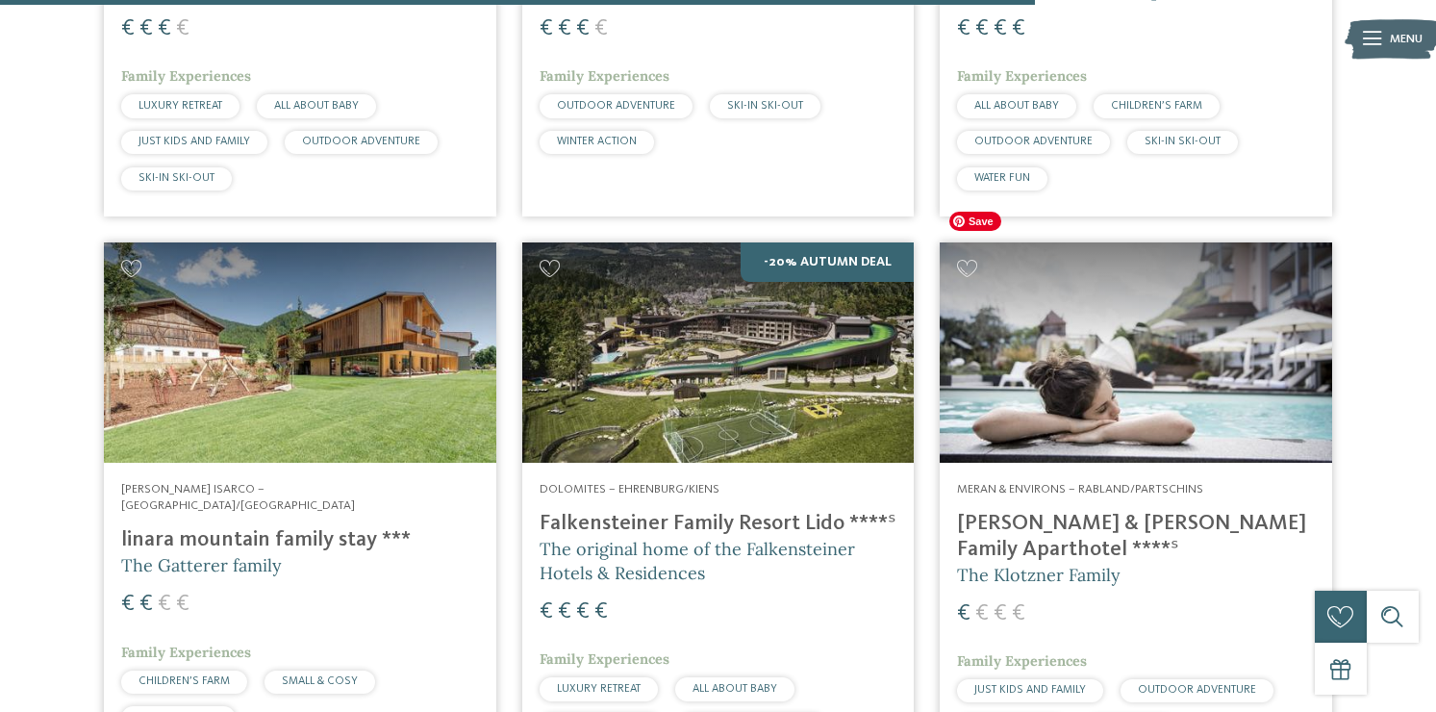
scroll to position [4277, 0]
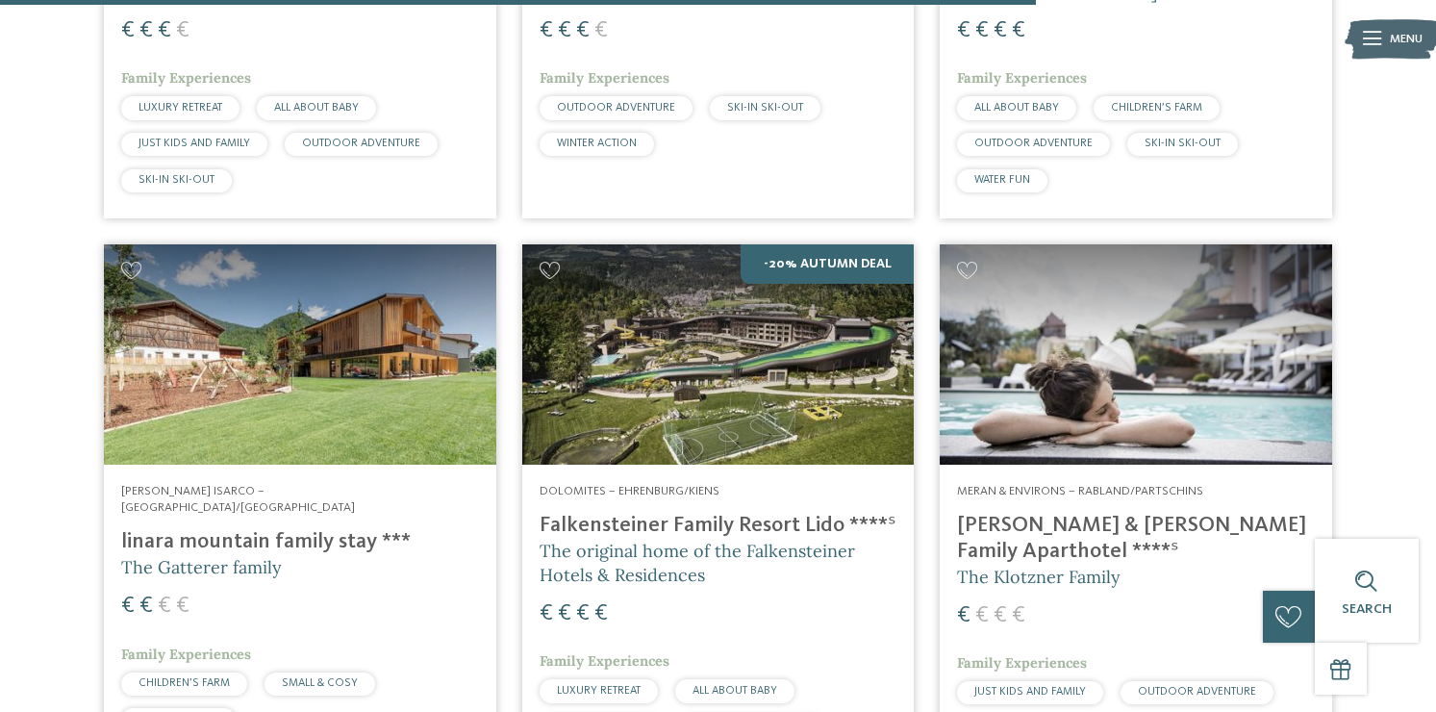
click at [313, 529] on h4 "linara mountain family stay ***" at bounding box center [300, 542] width 358 height 26
click at [631, 513] on h4 "Falkensteiner Family Resort Lido ****ˢ" at bounding box center [719, 526] width 358 height 26
click at [1021, 513] on h4 "Heidi & Edith Family Aparthotel ****ˢ" at bounding box center [1136, 539] width 358 height 52
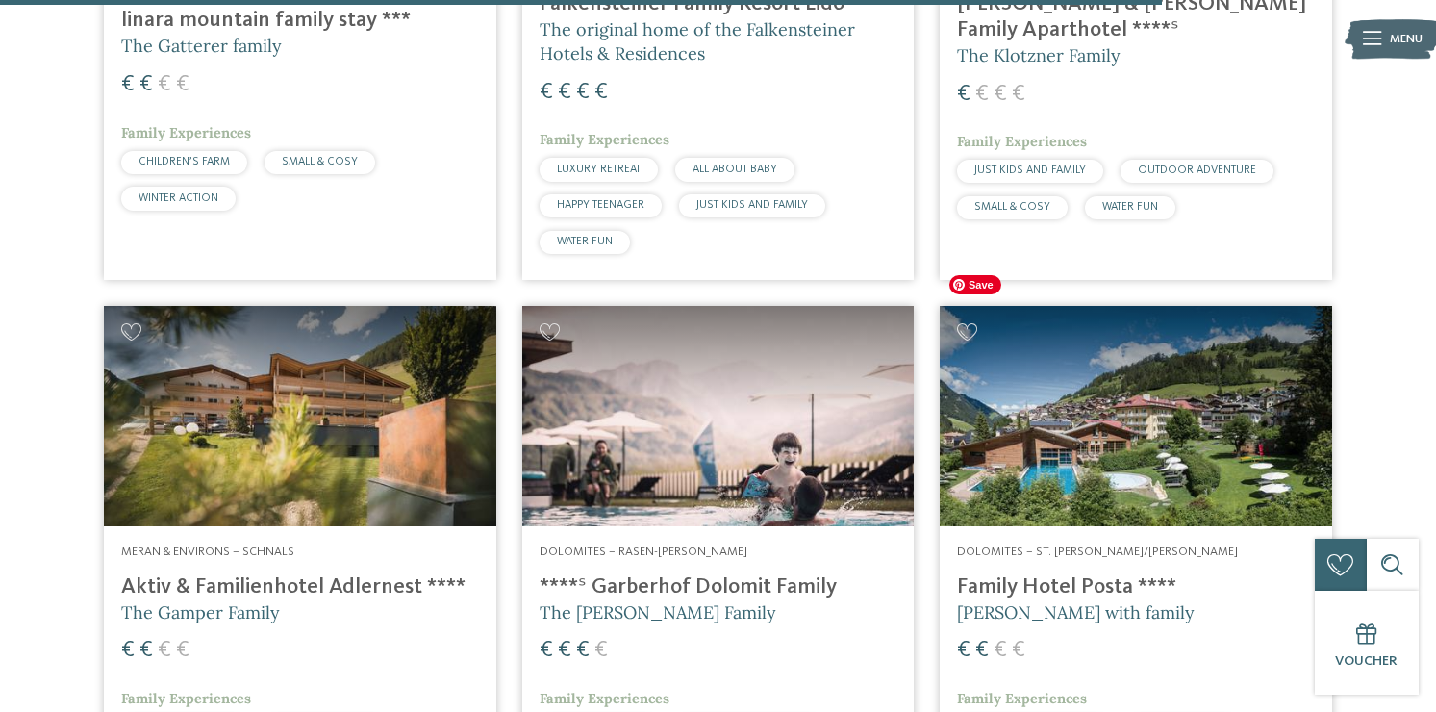
scroll to position [4796, 0]
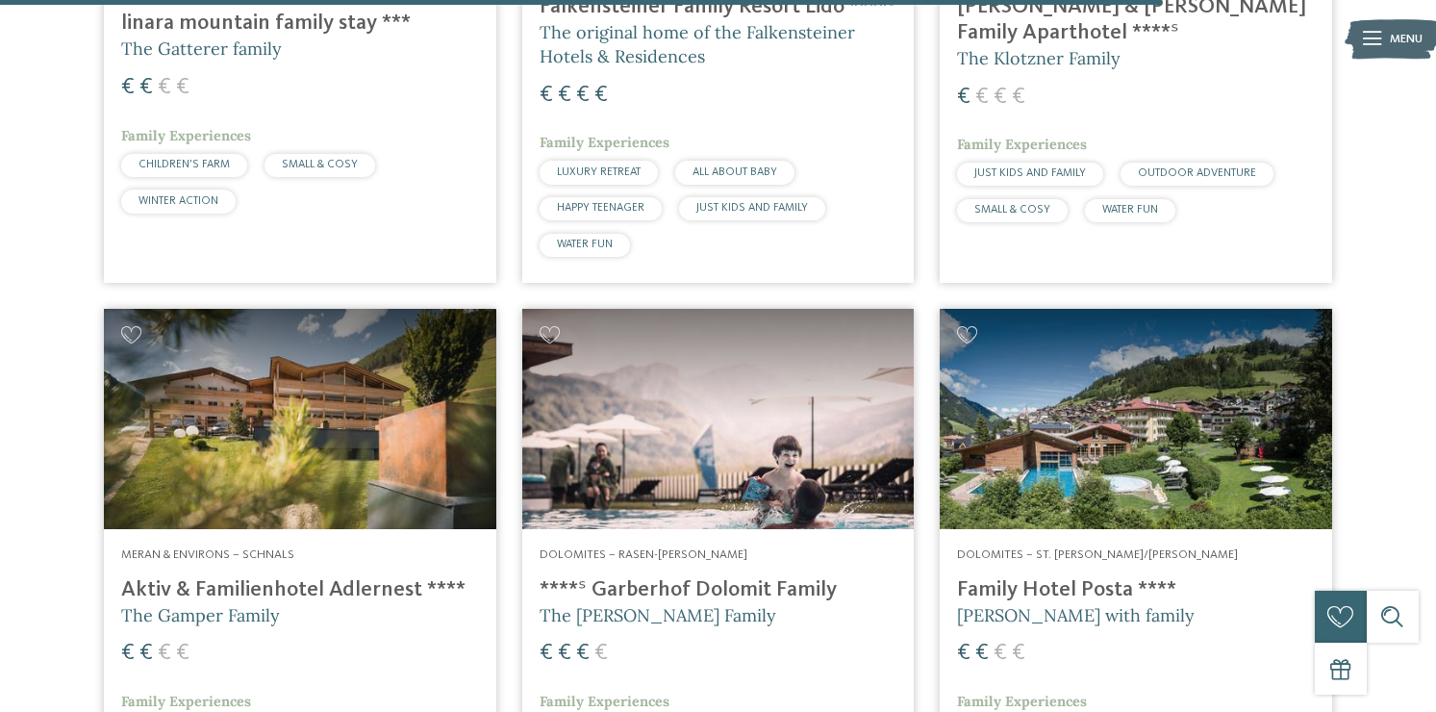
click at [327, 577] on h4 "Aktiv & Familienhotel Adlernest ****" at bounding box center [300, 590] width 358 height 26
click at [643, 577] on h4 "****ˢ Garberhof Dolomit Family" at bounding box center [719, 590] width 358 height 26
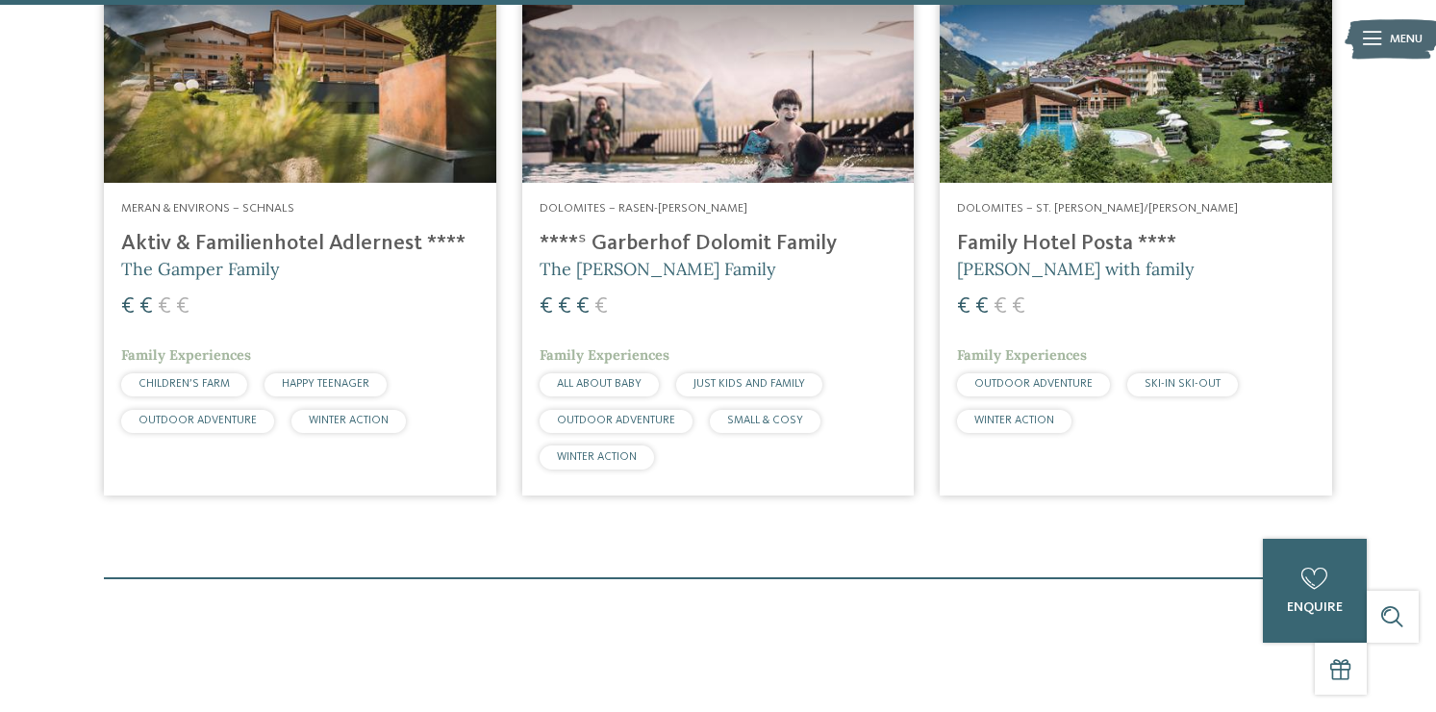
scroll to position [5138, 0]
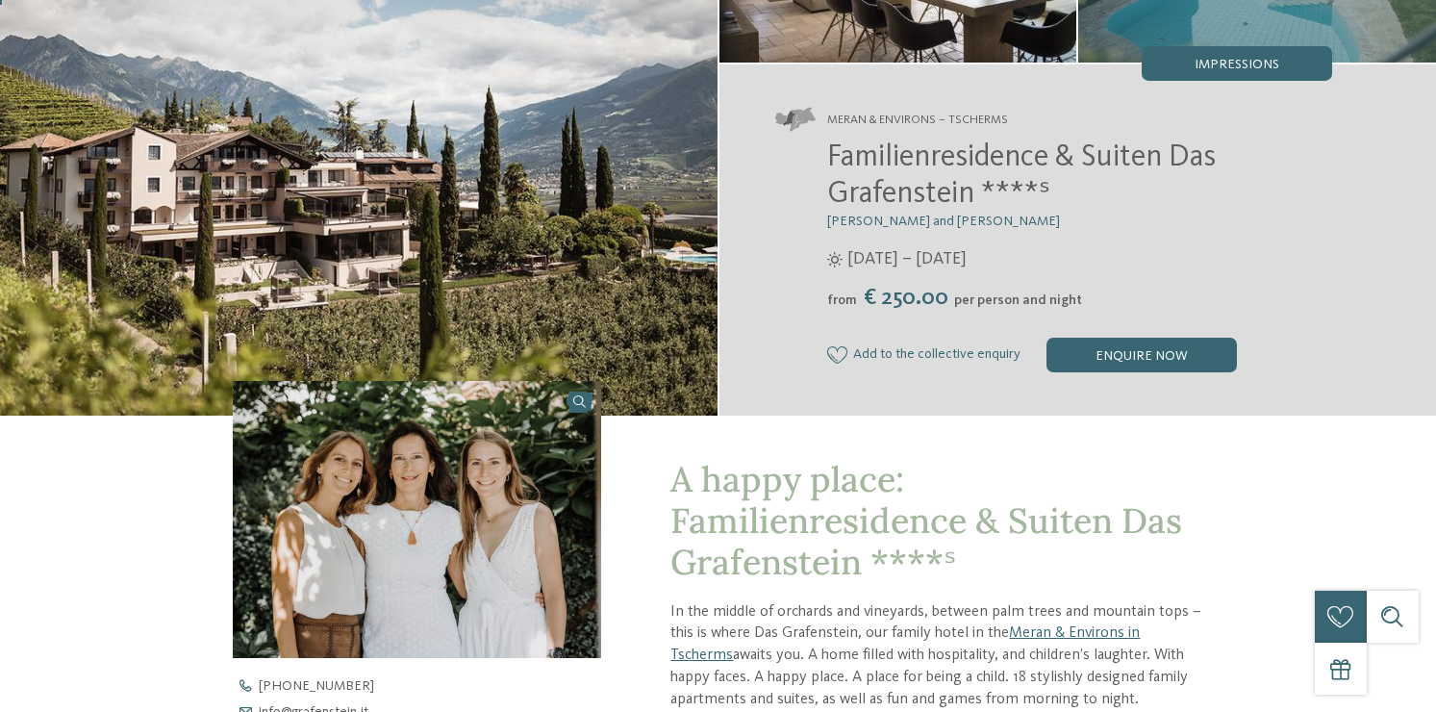
scroll to position [502, 0]
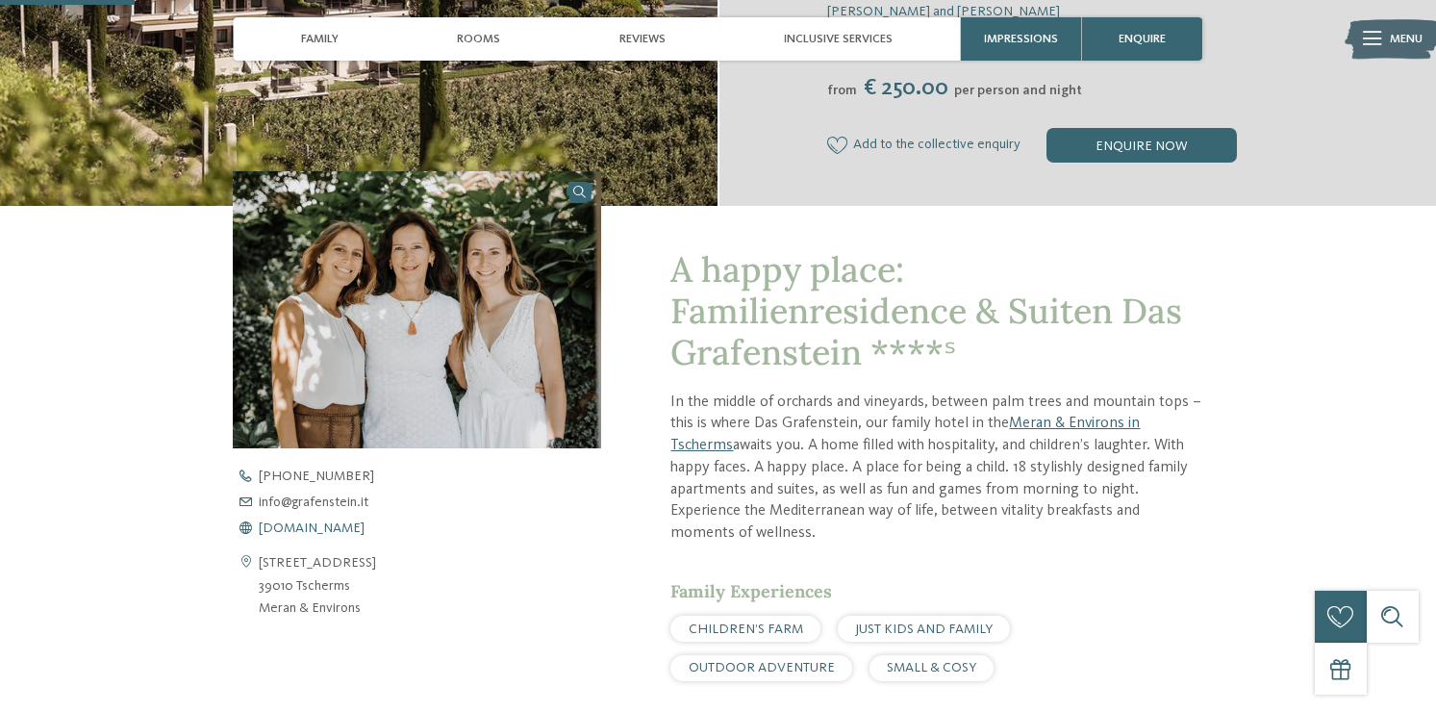
click at [283, 531] on span "[DOMAIN_NAME]" at bounding box center [312, 527] width 106 height 13
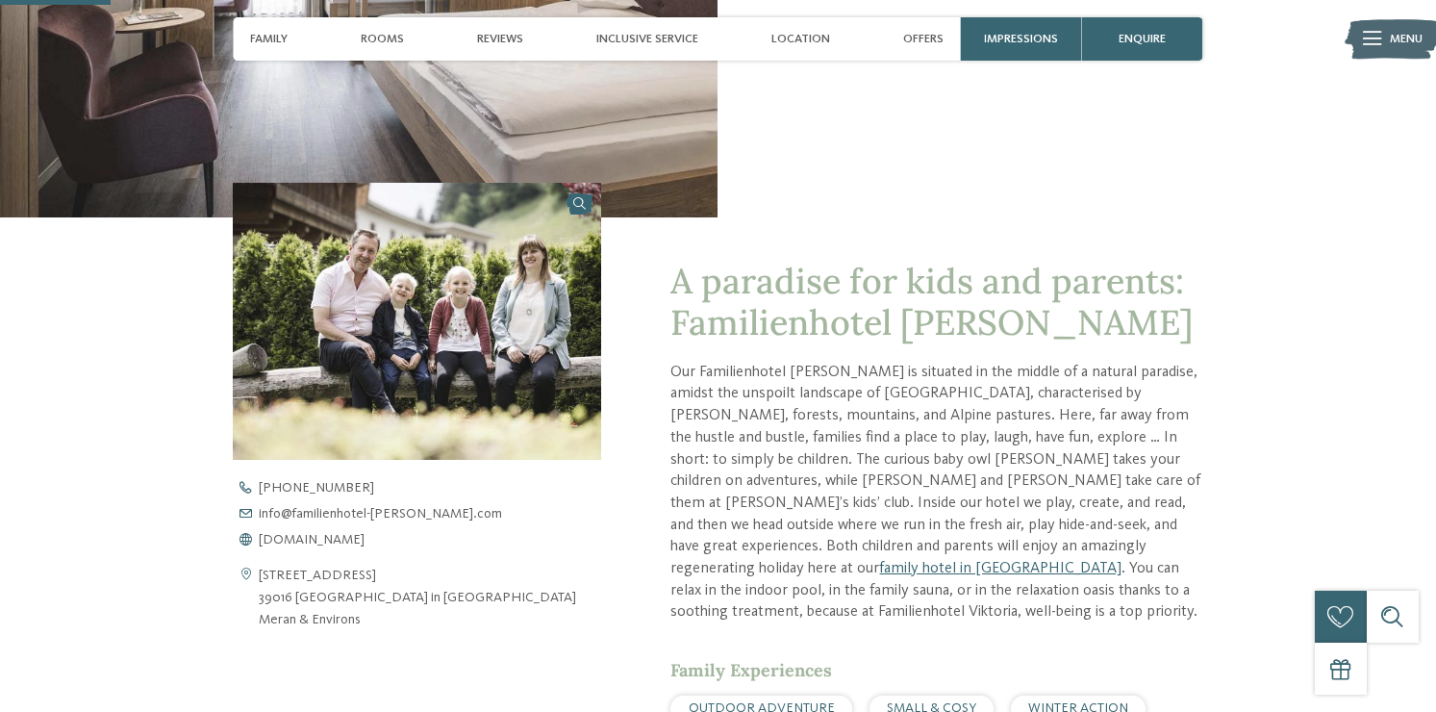
scroll to position [401, 0]
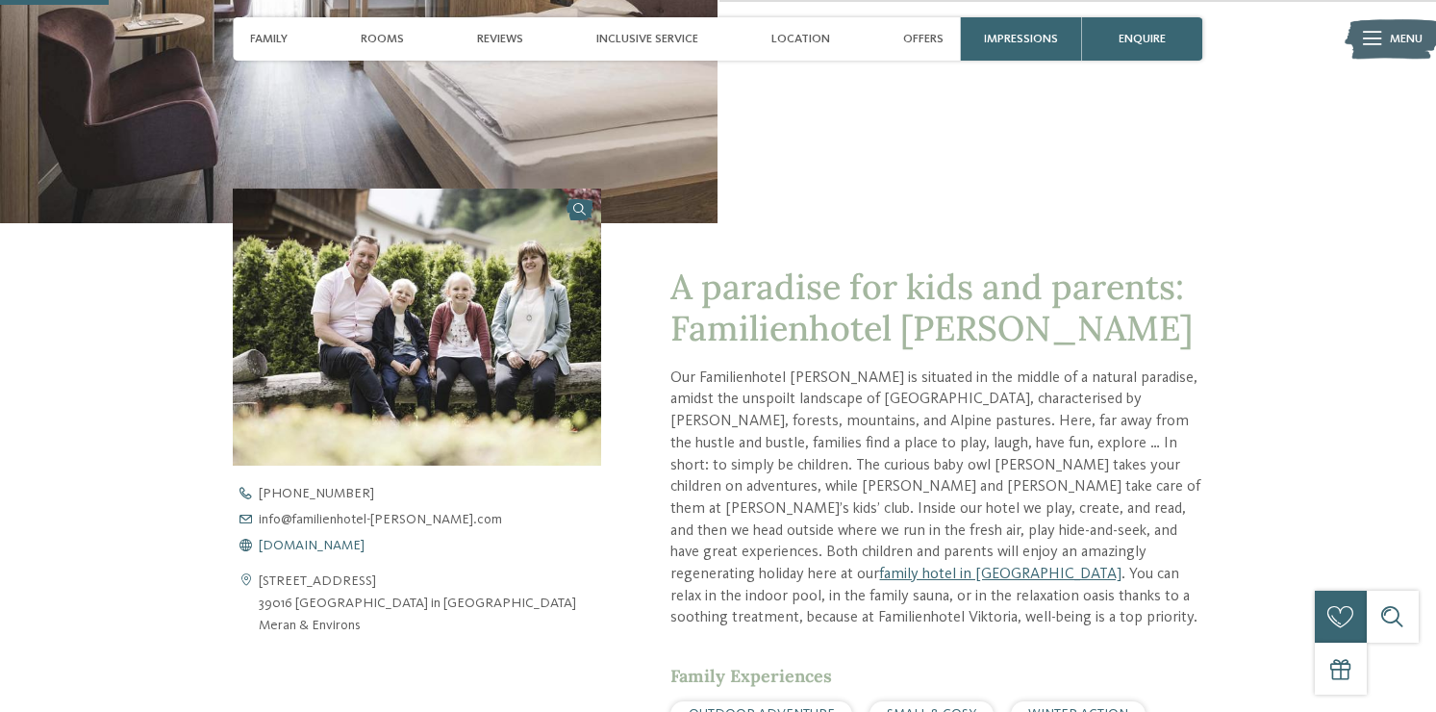
click at [355, 547] on span "www.familienhotel-viktoria.com" at bounding box center [312, 545] width 106 height 13
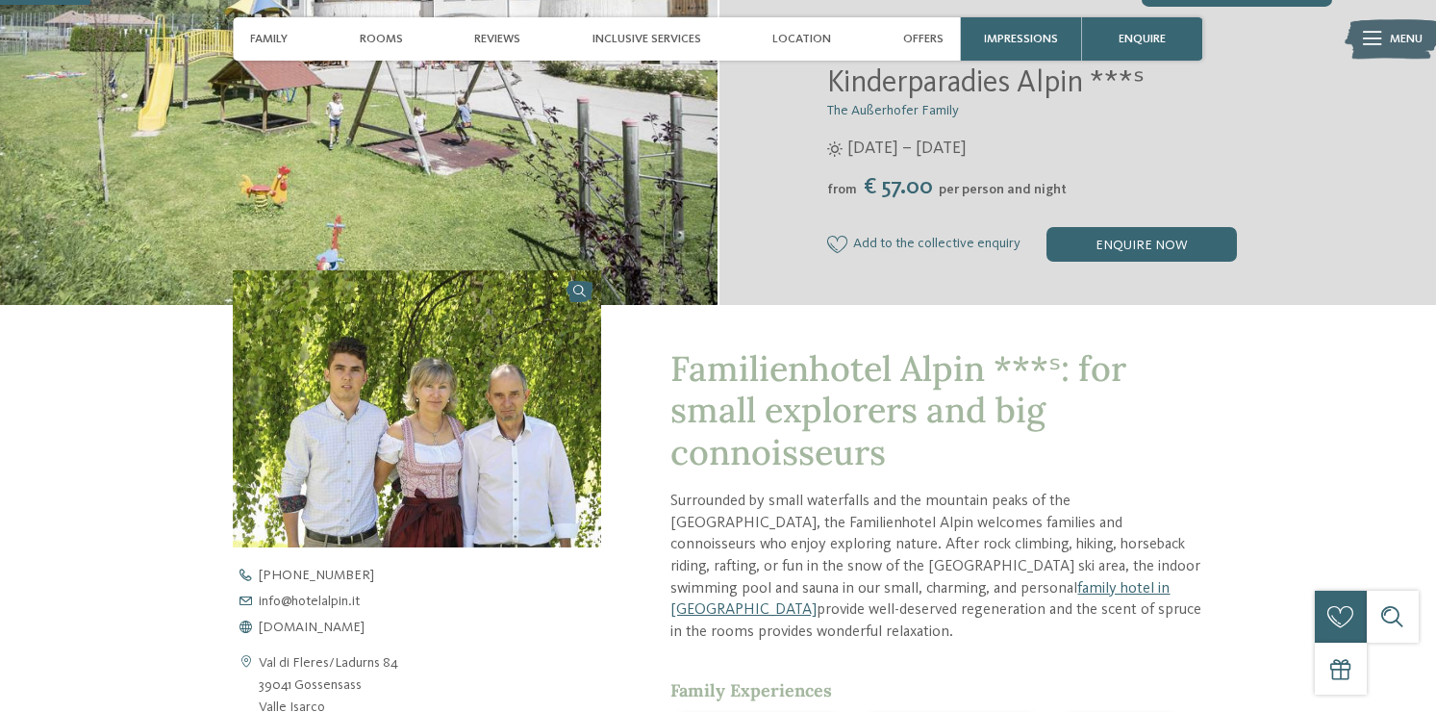
scroll to position [366, 0]
click at [309, 626] on span "www.hotelalpin.it" at bounding box center [312, 627] width 106 height 13
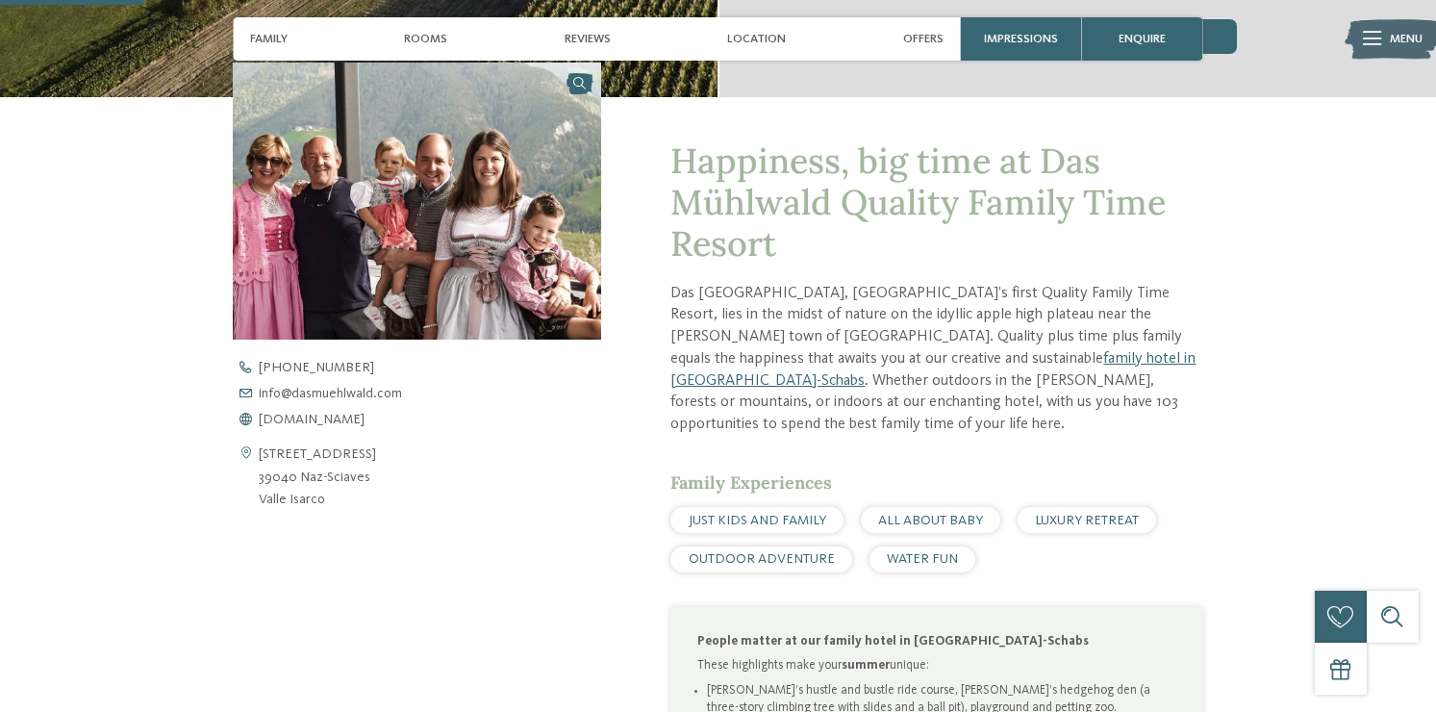
scroll to position [612, 0]
click at [315, 420] on span "www.dasmuehlwald.com" at bounding box center [312, 418] width 106 height 13
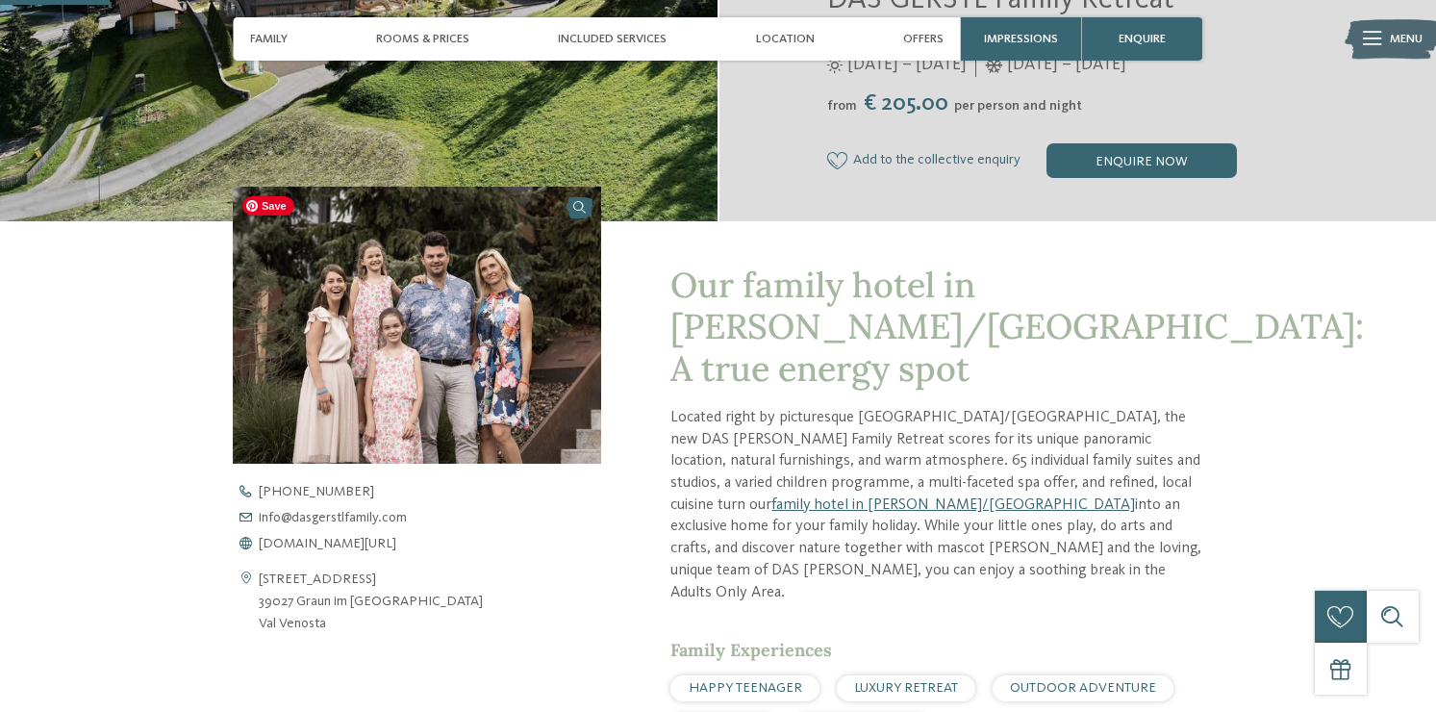
scroll to position [445, 0]
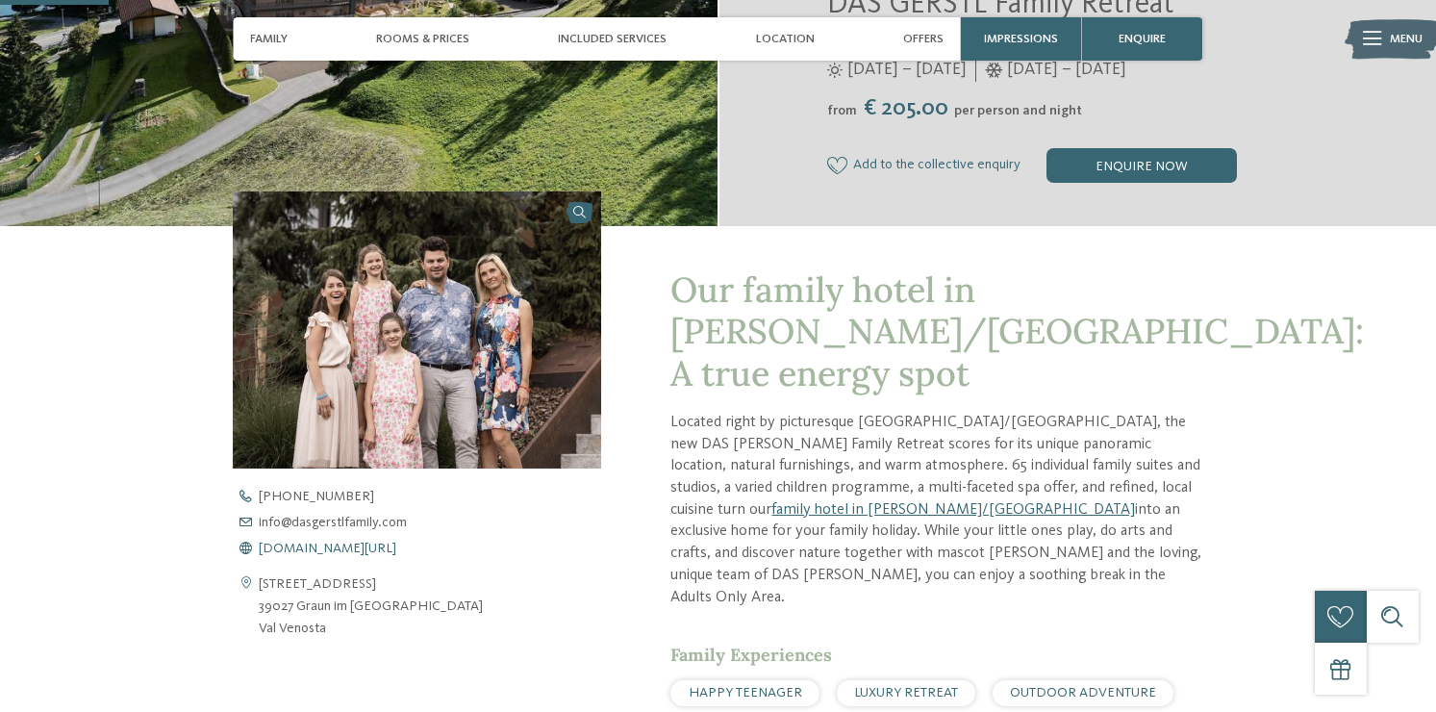
click at [296, 543] on span "www.dasgerstlfamily.com/en" at bounding box center [328, 548] width 138 height 13
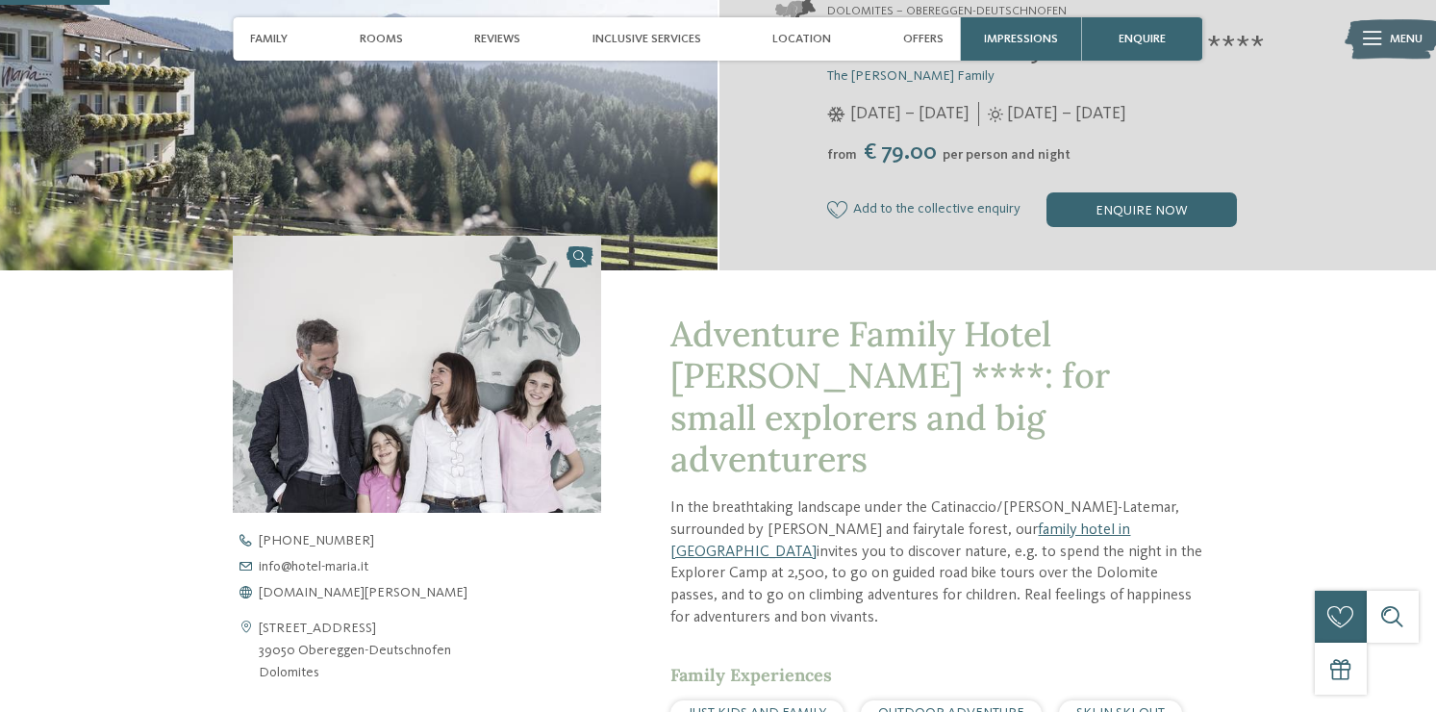
scroll to position [395, 0]
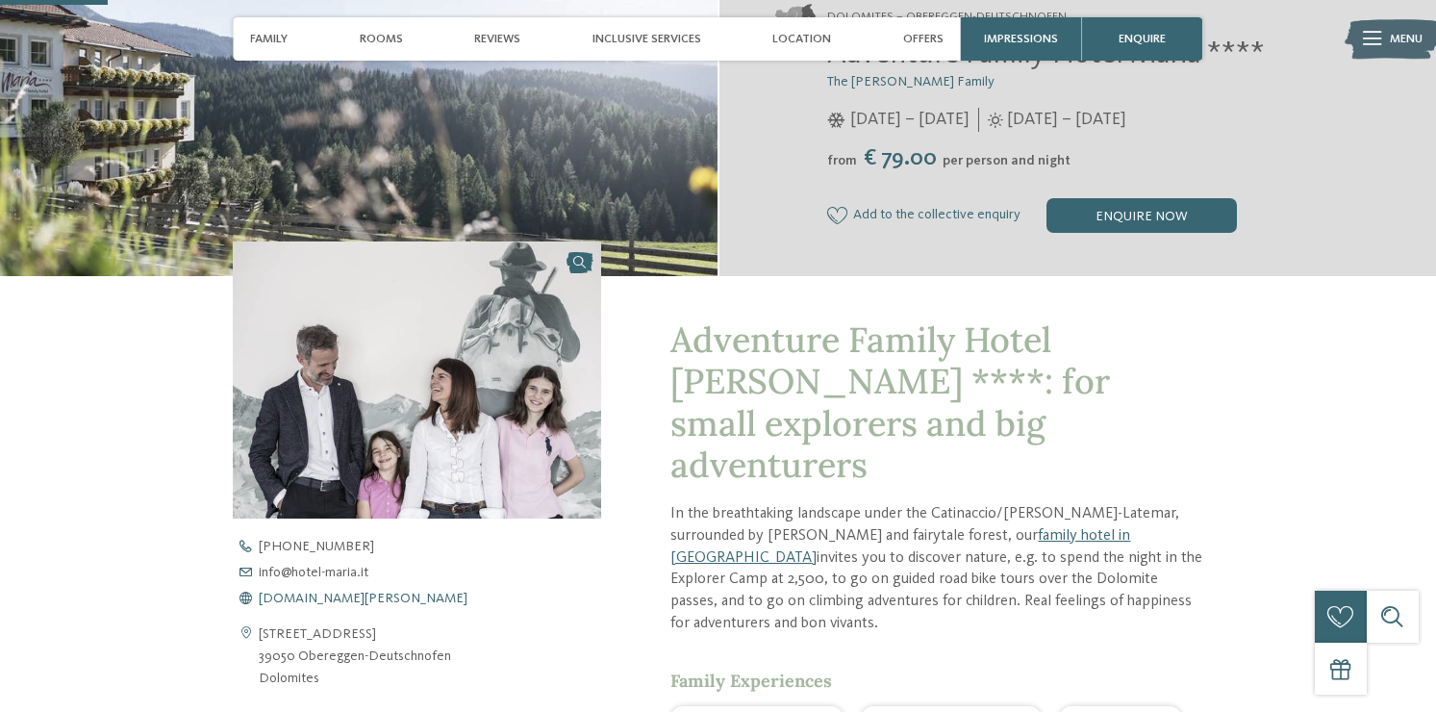
click at [342, 598] on span "www.hotel-maria.it" at bounding box center [363, 598] width 209 height 13
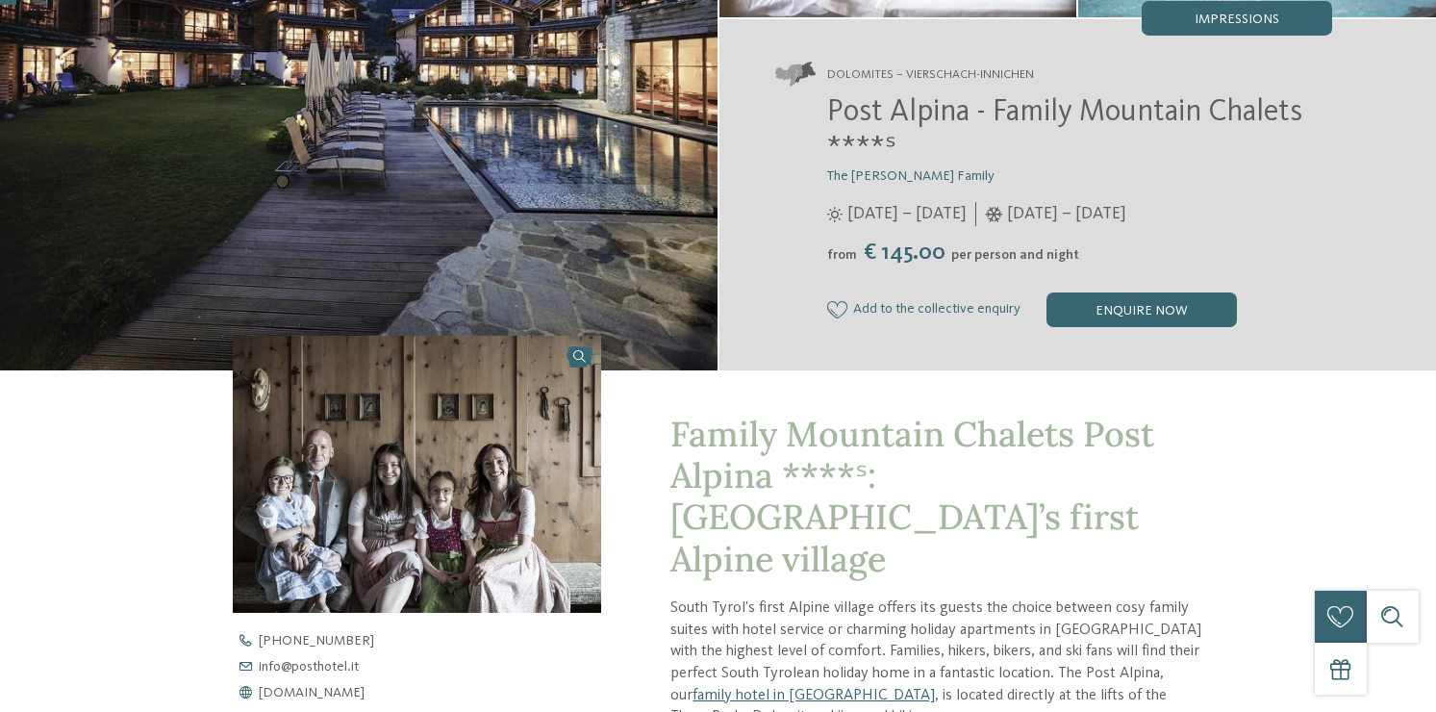
scroll to position [441, 0]
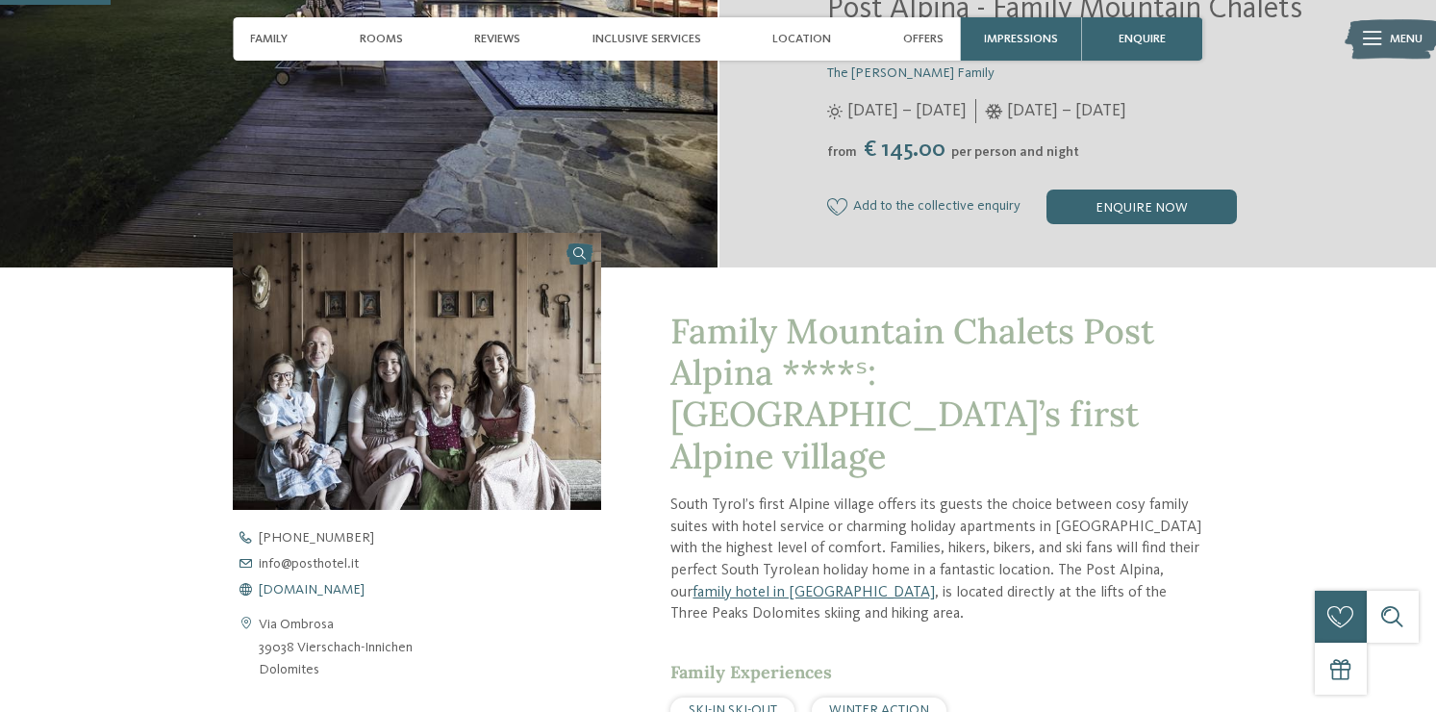
click at [308, 592] on span "www.postalpina.it" at bounding box center [312, 589] width 106 height 13
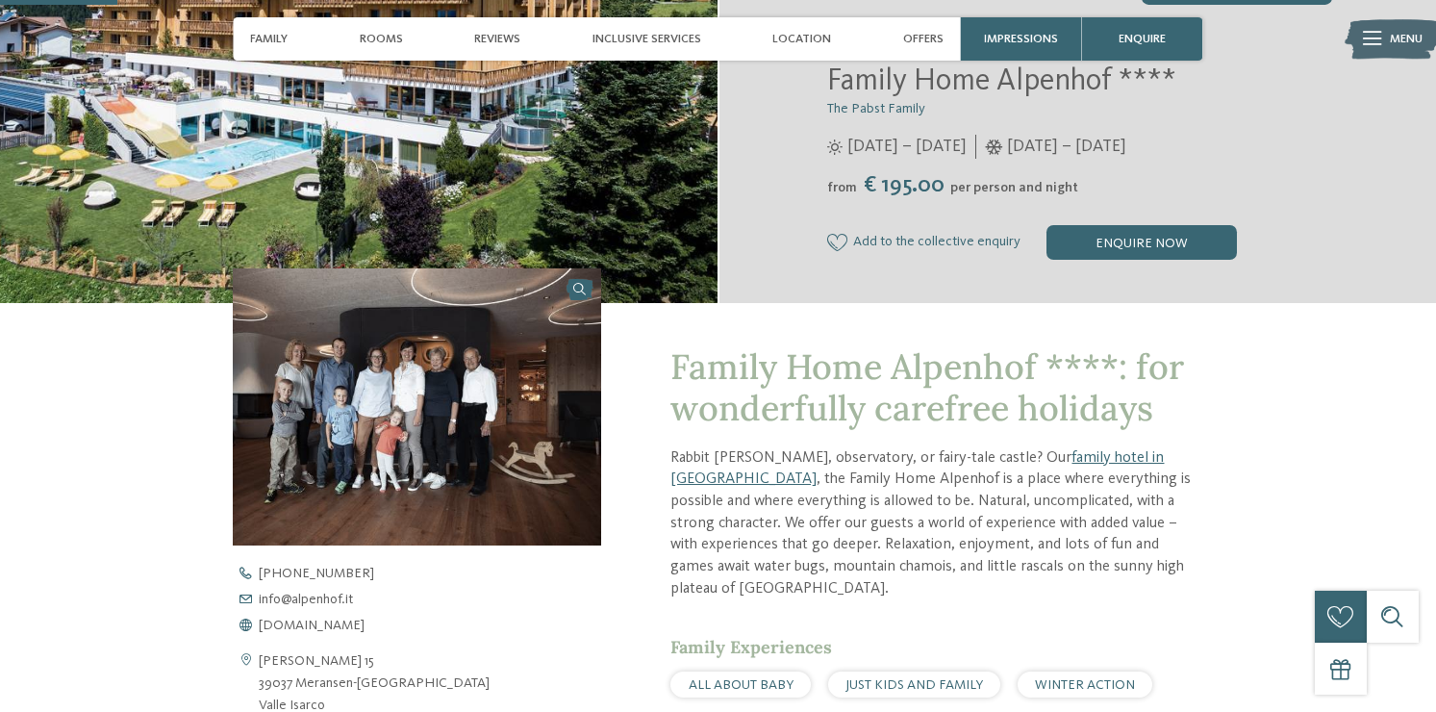
scroll to position [465, 0]
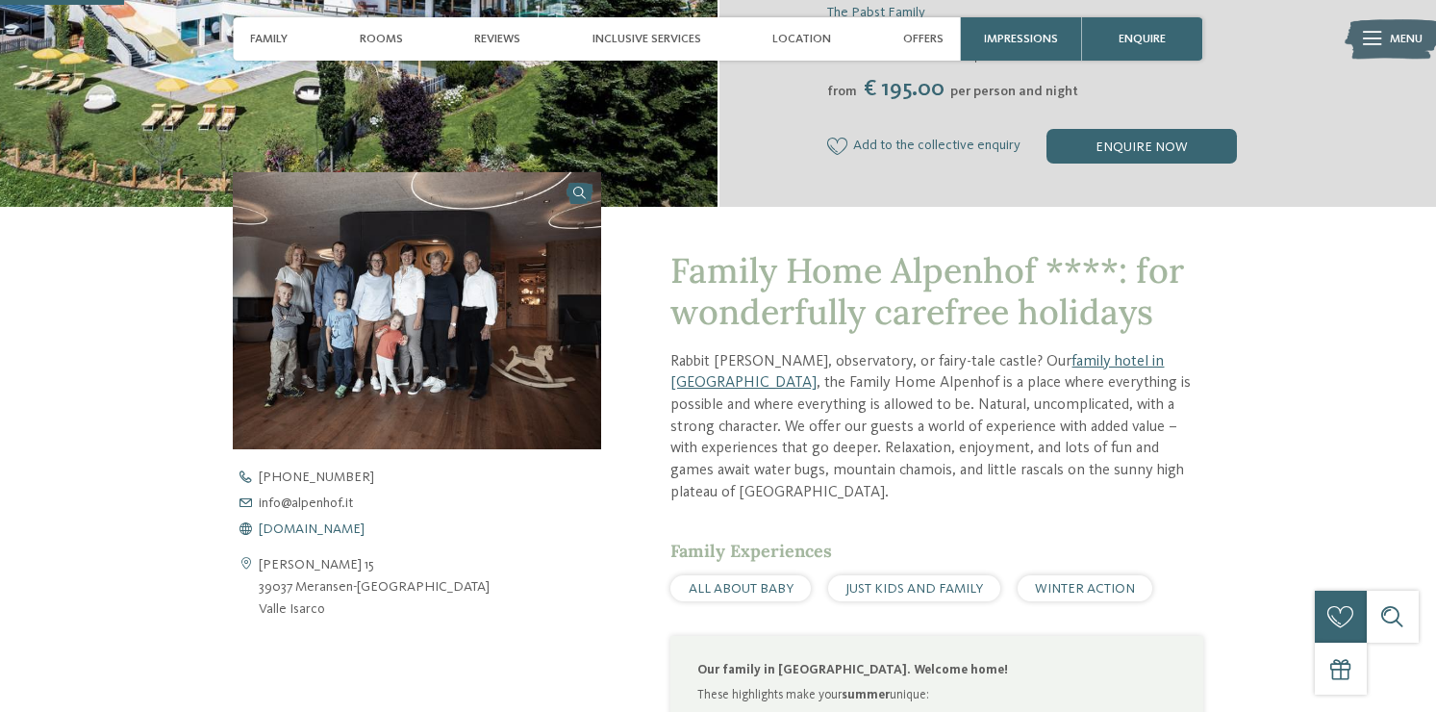
click at [310, 525] on span "www.alpenhof.it" at bounding box center [312, 528] width 106 height 13
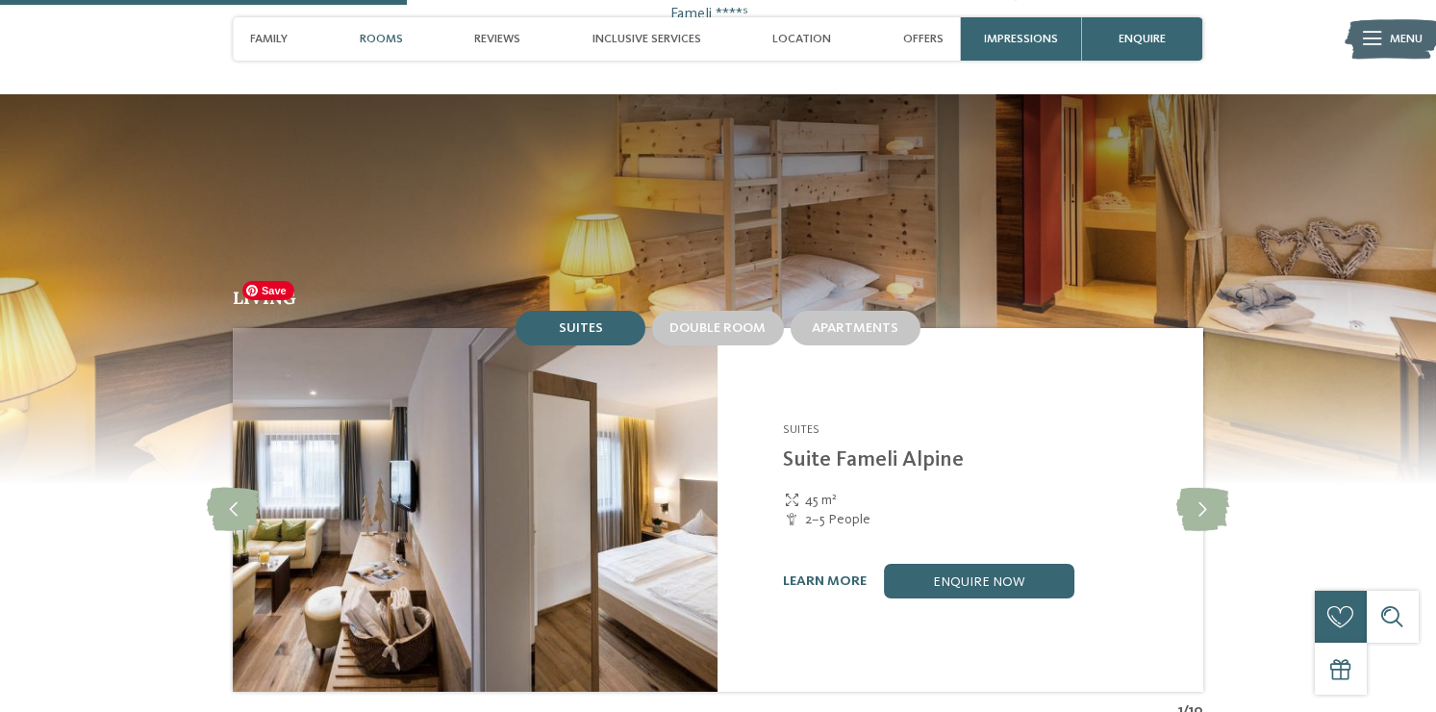
scroll to position [1685, 0]
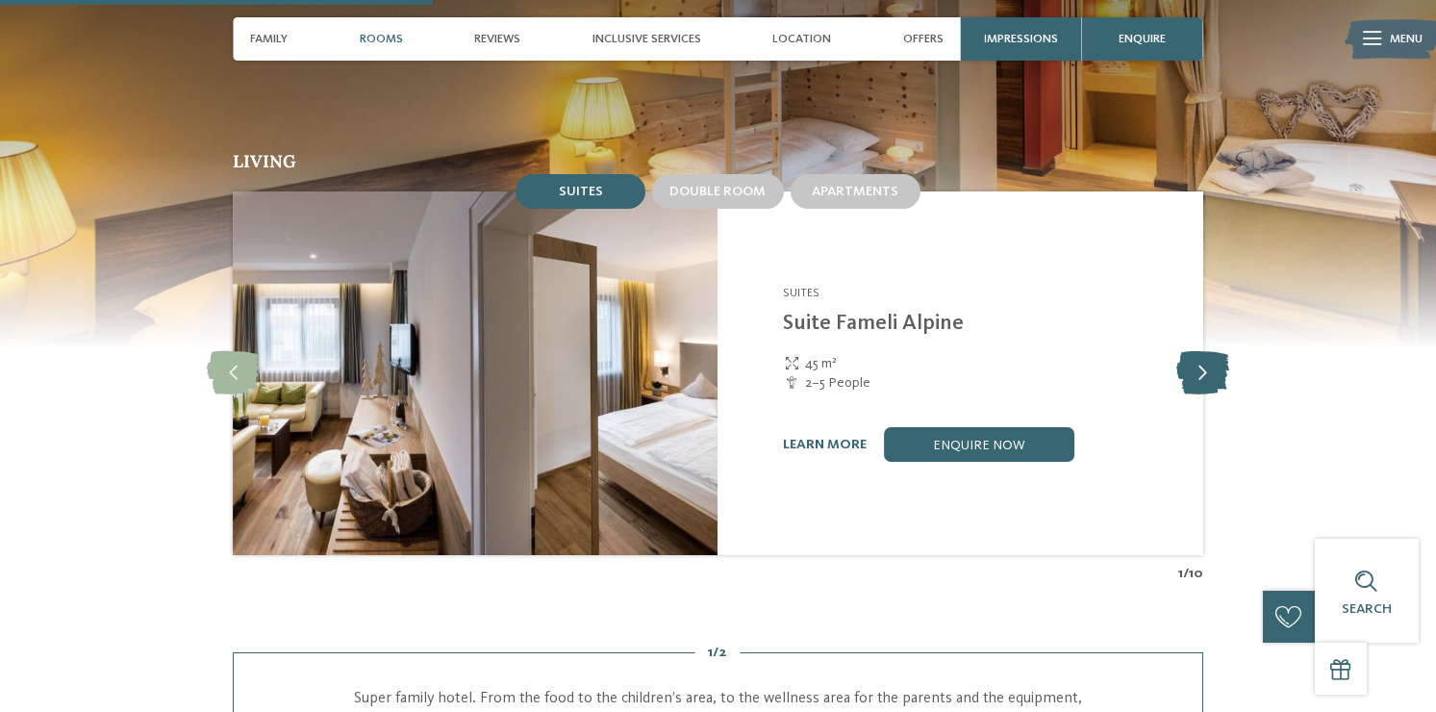
click at [1199, 352] on icon at bounding box center [1202, 373] width 53 height 43
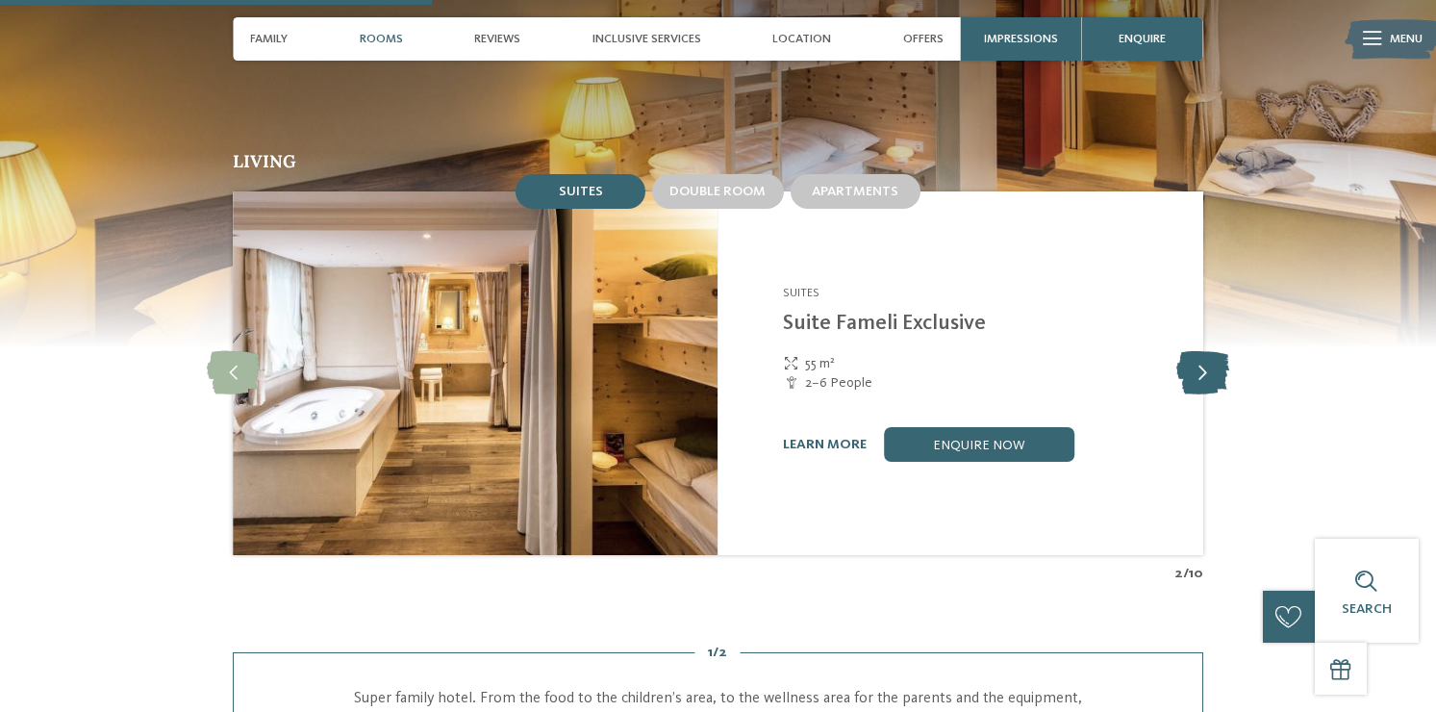
click at [1199, 352] on icon at bounding box center [1202, 373] width 53 height 43
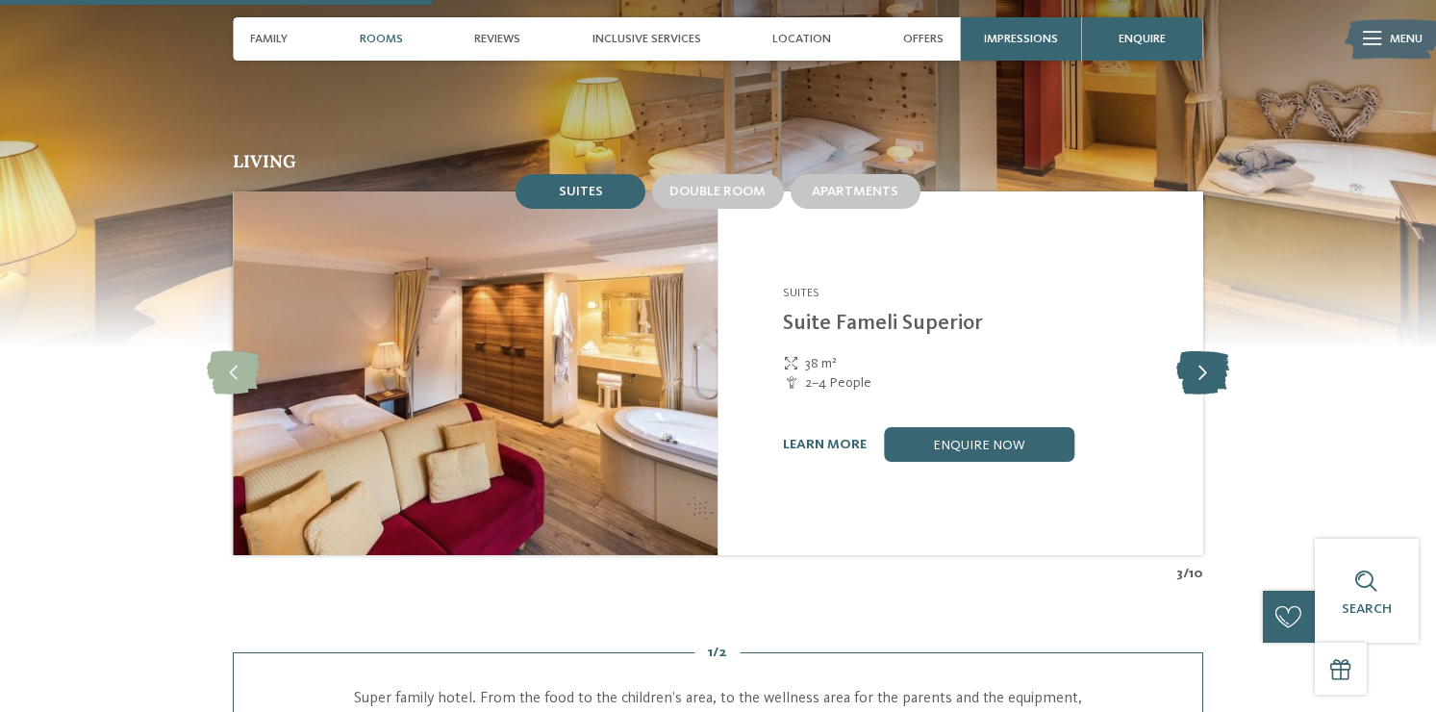
click at [1199, 352] on icon at bounding box center [1202, 373] width 53 height 43
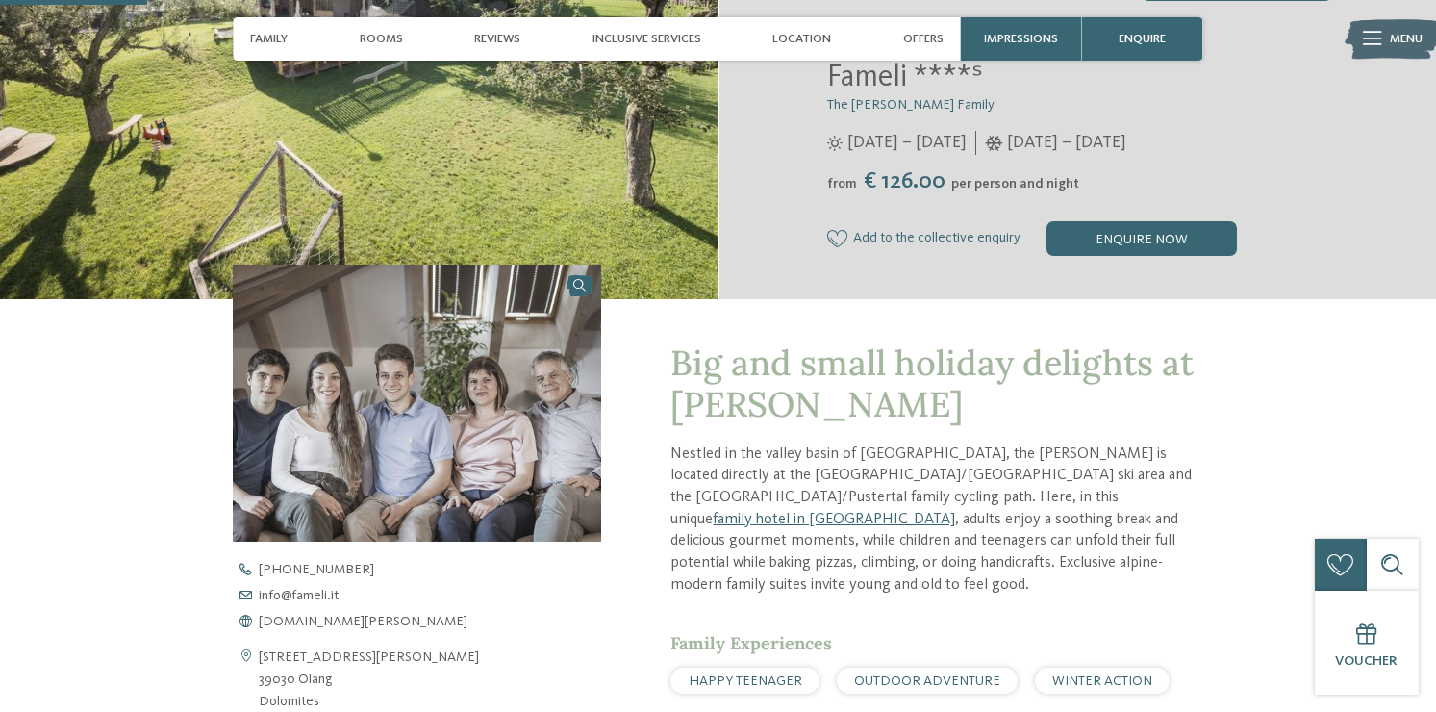
scroll to position [0, 0]
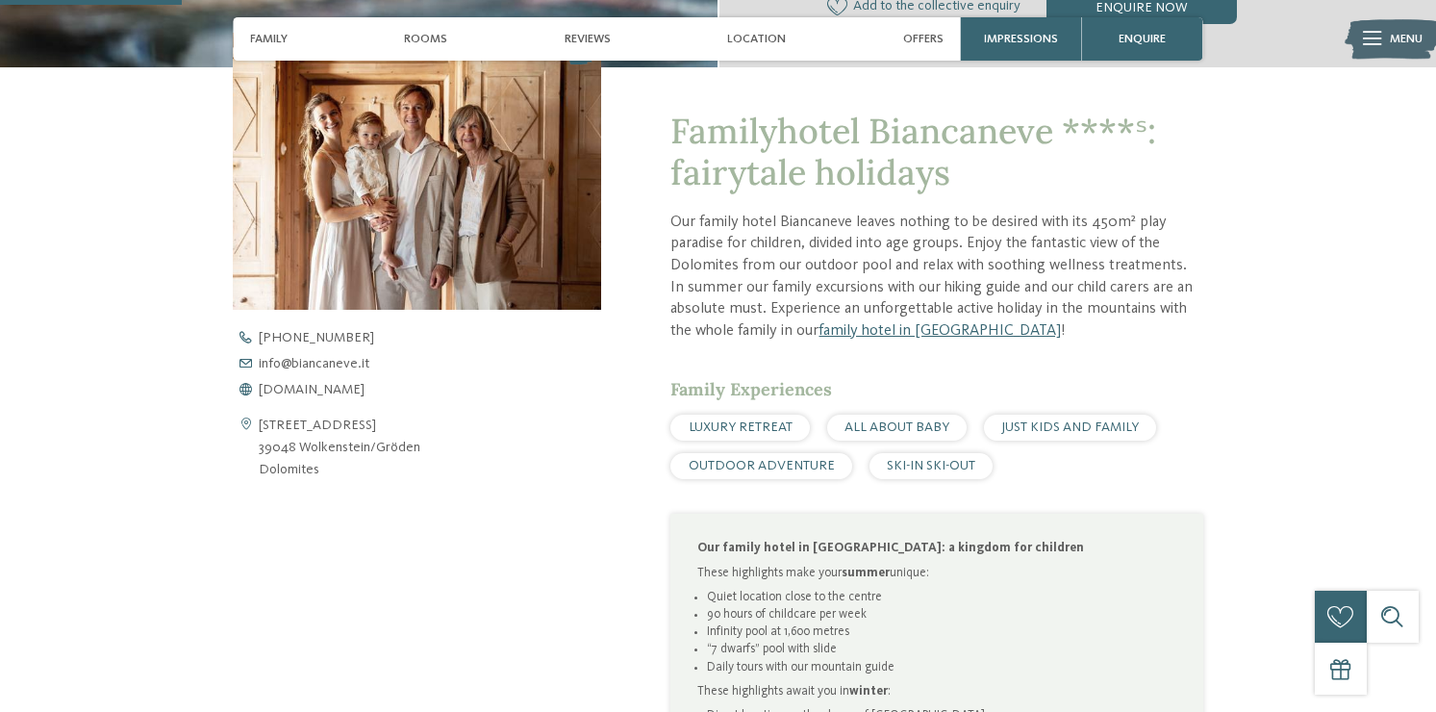
scroll to position [618, 0]
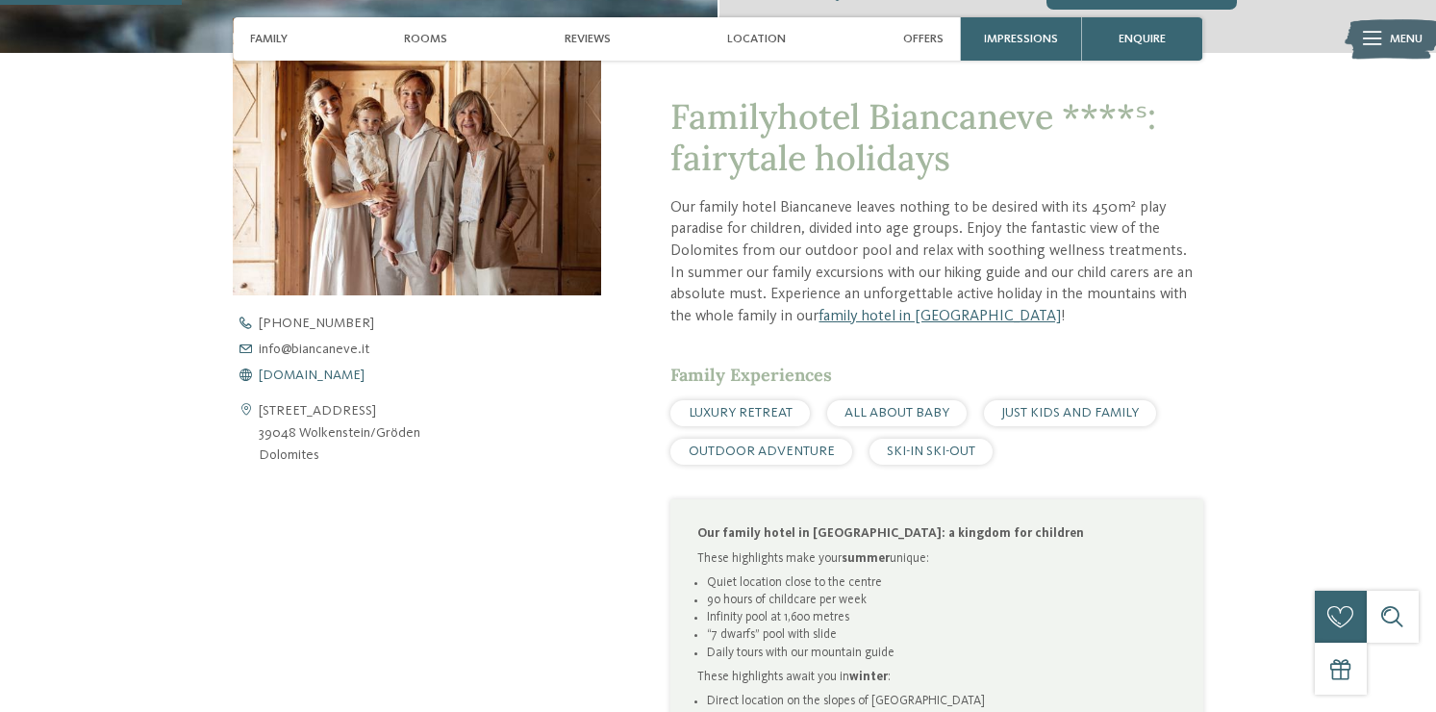
click at [336, 378] on span "www.biancaneve.it" at bounding box center [312, 374] width 106 height 13
click at [298, 352] on span "info@ no-spam. biancaneve. no-spam. it" at bounding box center [314, 348] width 111 height 13
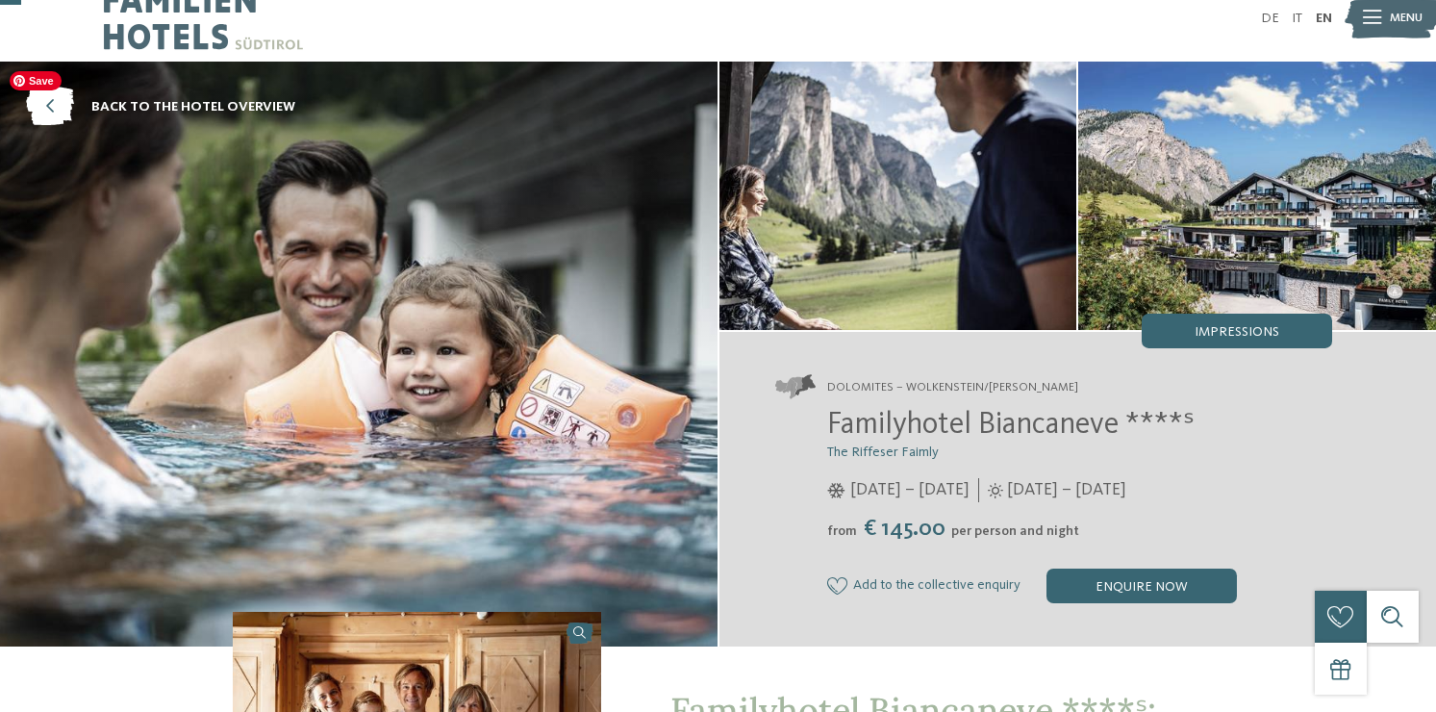
scroll to position [23, 0]
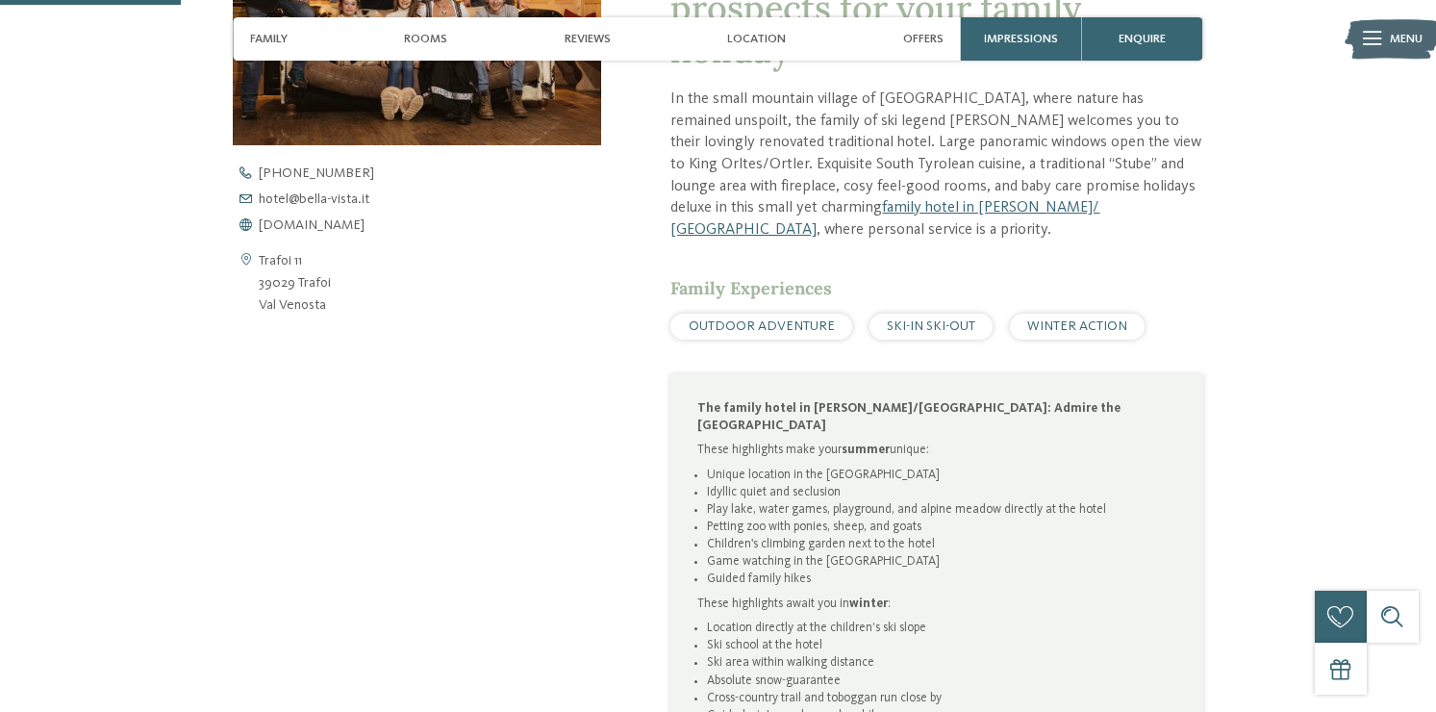
scroll to position [832, 0]
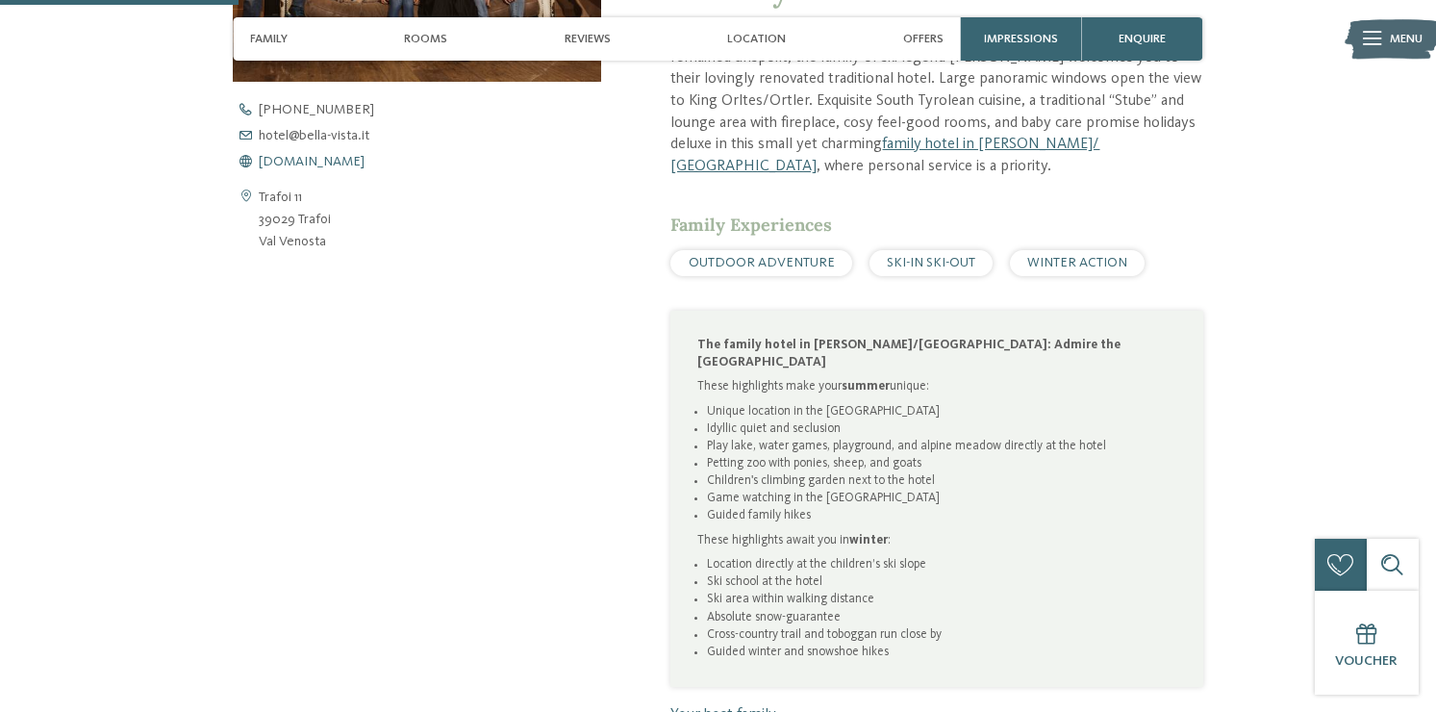
click at [288, 161] on span "www.bella-vista.it" at bounding box center [312, 161] width 106 height 13
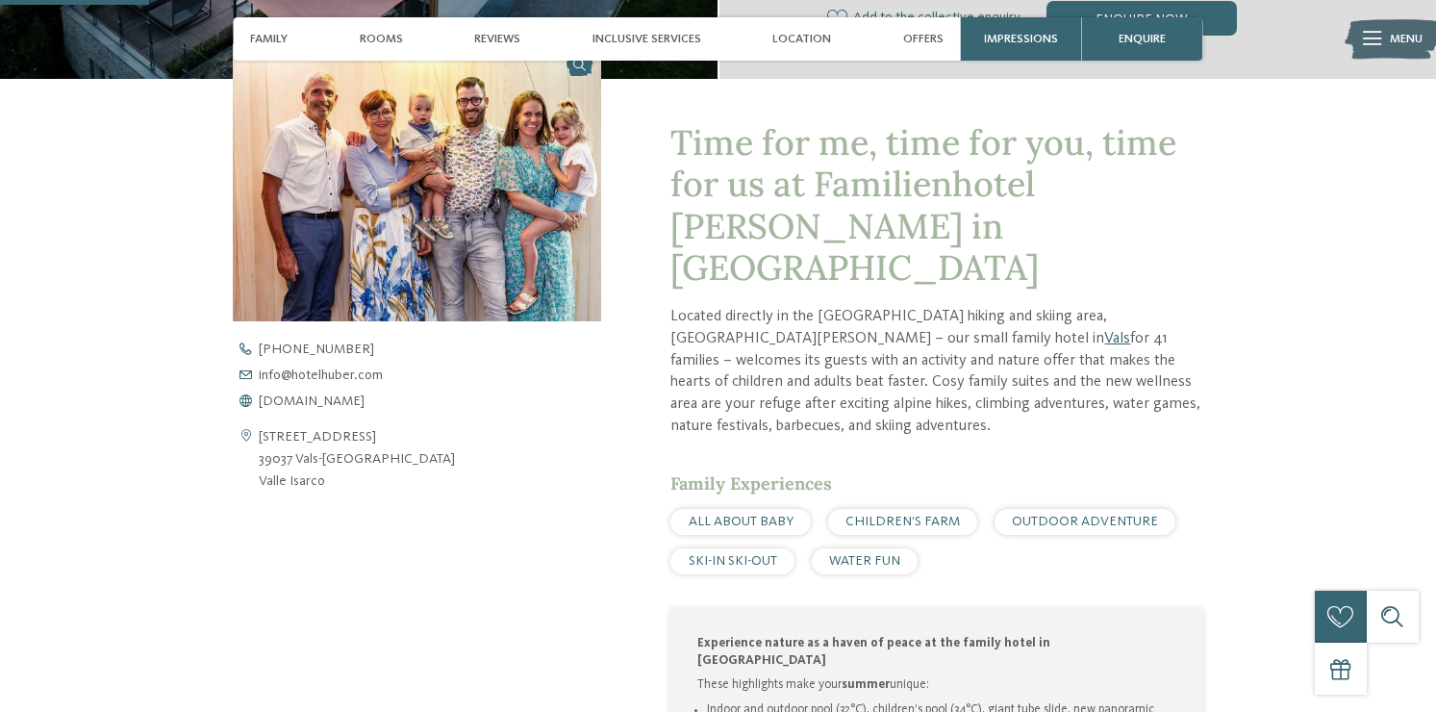
scroll to position [739, 0]
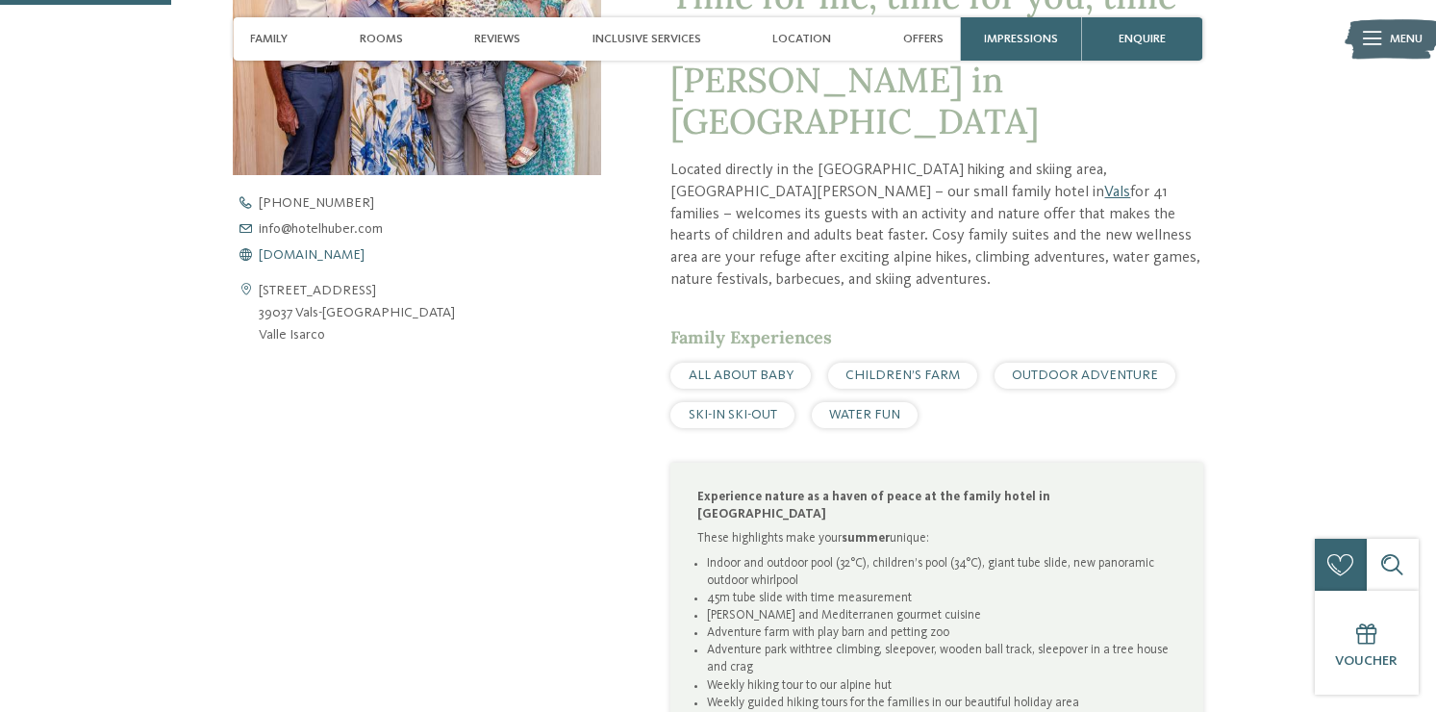
click at [301, 257] on span "www.hotelhuber.com" at bounding box center [312, 254] width 106 height 13
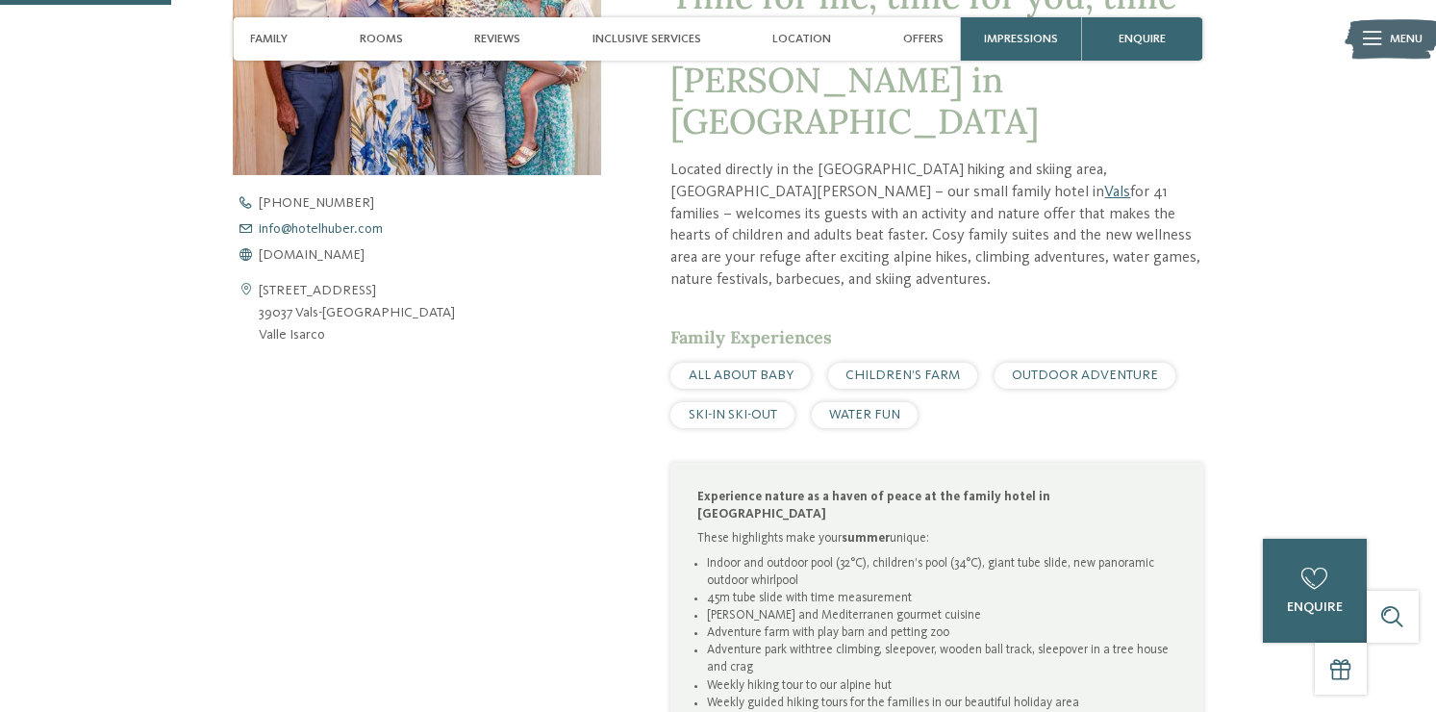
click at [293, 230] on span "info@ no-spam. hotelhuber. no-spam. com" at bounding box center [321, 228] width 124 height 13
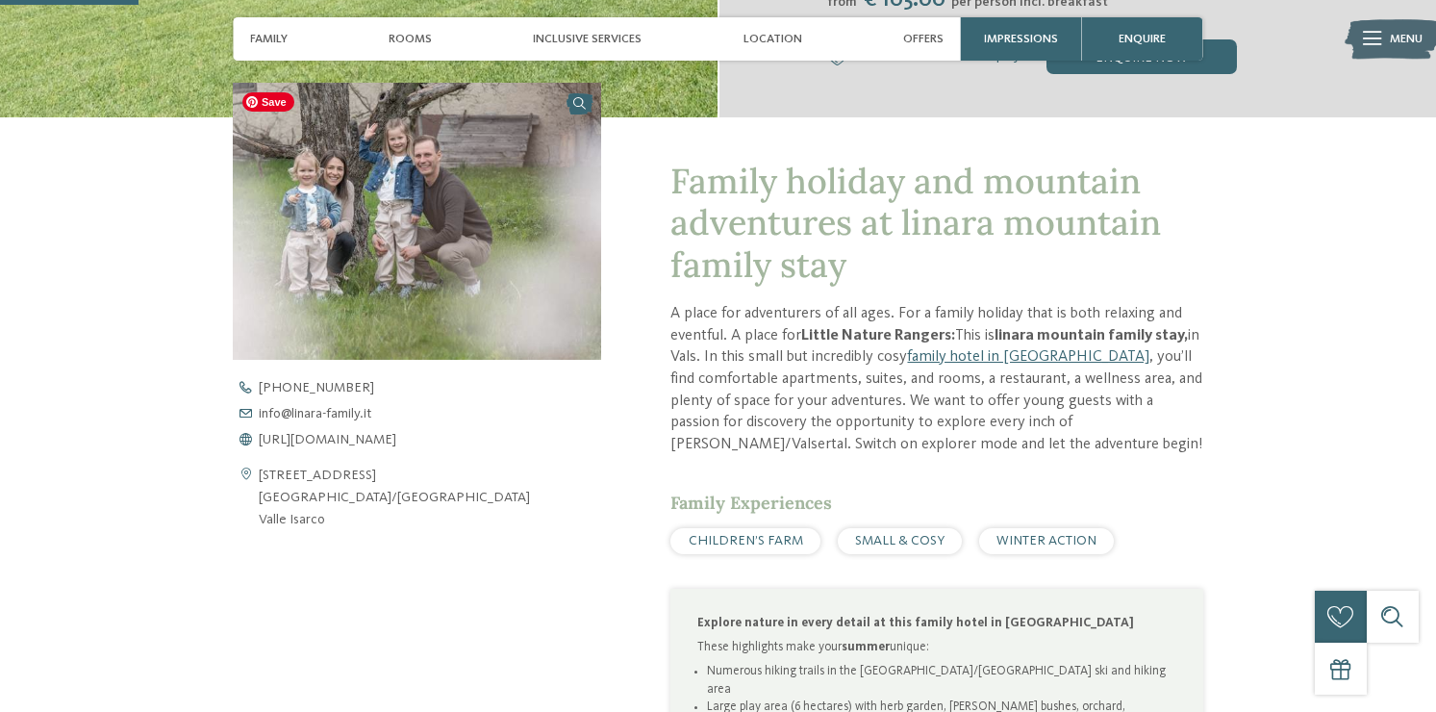
scroll to position [549, 0]
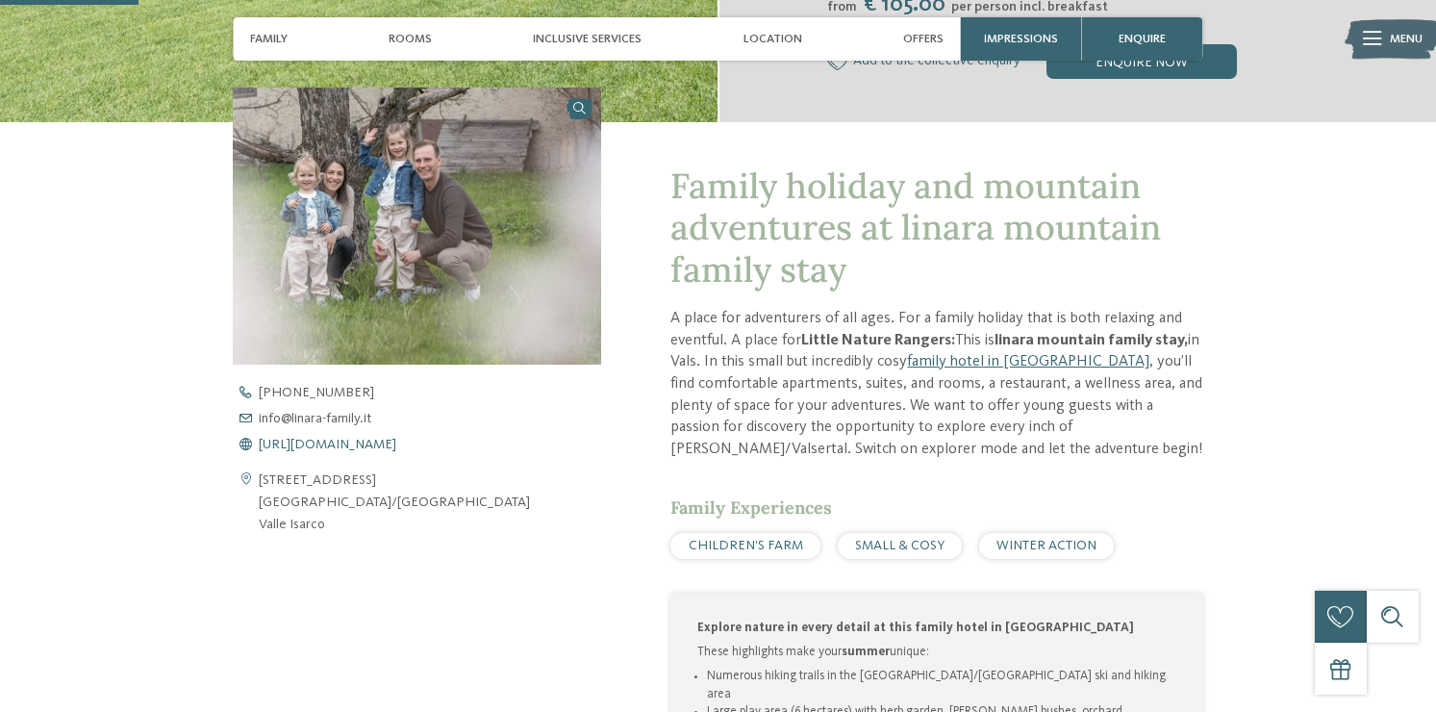
click at [341, 442] on span "[URL][DOMAIN_NAME]" at bounding box center [328, 444] width 138 height 13
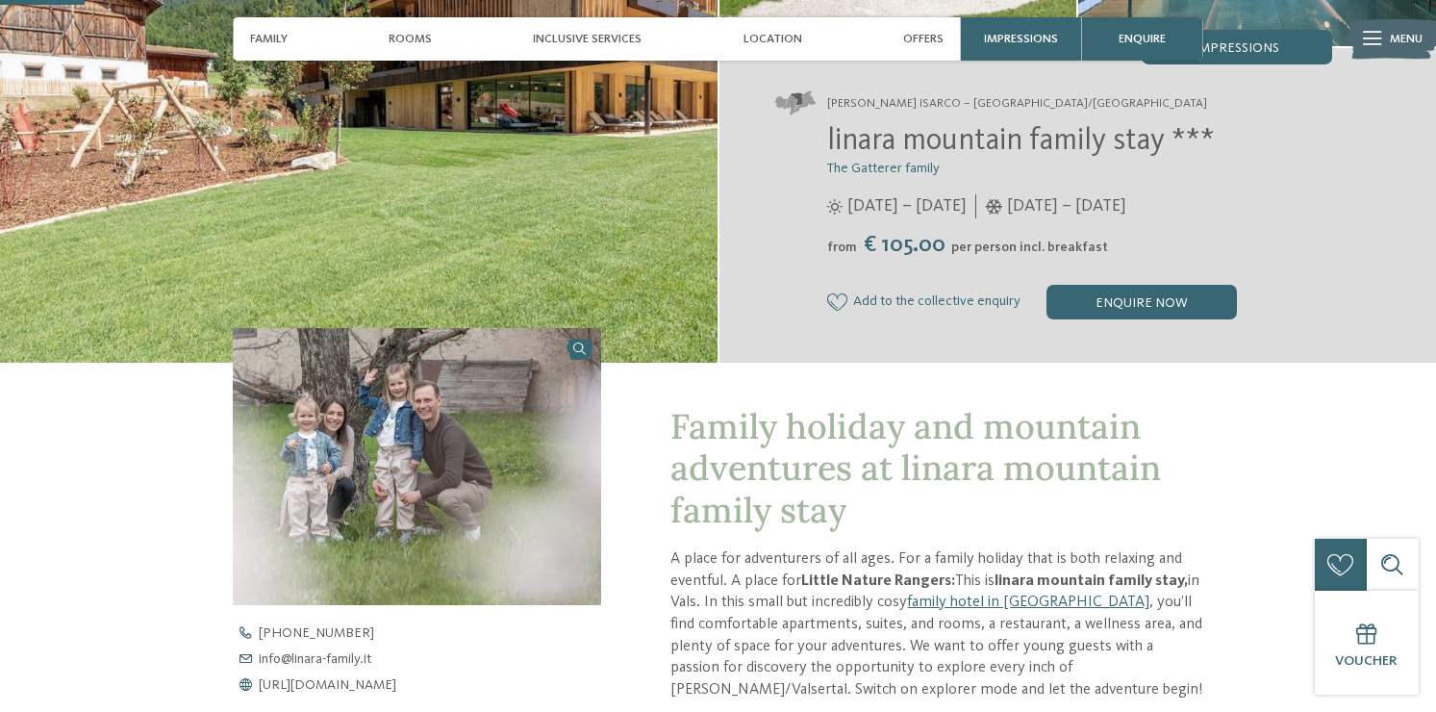
scroll to position [0, 0]
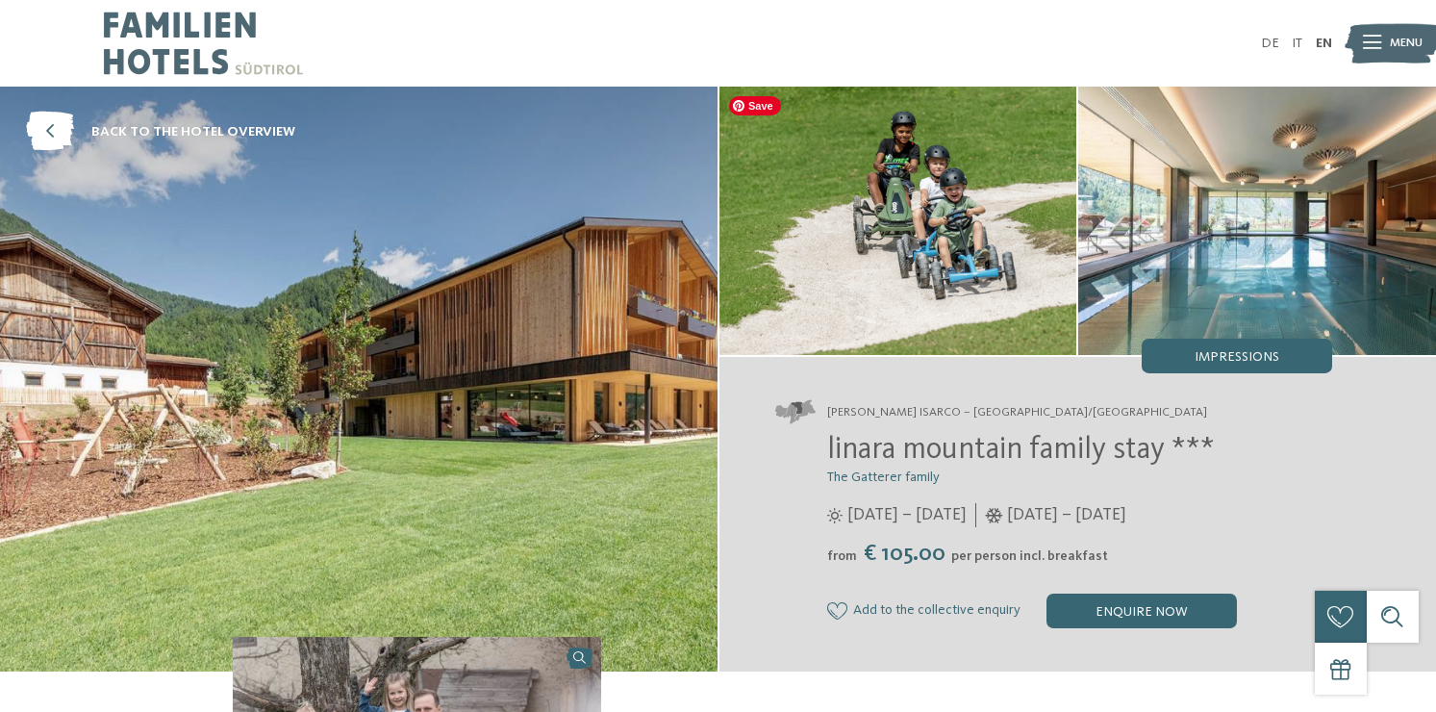
click at [899, 208] on img at bounding box center [898, 221] width 358 height 268
click at [1188, 357] on div "Impressions" at bounding box center [1237, 356] width 190 height 35
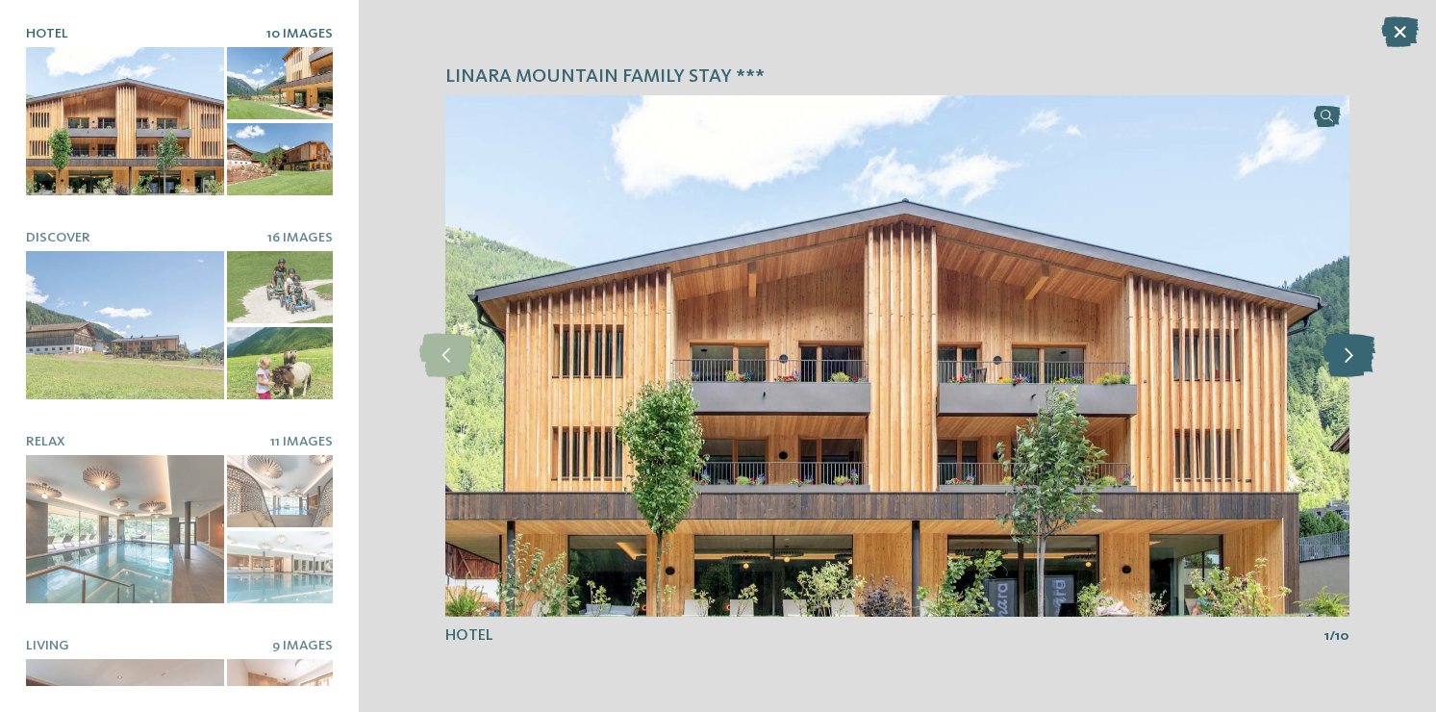
click at [1354, 352] on icon at bounding box center [1349, 355] width 53 height 43
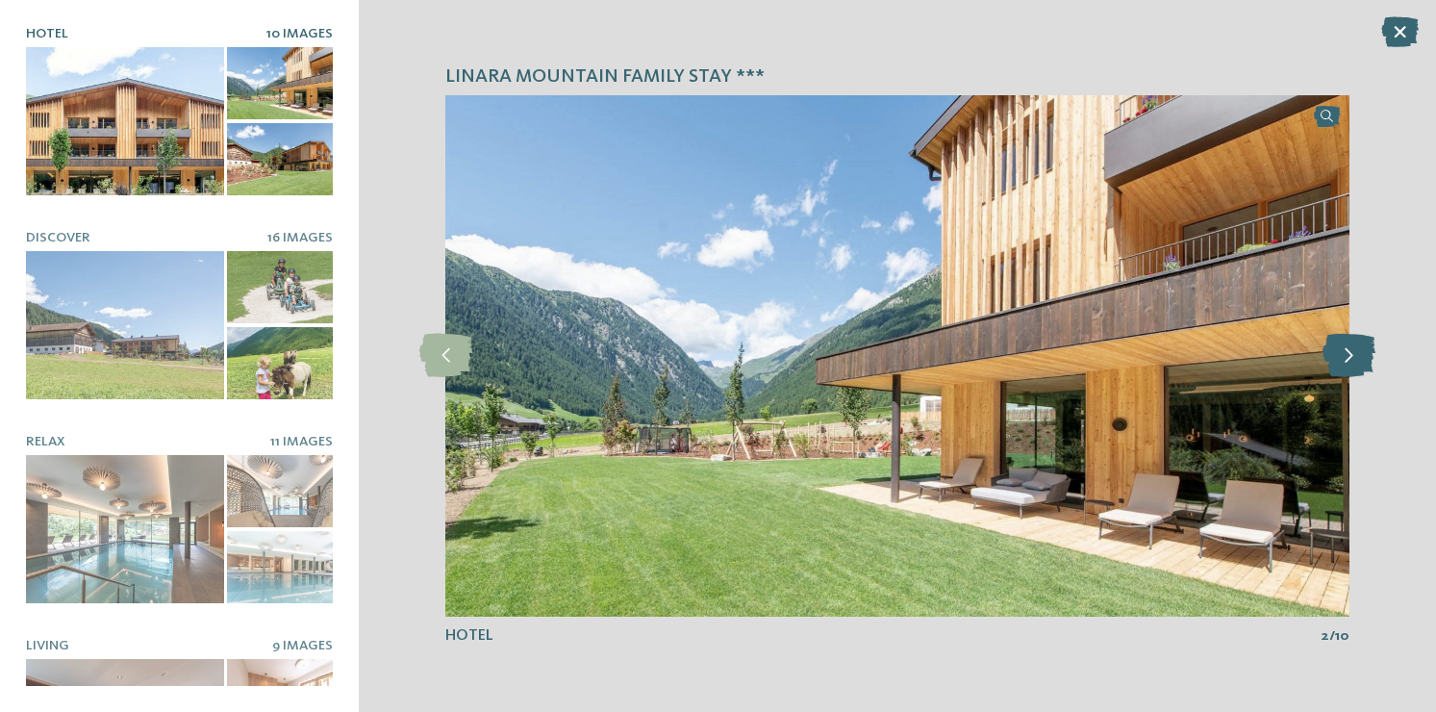
click at [1354, 352] on icon at bounding box center [1349, 355] width 53 height 43
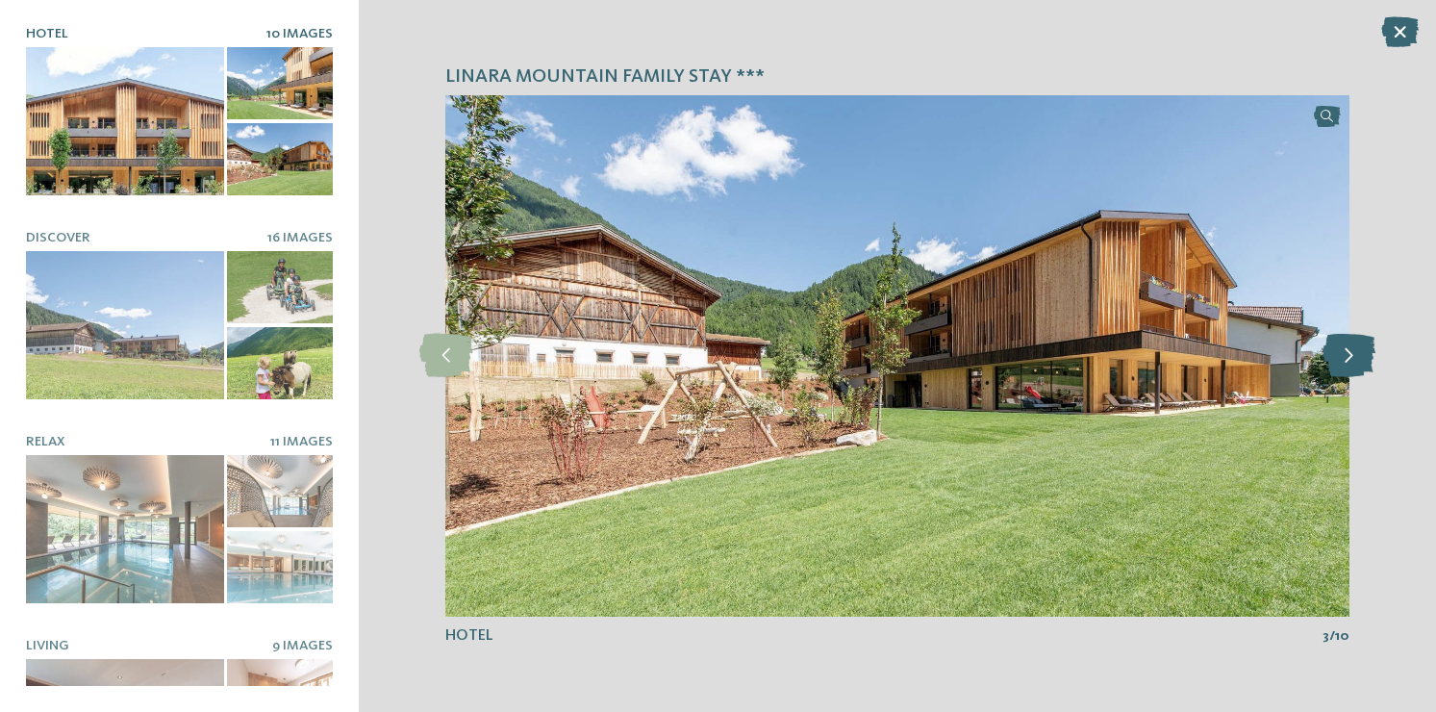
click at [1354, 352] on icon at bounding box center [1349, 355] width 53 height 43
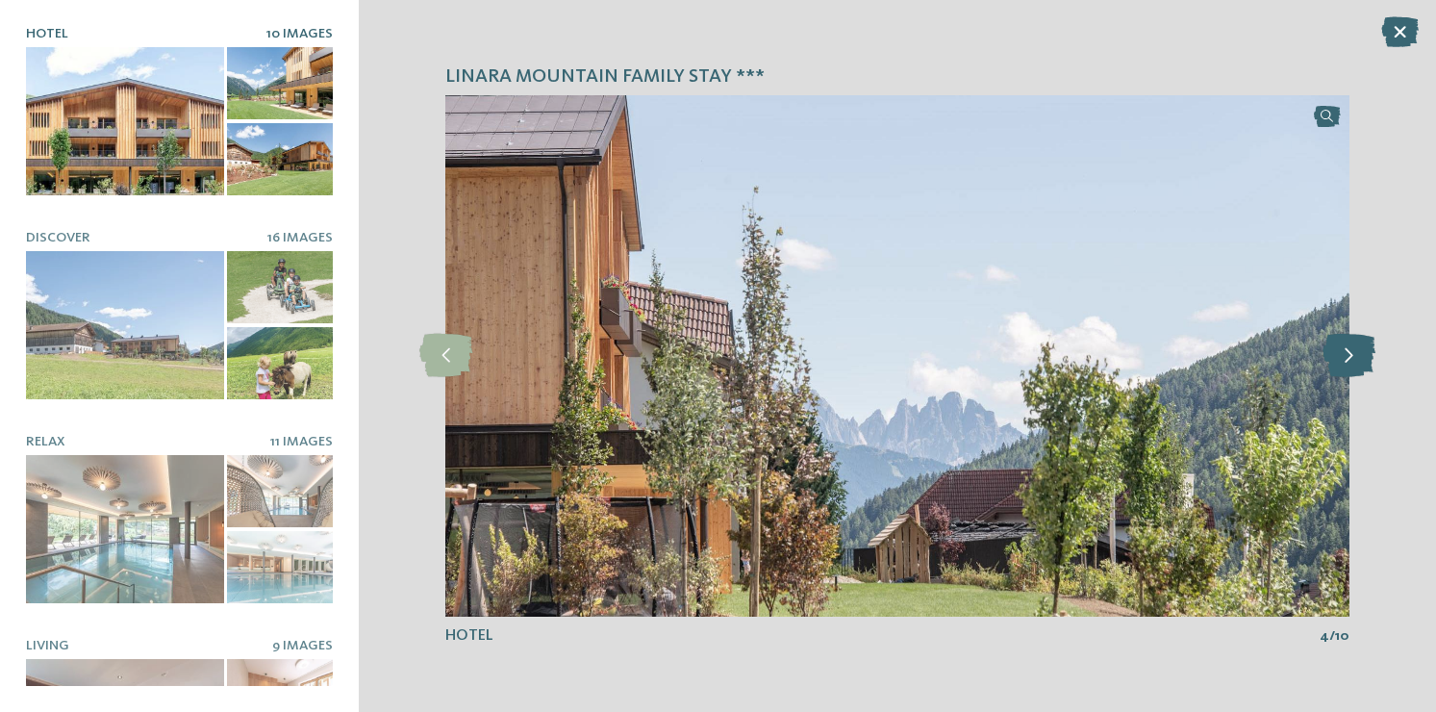
click at [1354, 352] on icon at bounding box center [1349, 355] width 53 height 43
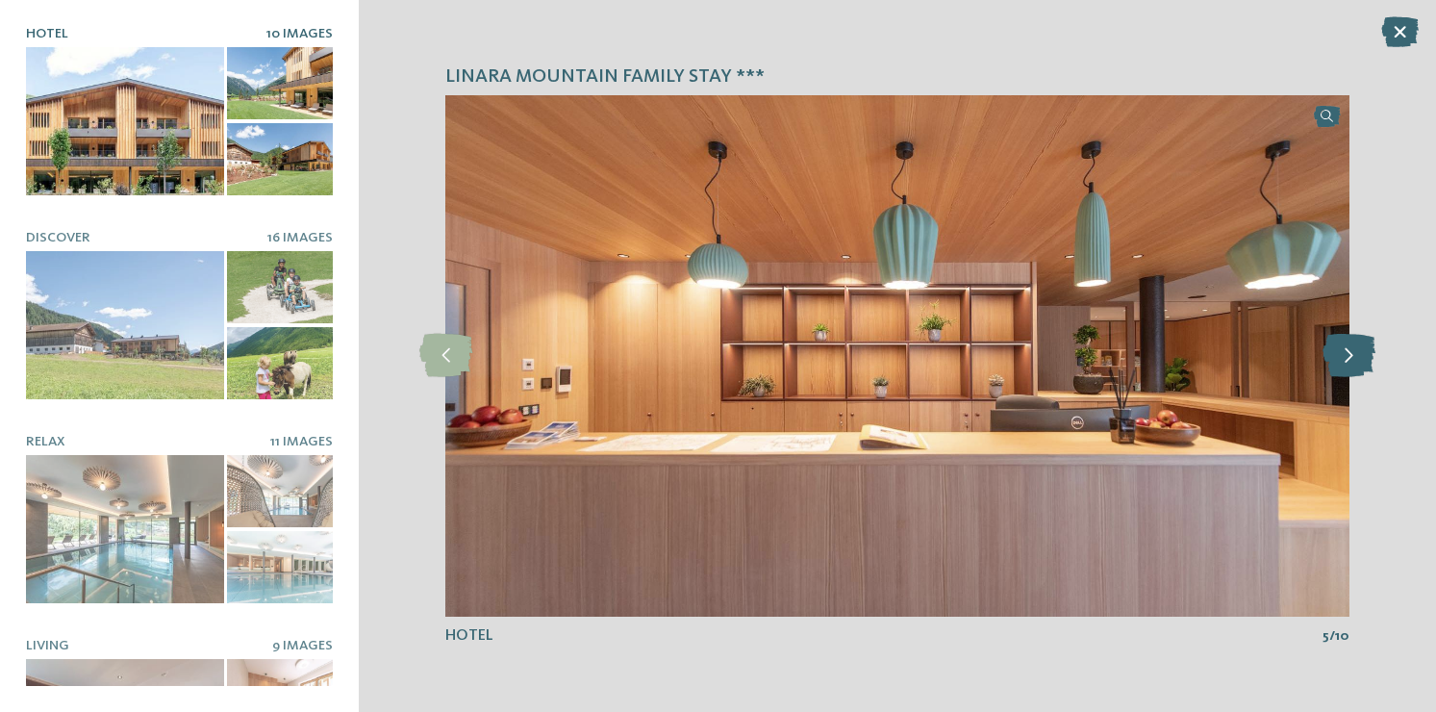
click at [1354, 352] on icon at bounding box center [1349, 355] width 53 height 43
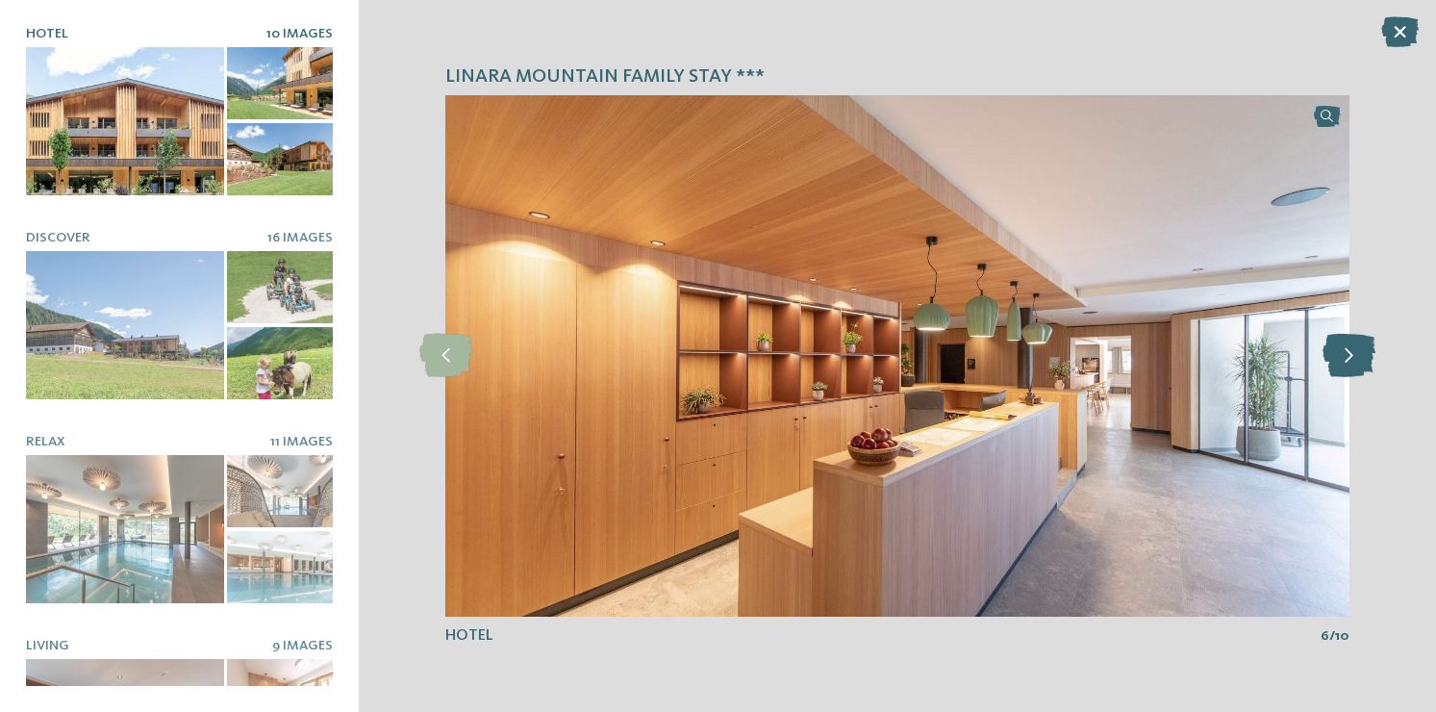
click at [1354, 352] on icon at bounding box center [1349, 355] width 53 height 43
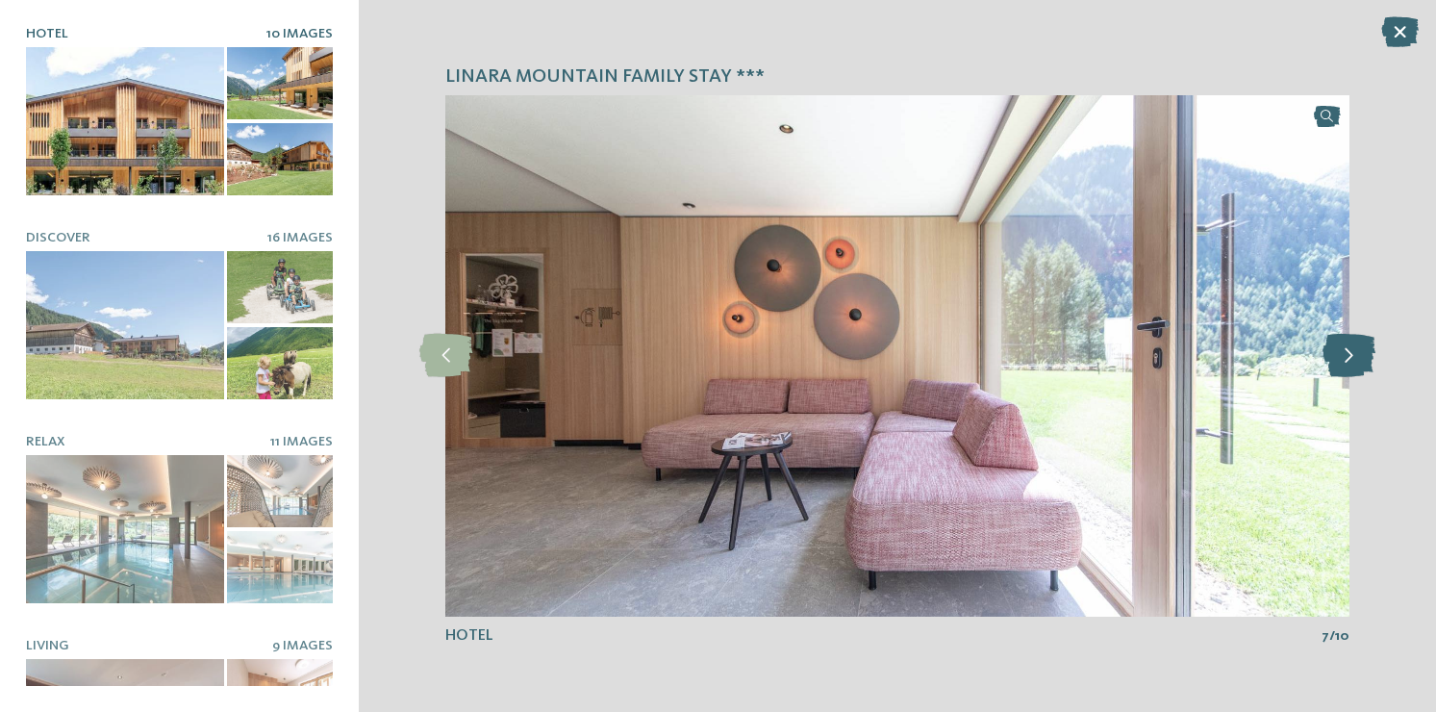
click at [1354, 352] on icon at bounding box center [1349, 355] width 53 height 43
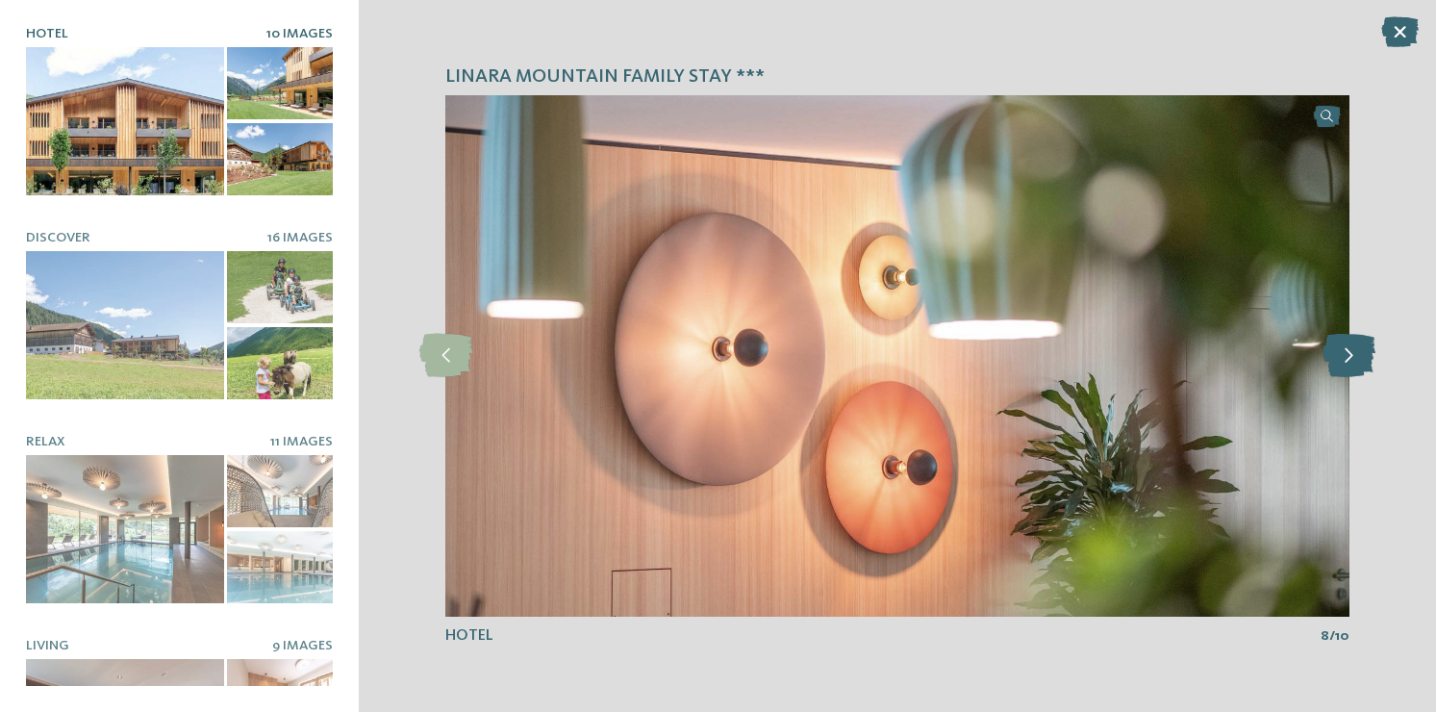
click at [1354, 352] on icon at bounding box center [1349, 355] width 53 height 43
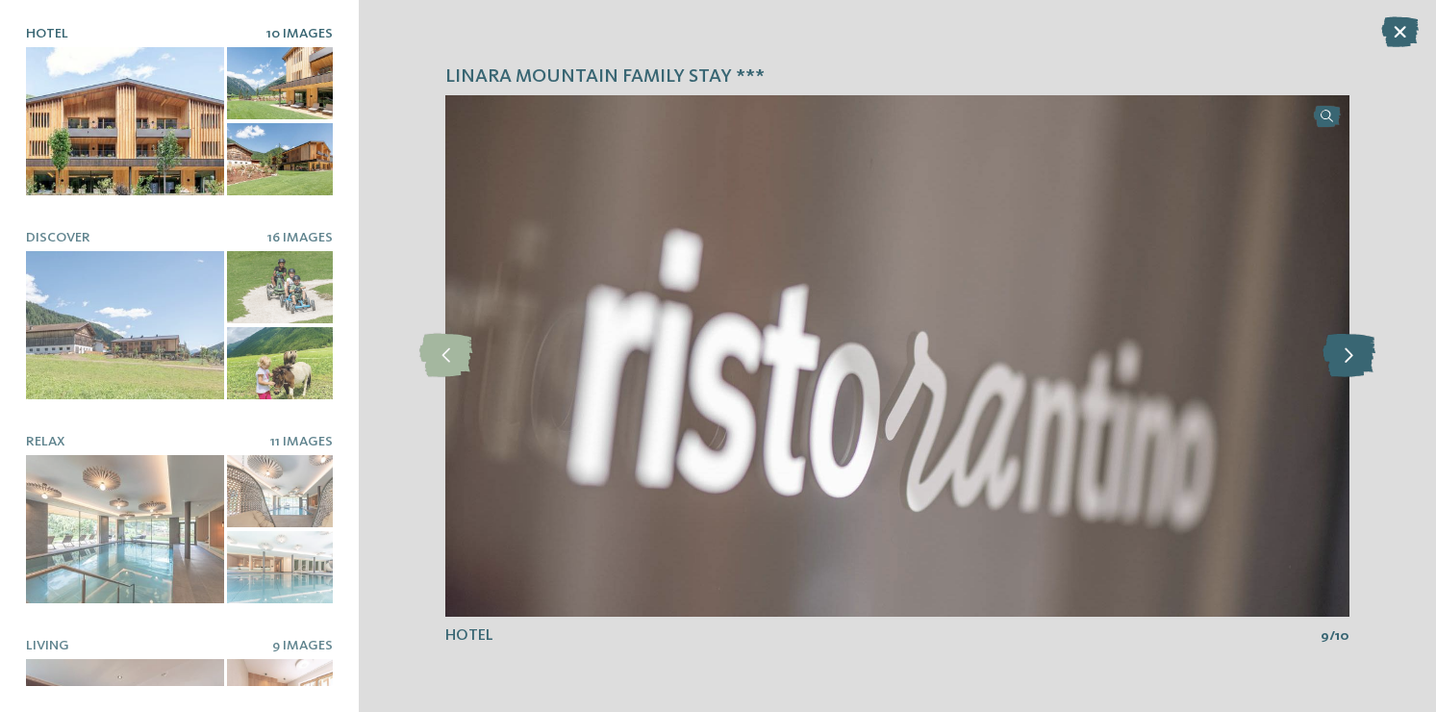
click at [1354, 352] on icon at bounding box center [1349, 355] width 53 height 43
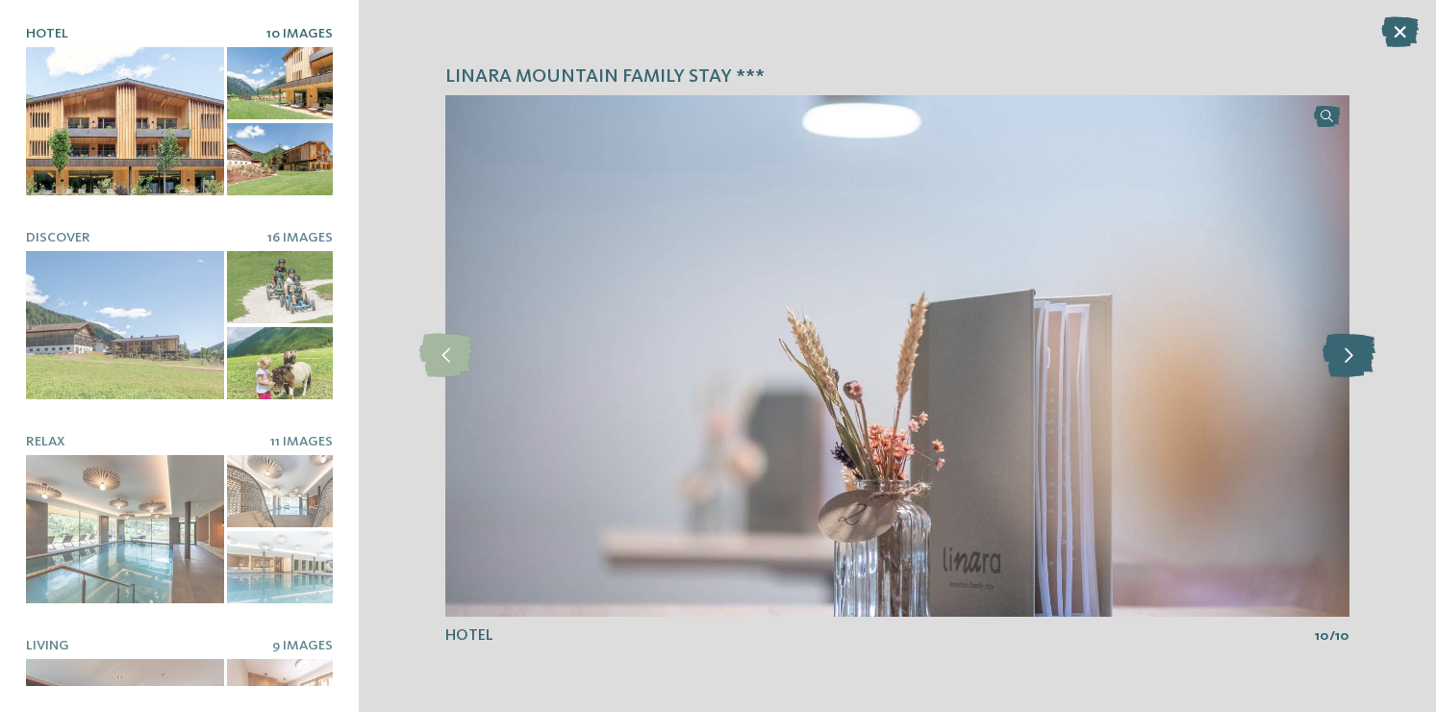
click at [1354, 352] on icon at bounding box center [1349, 355] width 53 height 43
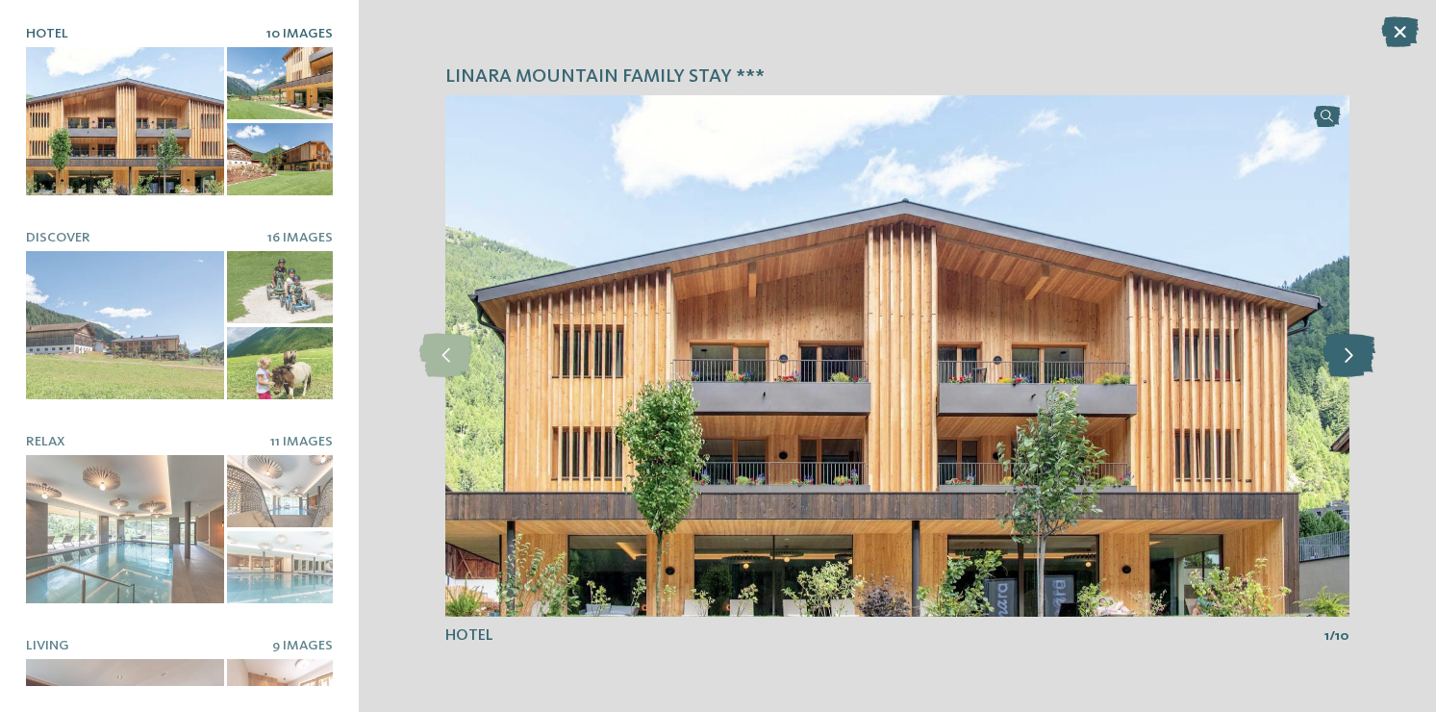
click at [1354, 352] on icon at bounding box center [1349, 355] width 53 height 43
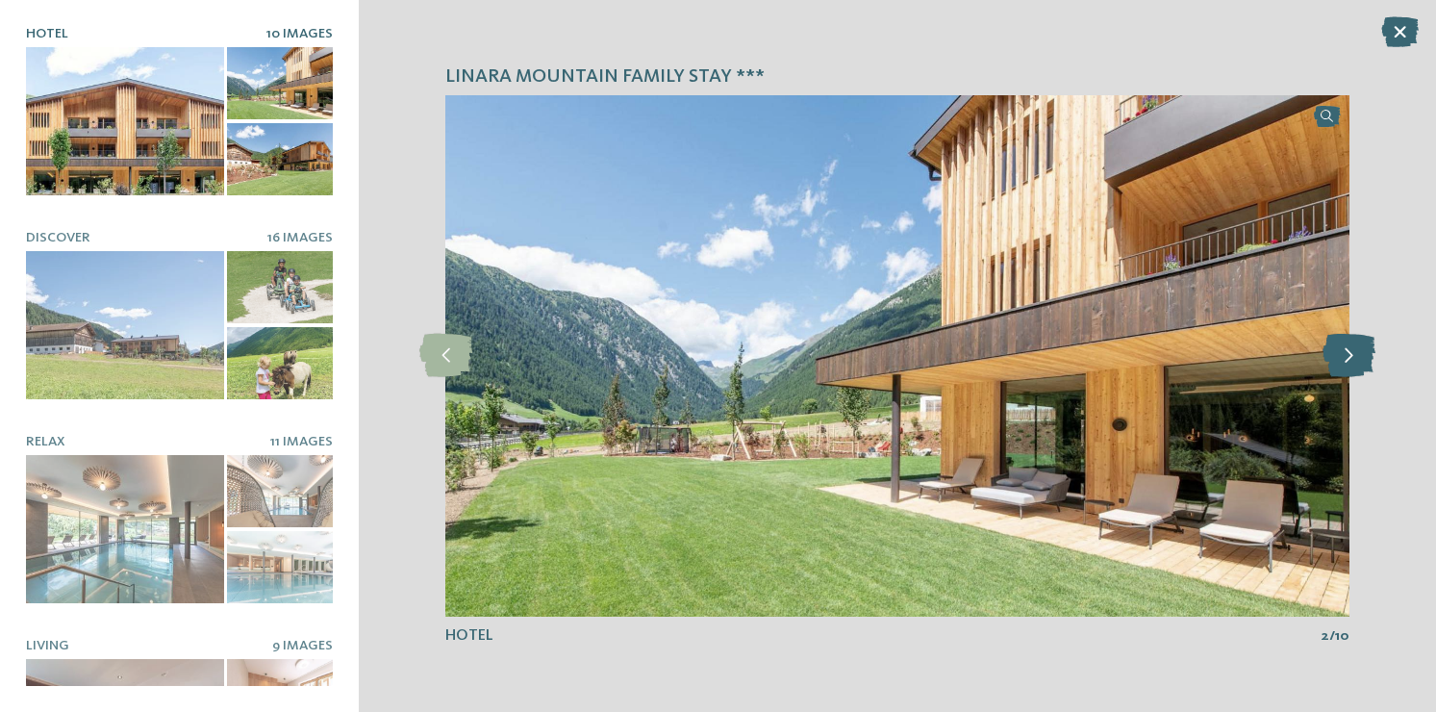
click at [1354, 352] on icon at bounding box center [1349, 355] width 53 height 43
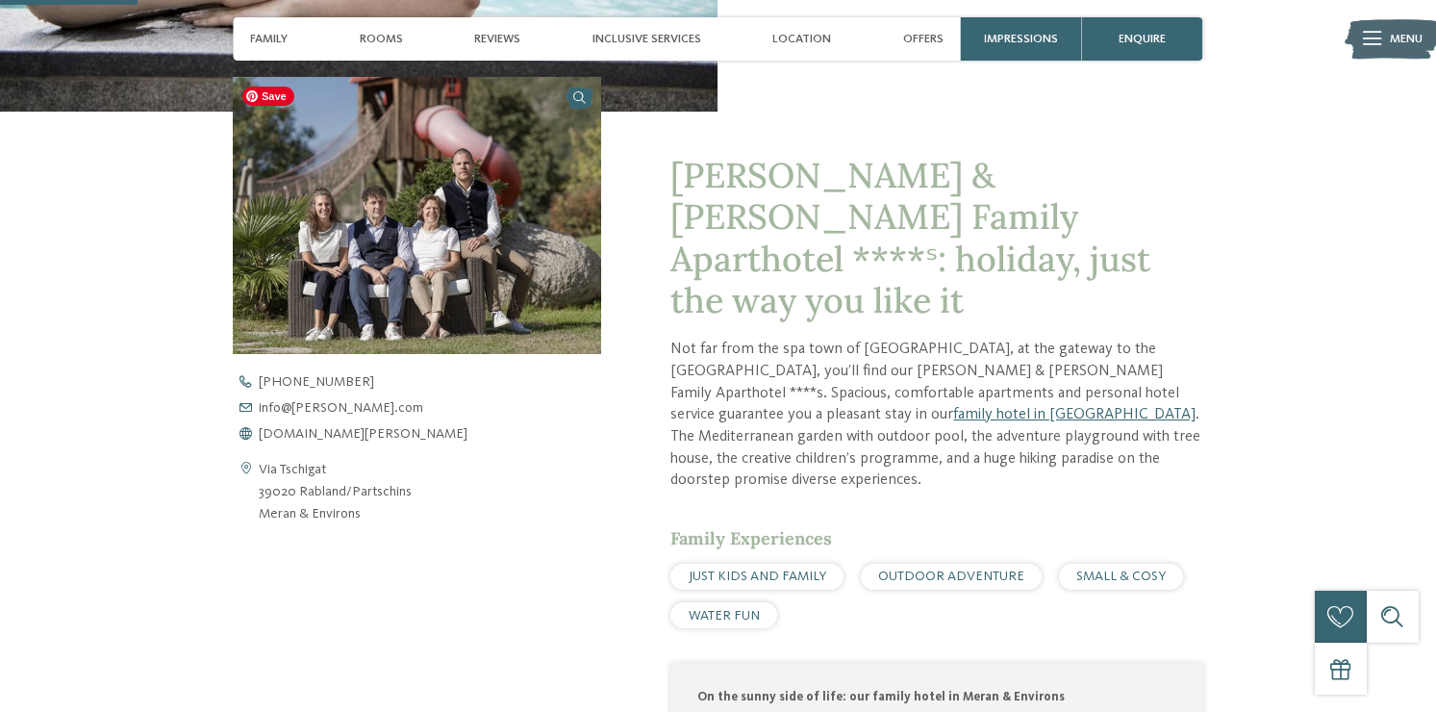
scroll to position [510, 0]
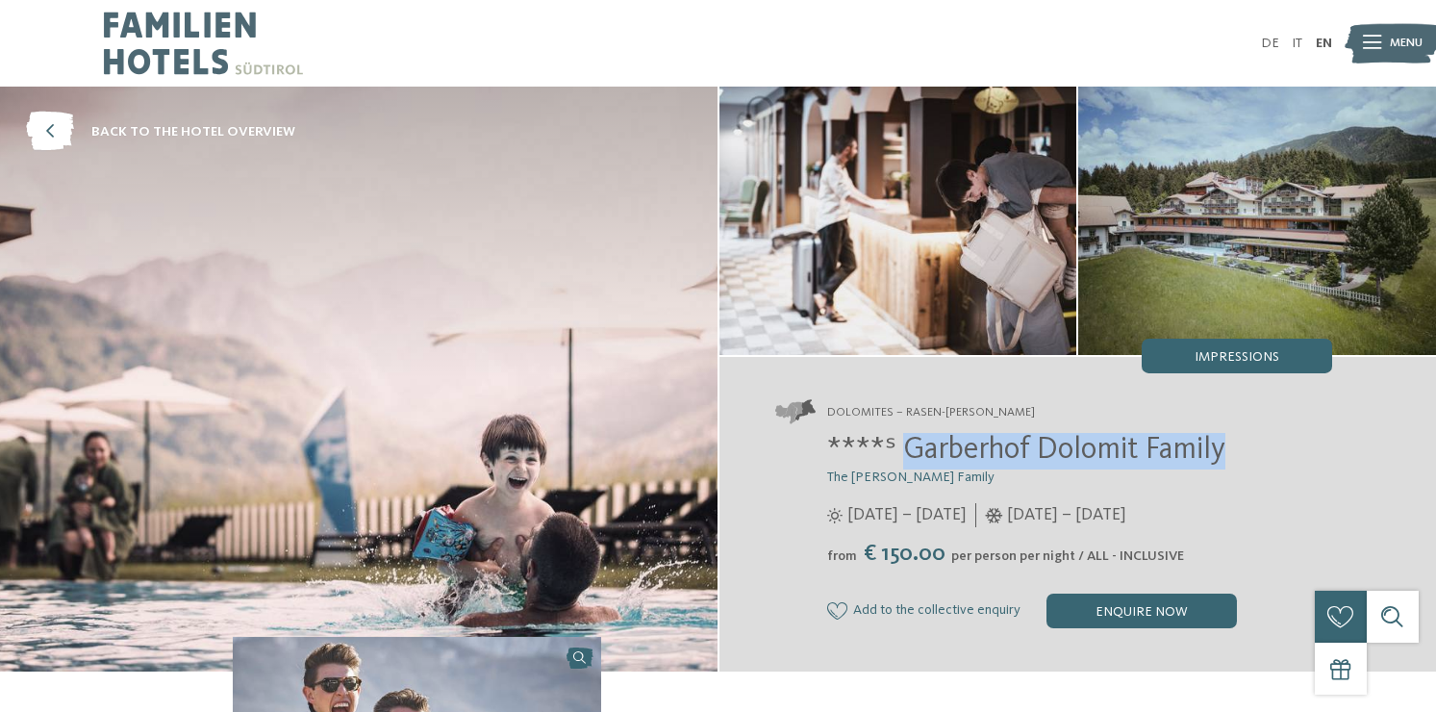
drag, startPoint x: 1241, startPoint y: 459, endPoint x: 901, endPoint y: 446, distance: 339.8
click at [901, 446] on h2 "****ˢ Garberhof Dolomit Family" at bounding box center [1079, 451] width 505 height 37
copy span "Garberhof Dolomit Family"
